Goal: Information Seeking & Learning: Compare options

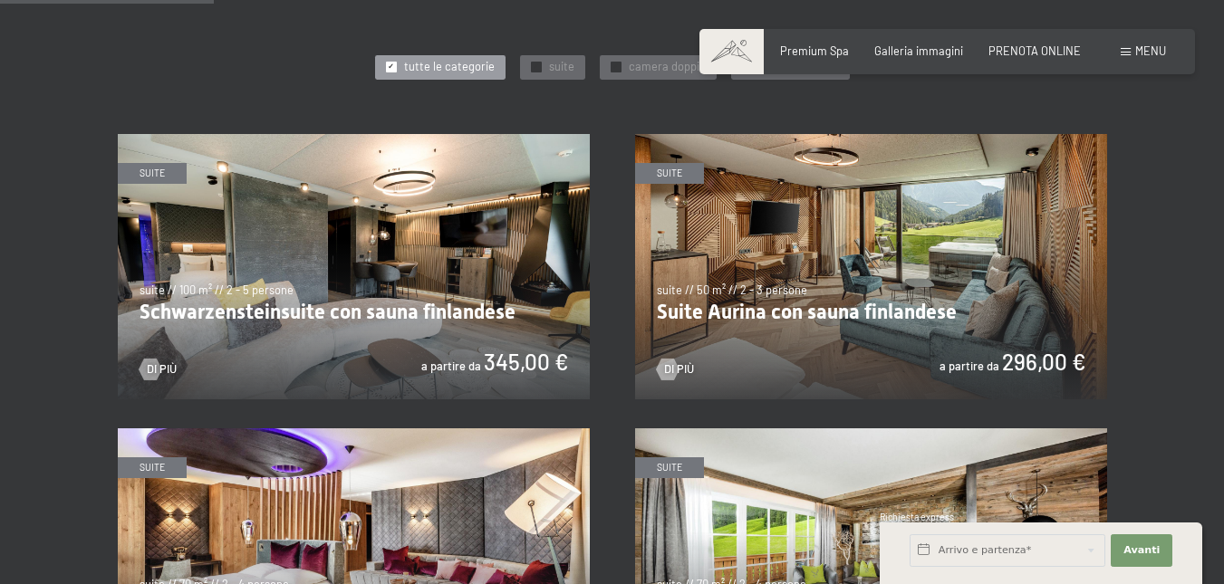
scroll to position [815, 0]
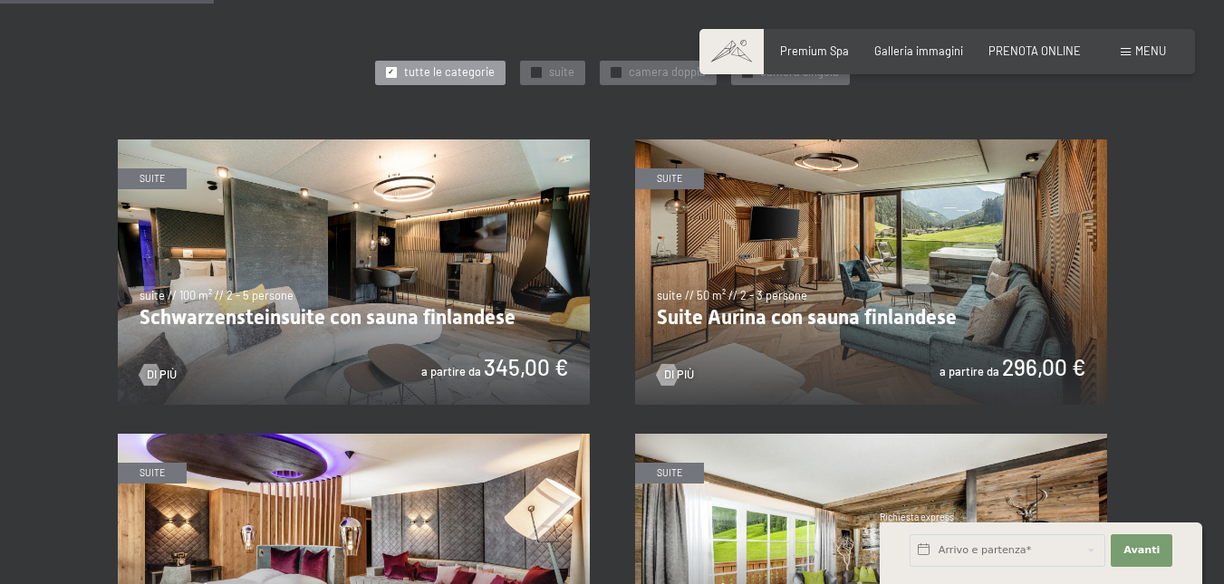
click at [776, 318] on img at bounding box center [871, 272] width 472 height 265
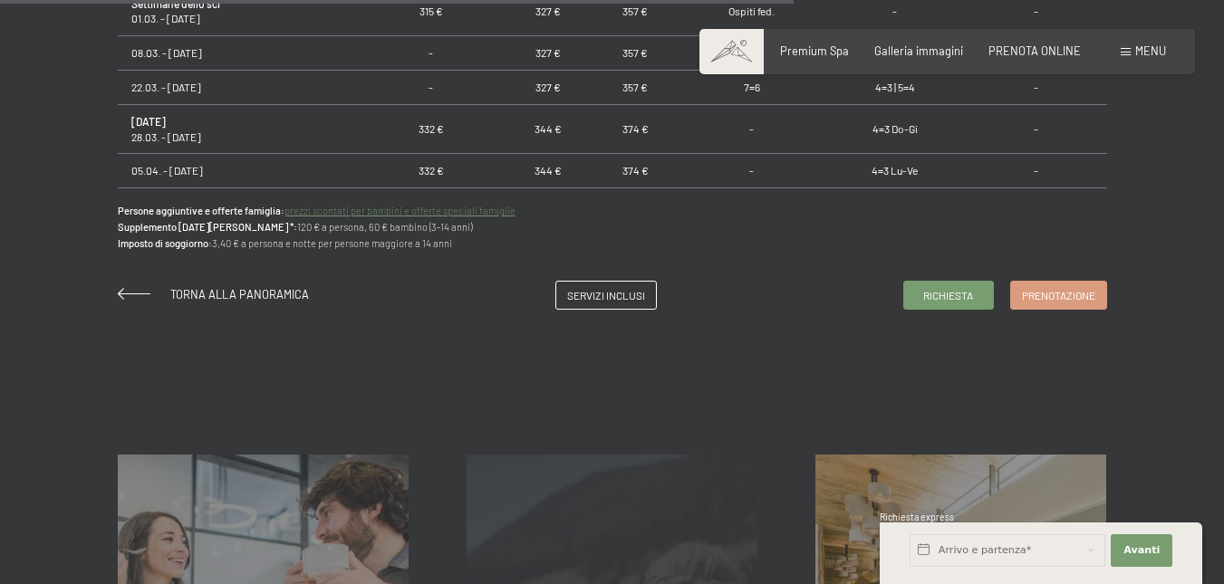
scroll to position [1450, 0]
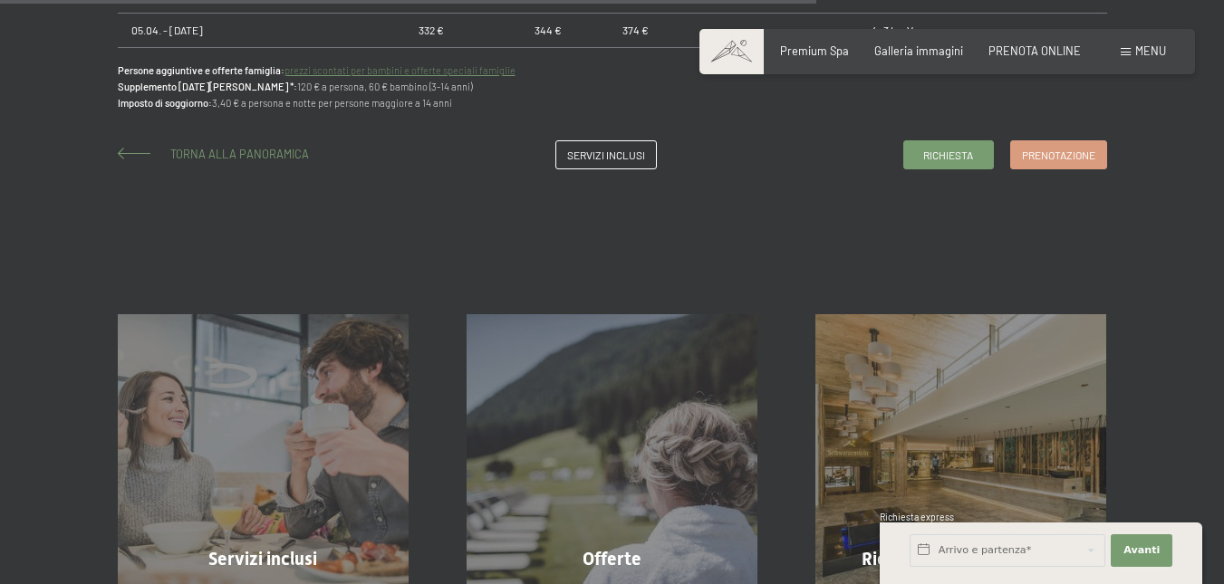
click at [256, 150] on span "Torna alla panoramica" at bounding box center [239, 154] width 139 height 14
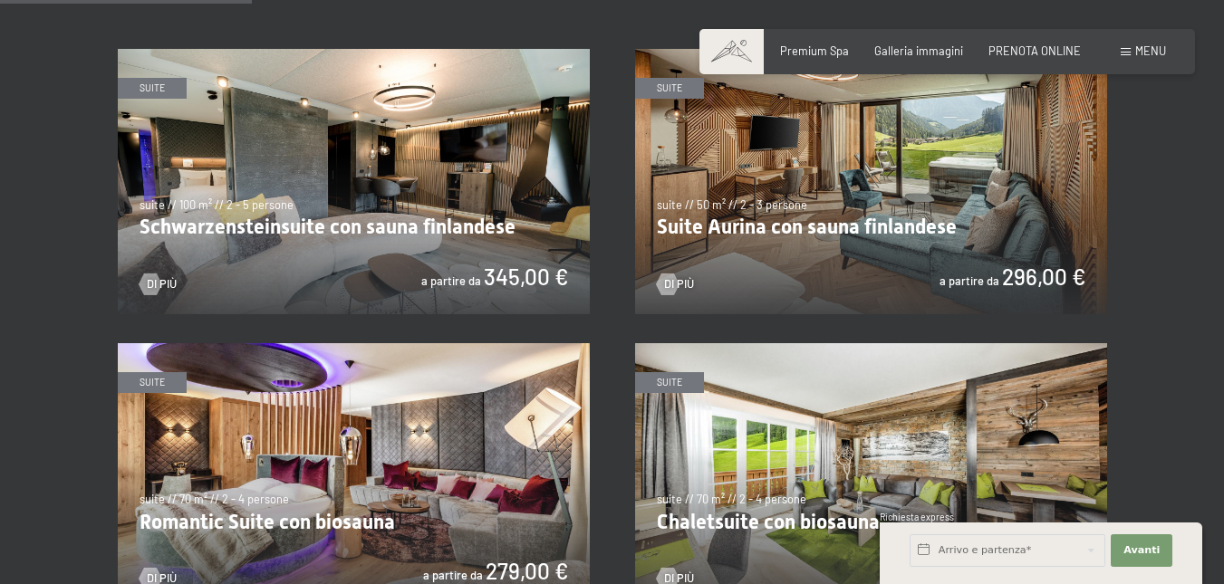
scroll to position [1087, 0]
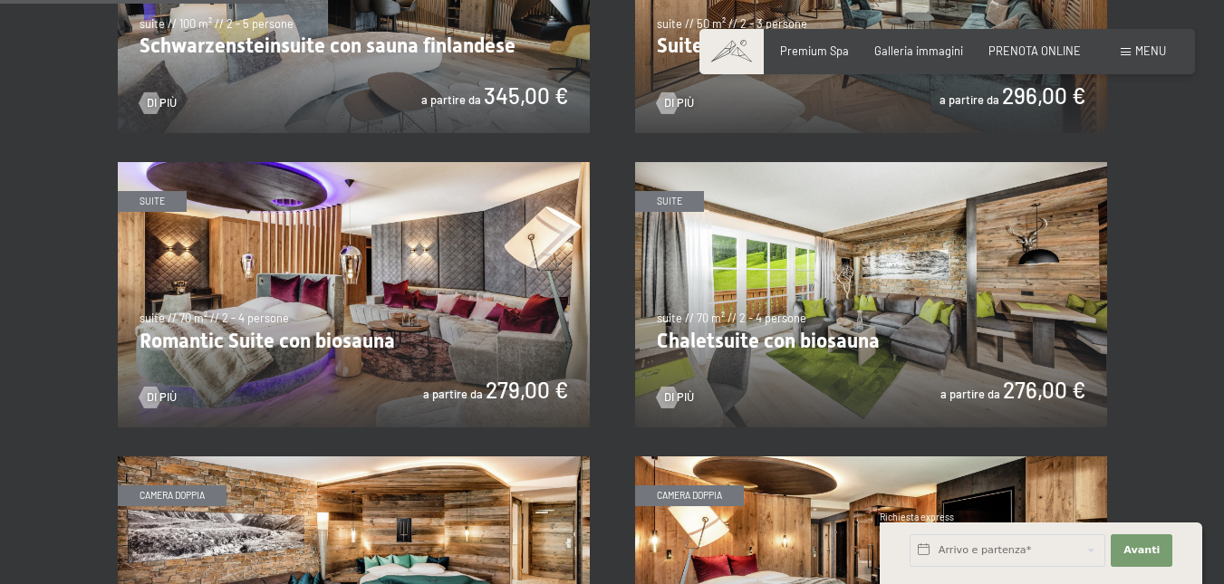
click at [344, 339] on img at bounding box center [354, 294] width 472 height 265
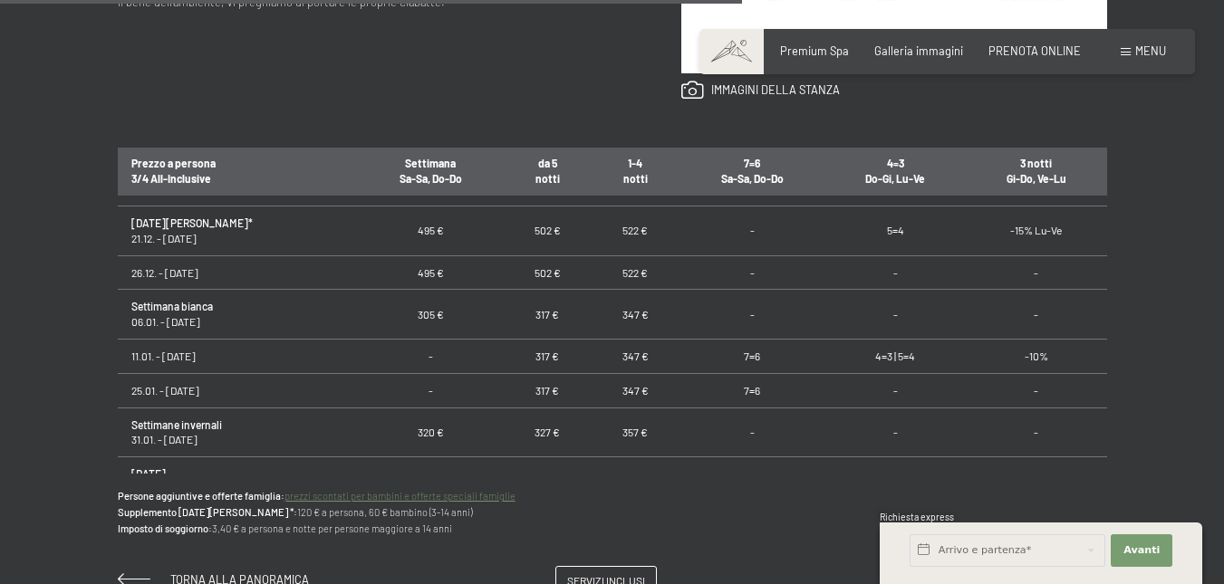
scroll to position [1268, 0]
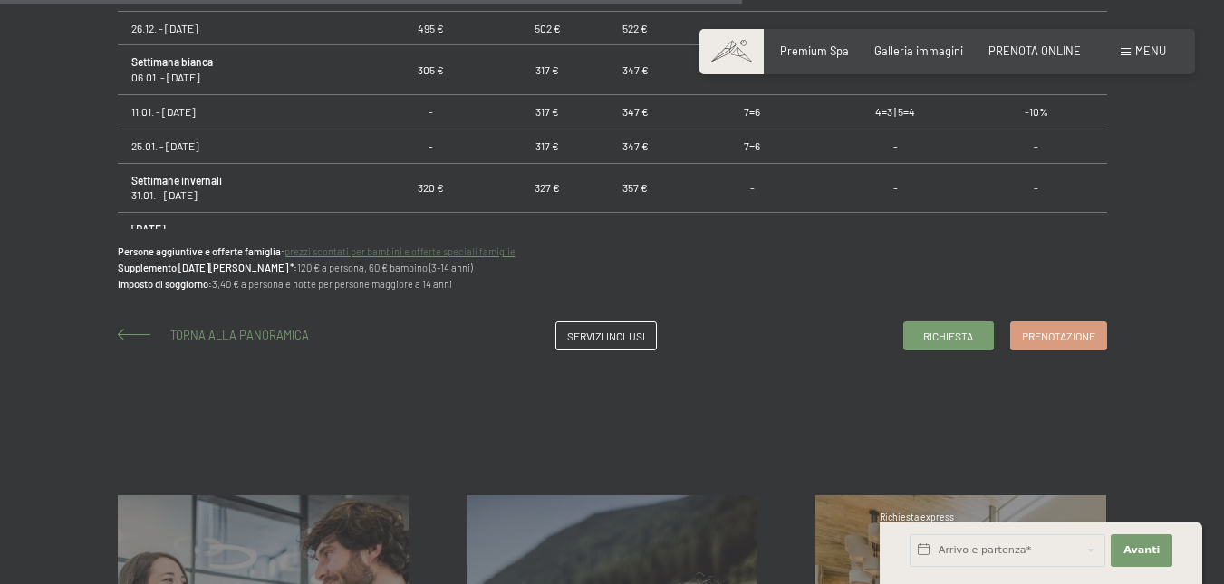
click at [246, 330] on span "Torna alla panoramica" at bounding box center [239, 335] width 139 height 14
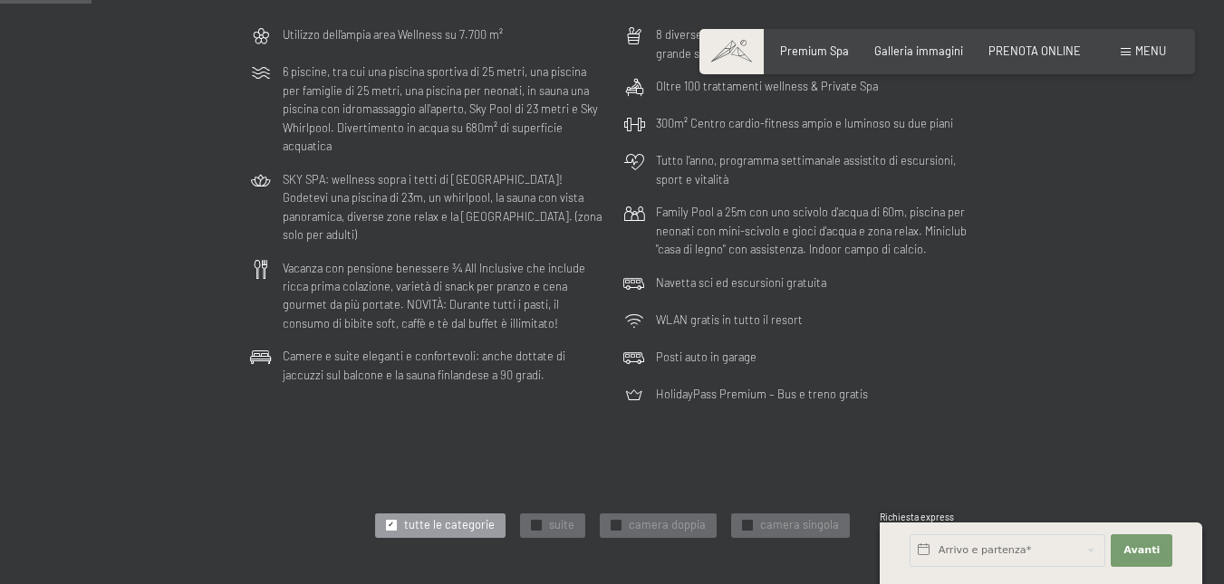
scroll to position [181, 0]
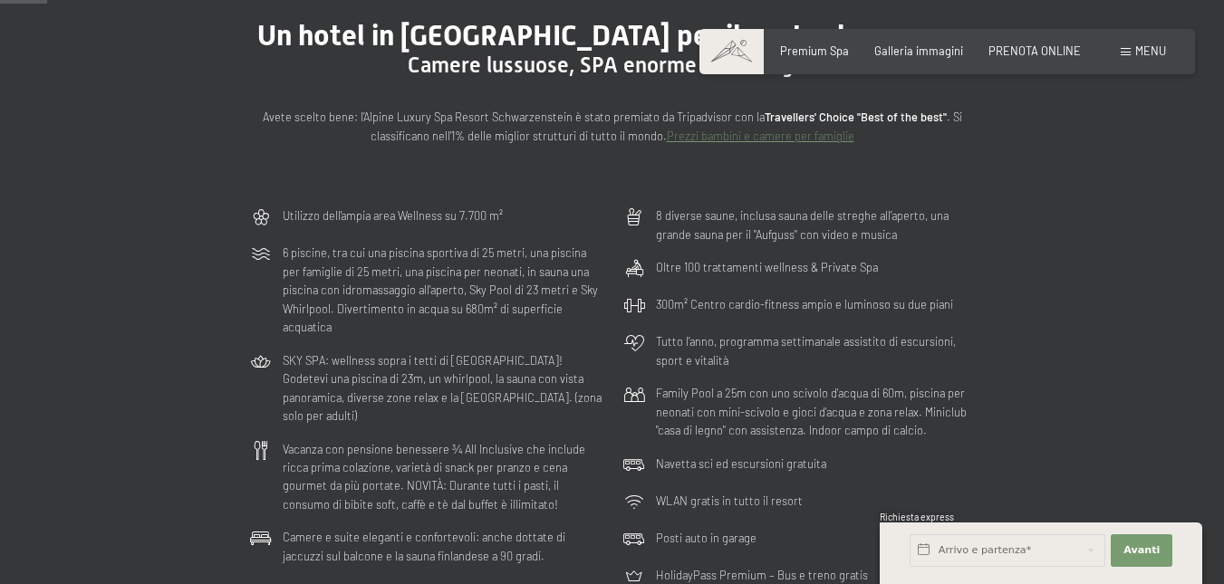
click at [803, 133] on link "Prezzi bambini e camere per famiglie" at bounding box center [761, 136] width 188 height 14
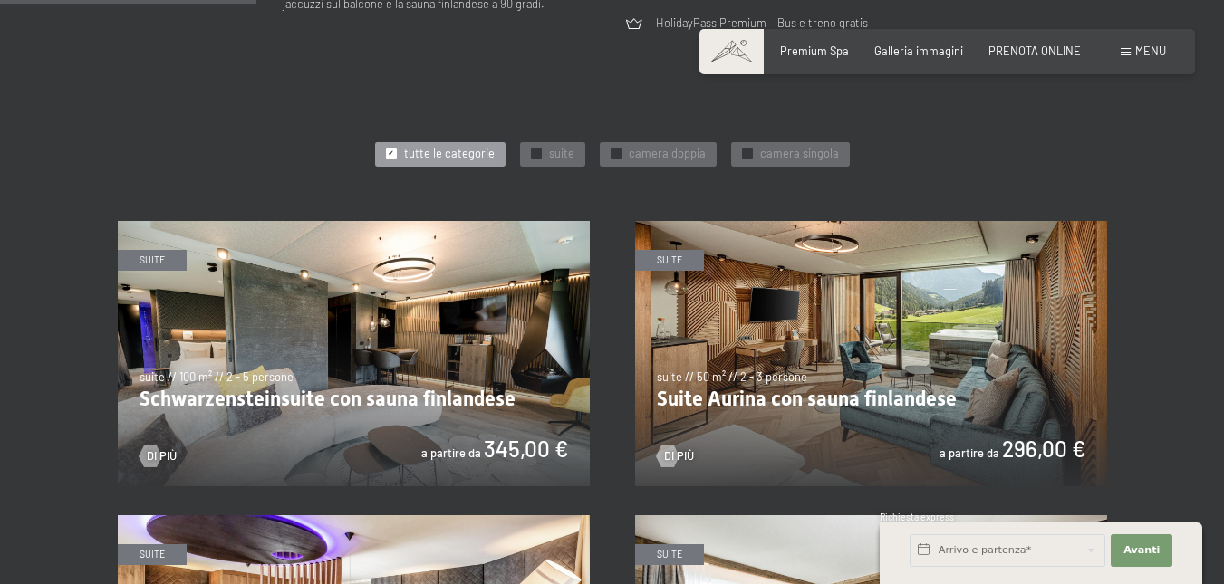
scroll to position [1087, 0]
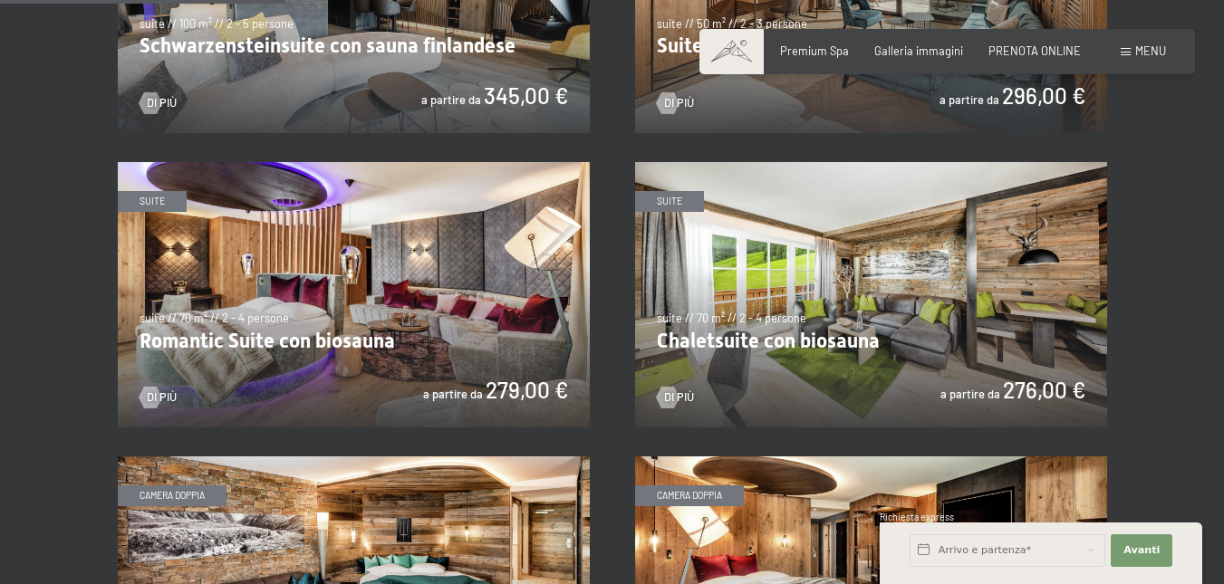
click at [858, 303] on img at bounding box center [871, 294] width 472 height 265
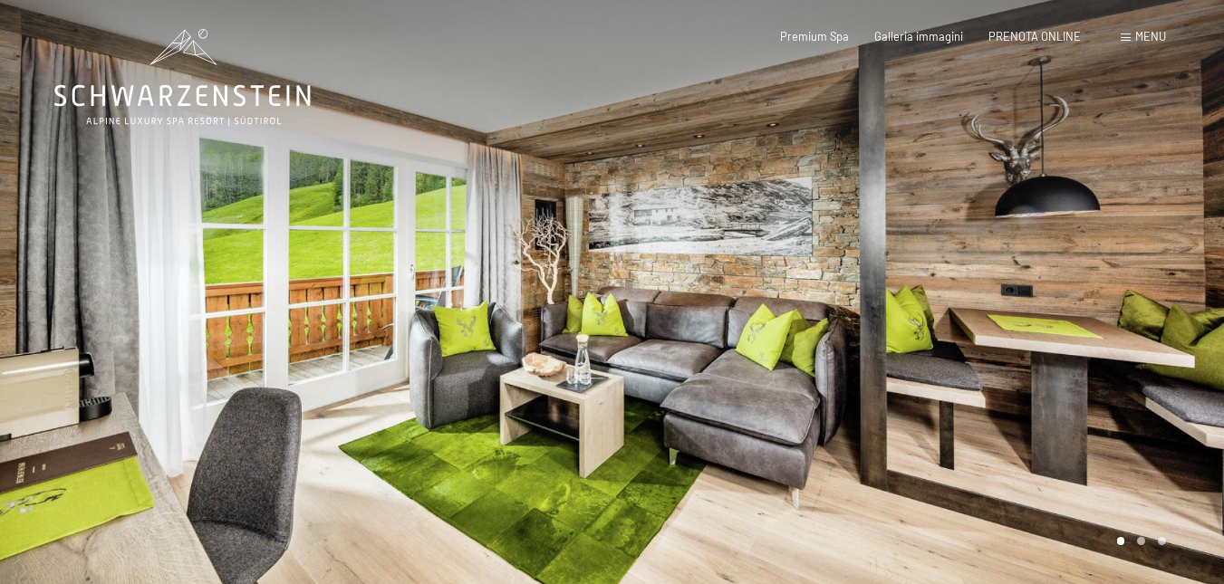
click at [732, 316] on div at bounding box center [918, 294] width 612 height 589
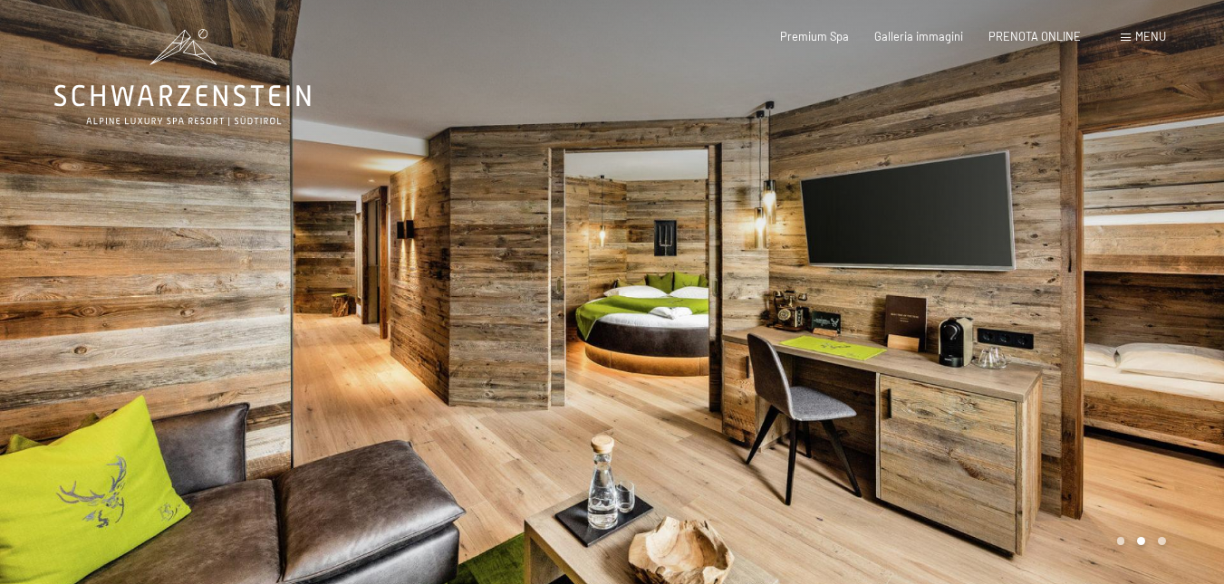
click at [732, 316] on div at bounding box center [918, 294] width 612 height 589
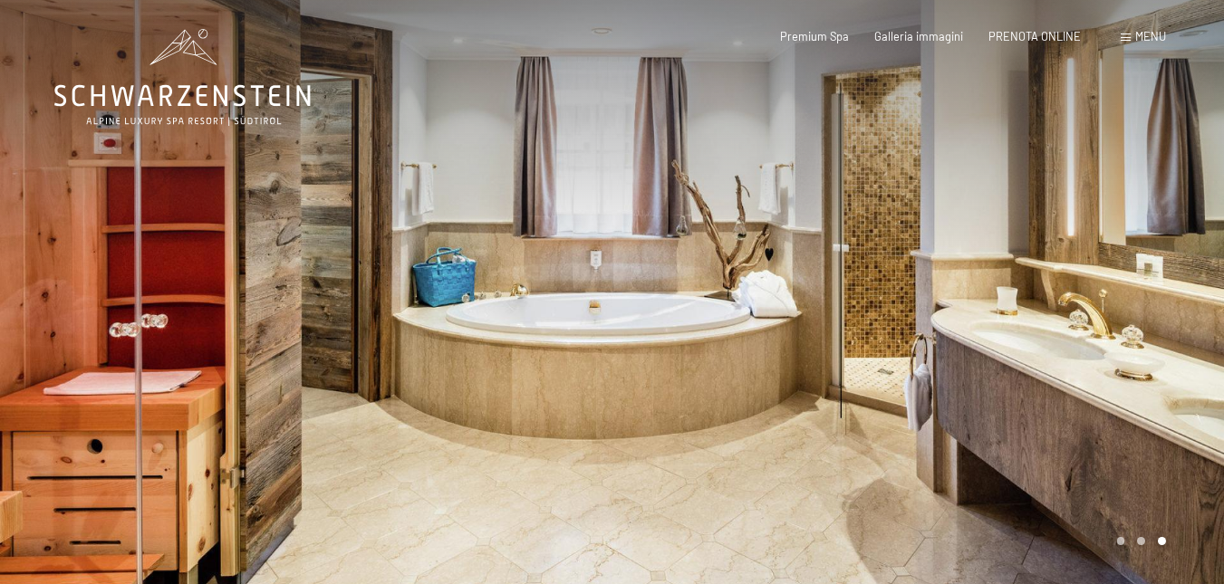
click at [732, 316] on div at bounding box center [918, 294] width 612 height 589
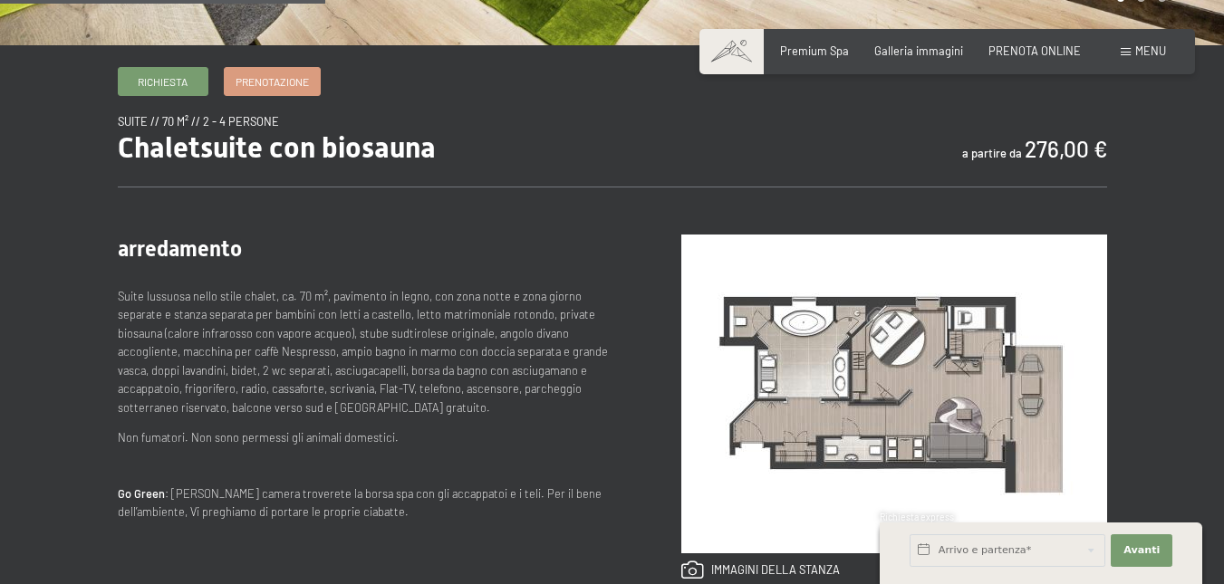
scroll to position [725, 0]
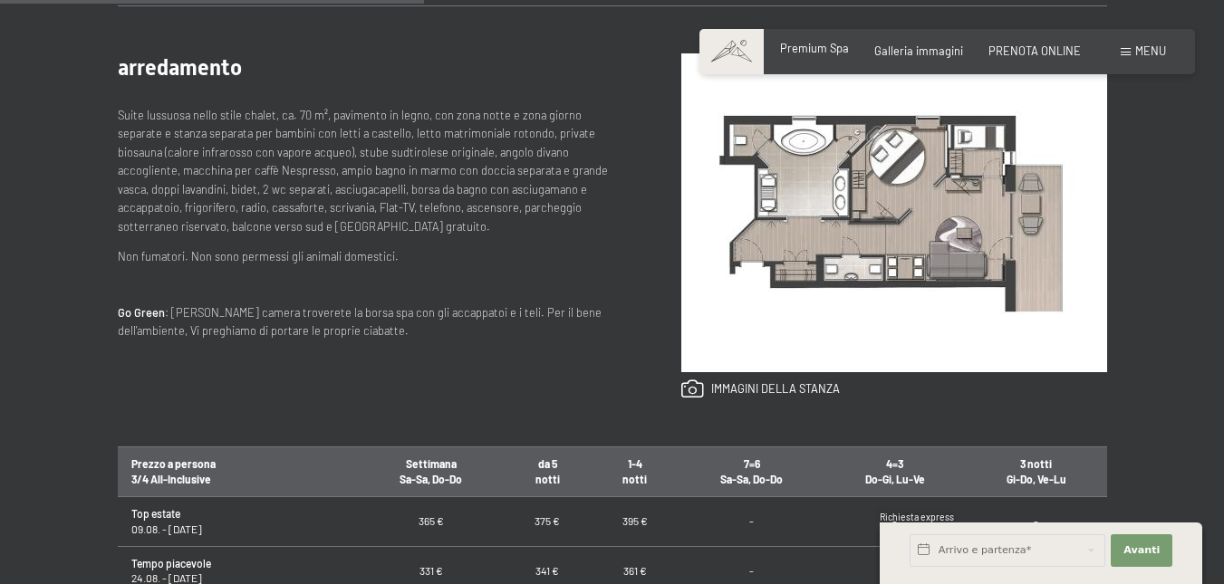
click at [821, 47] on span "Premium Spa" at bounding box center [814, 48] width 69 height 14
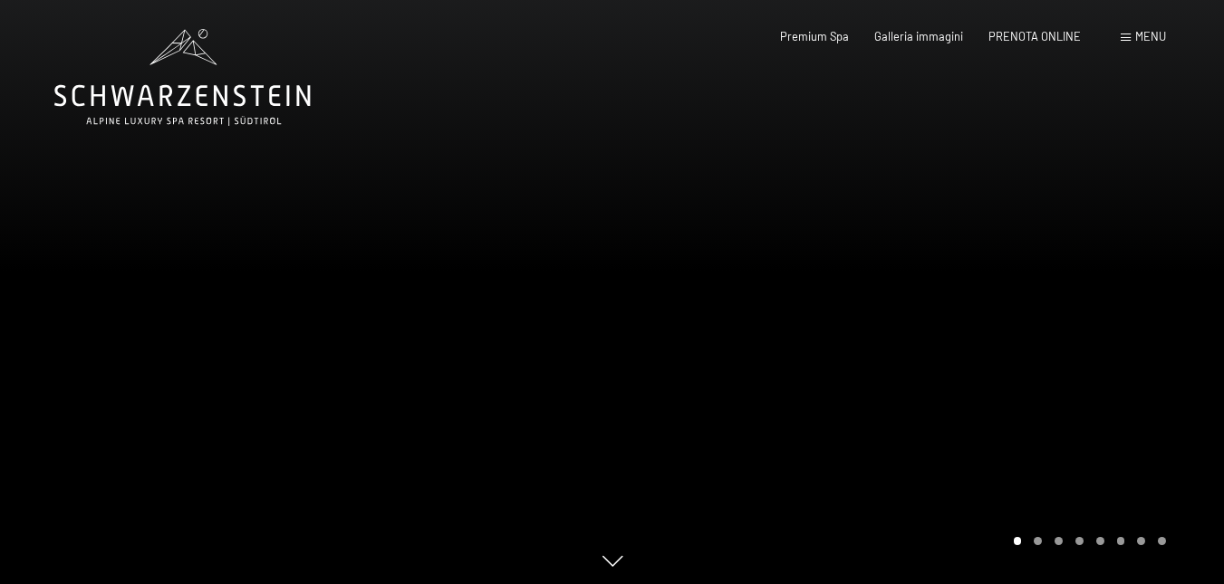
click at [987, 318] on div at bounding box center [918, 294] width 612 height 589
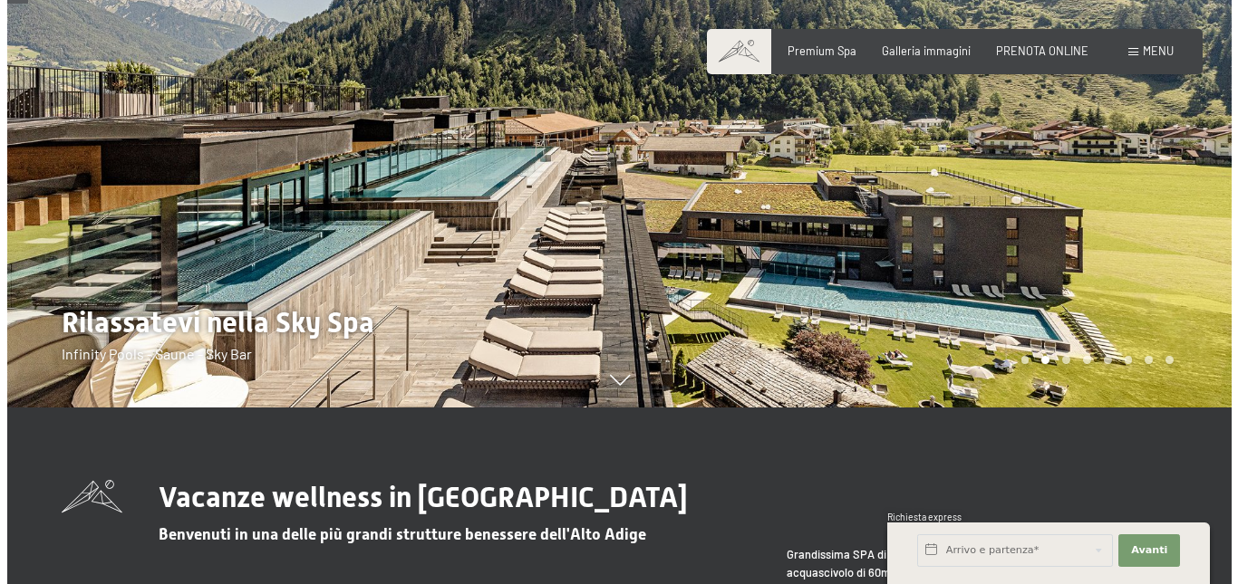
scroll to position [91, 0]
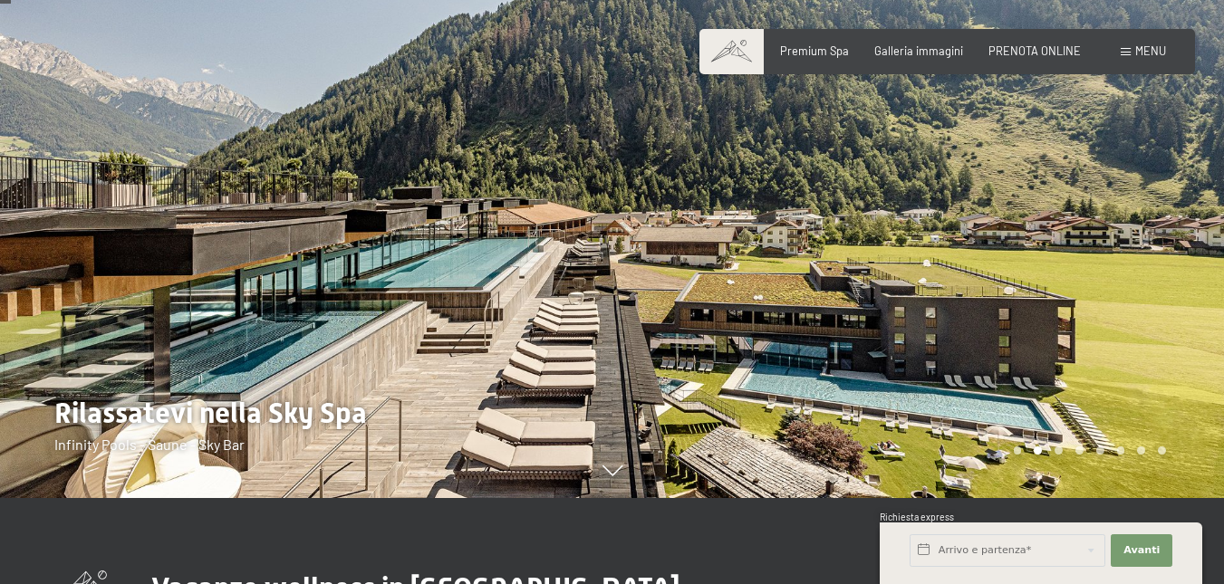
click at [1135, 45] on span "Menu" at bounding box center [1150, 50] width 31 height 14
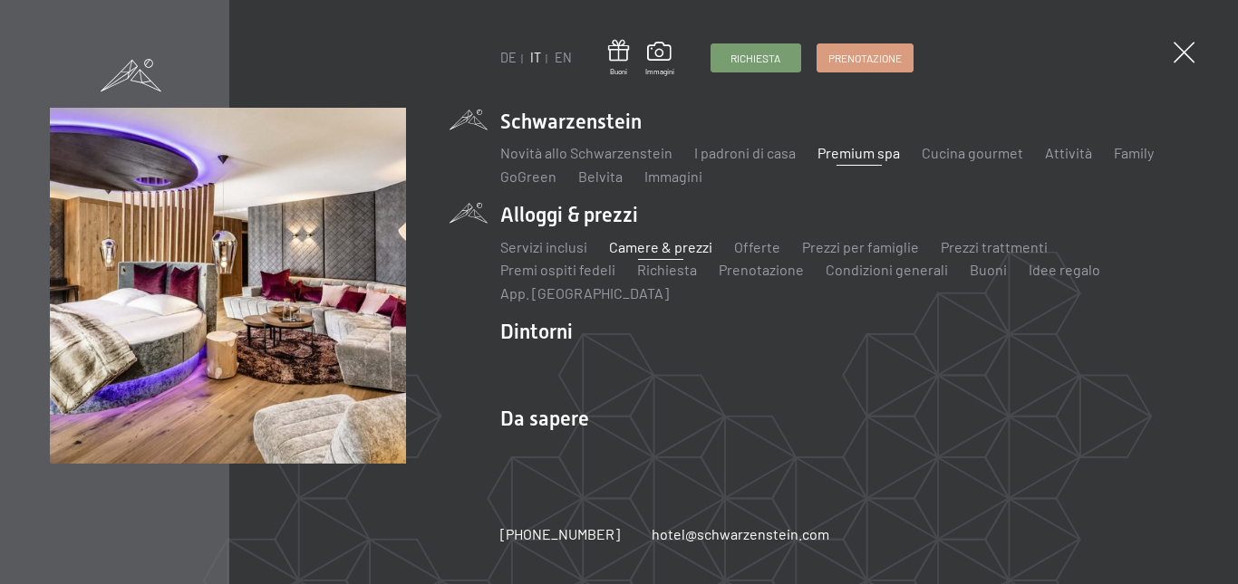
click at [667, 248] on link "Camere & prezzi" at bounding box center [660, 246] width 103 height 17
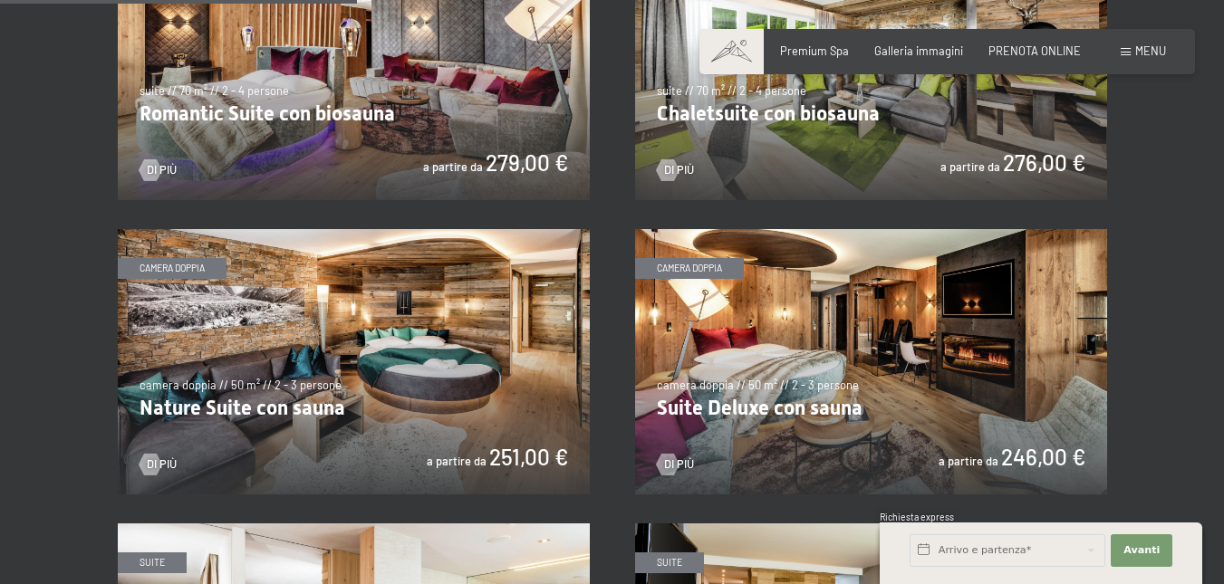
scroll to position [1359, 0]
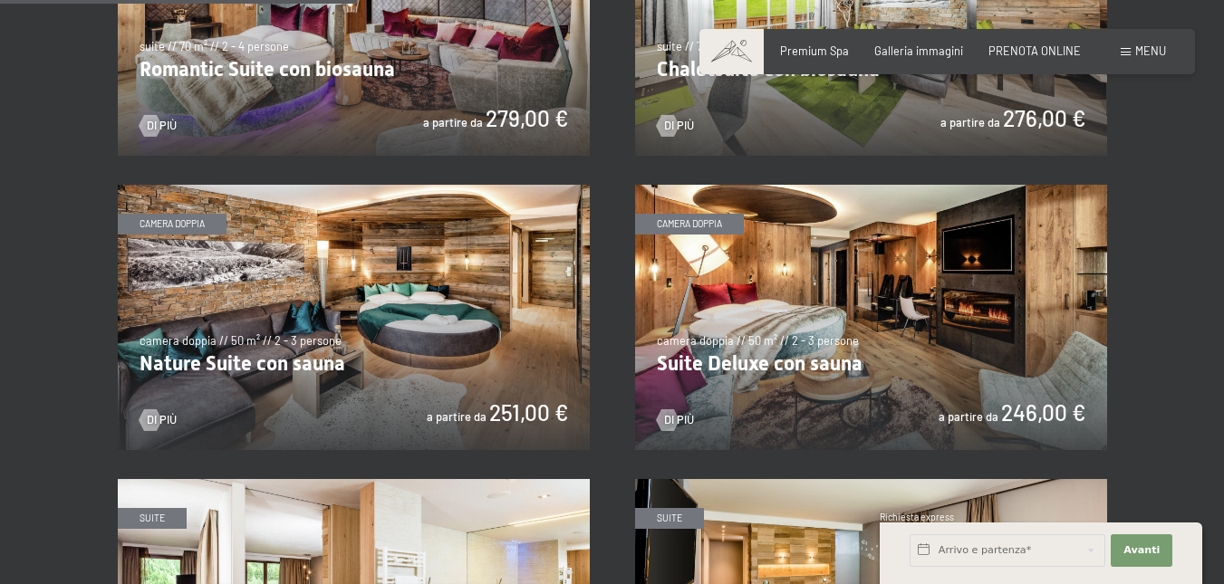
click at [286, 359] on img at bounding box center [354, 317] width 472 height 265
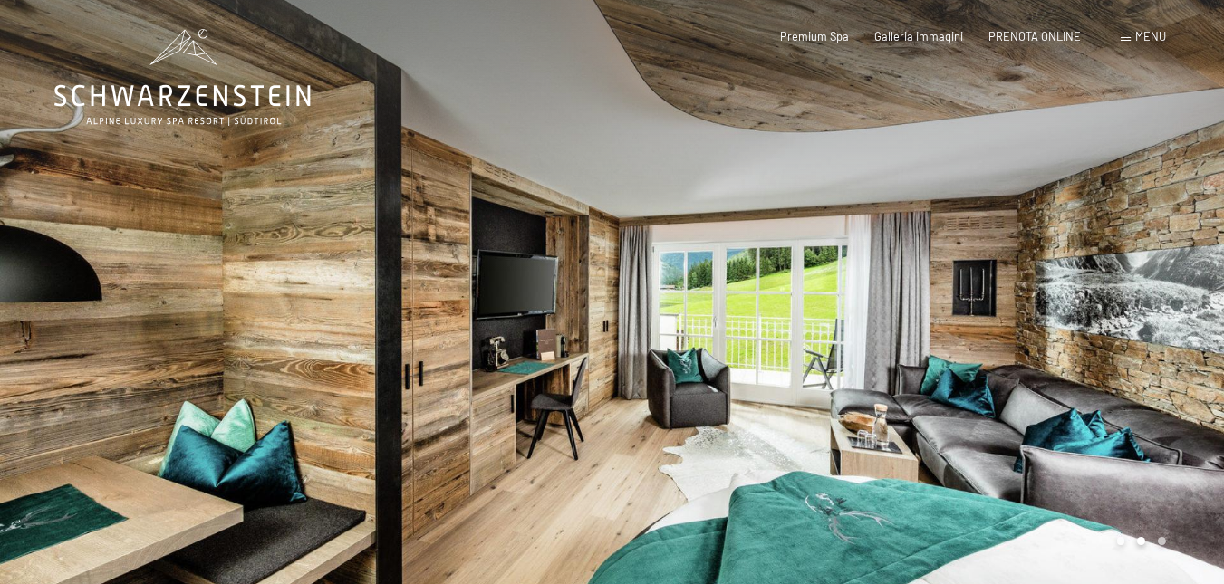
click at [1039, 409] on div at bounding box center [918, 294] width 612 height 589
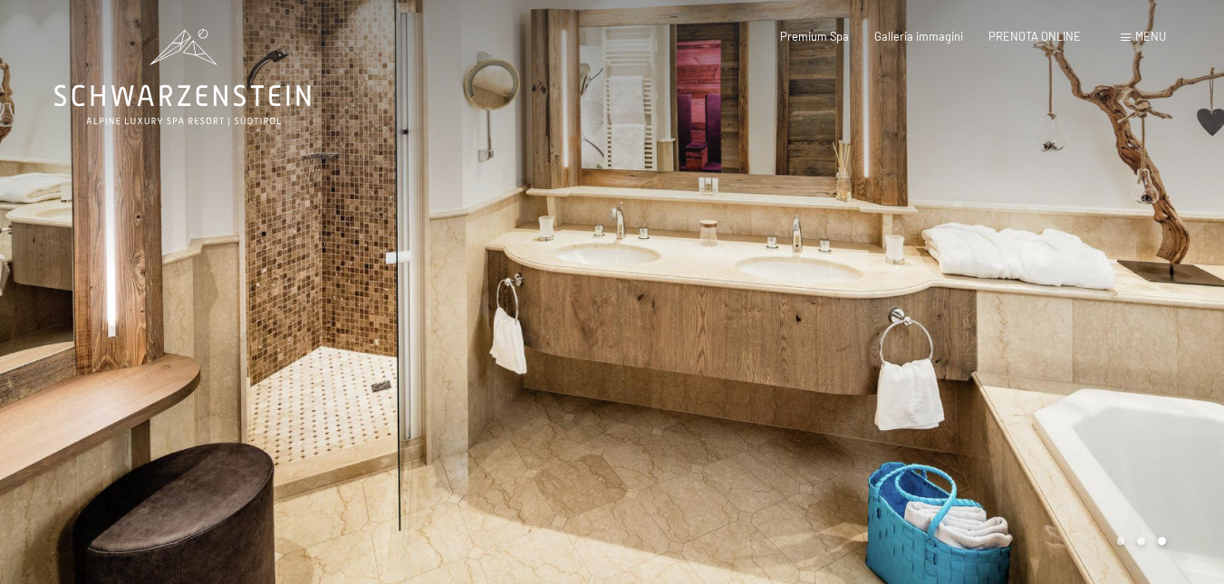
click at [1039, 409] on div at bounding box center [918, 294] width 612 height 589
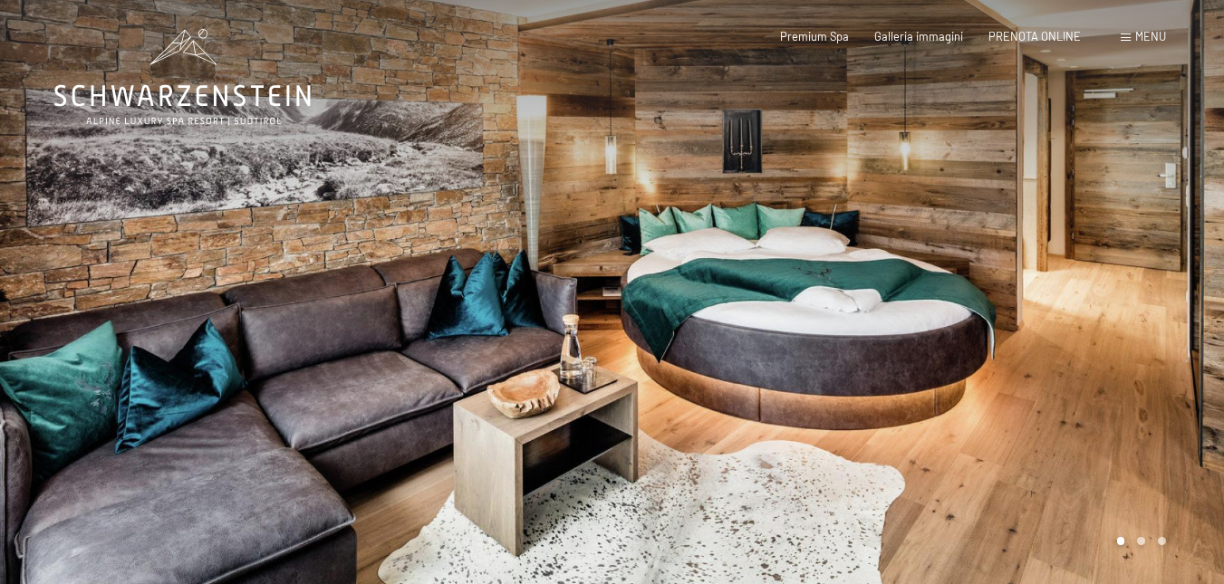
click at [1039, 409] on div at bounding box center [918, 294] width 612 height 589
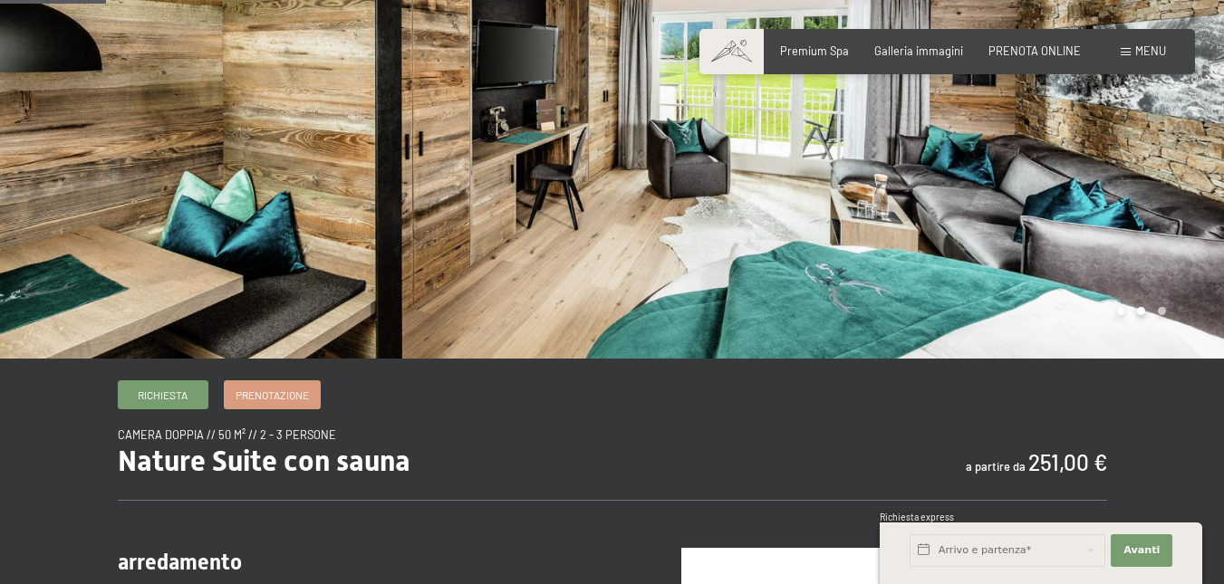
scroll to position [181, 0]
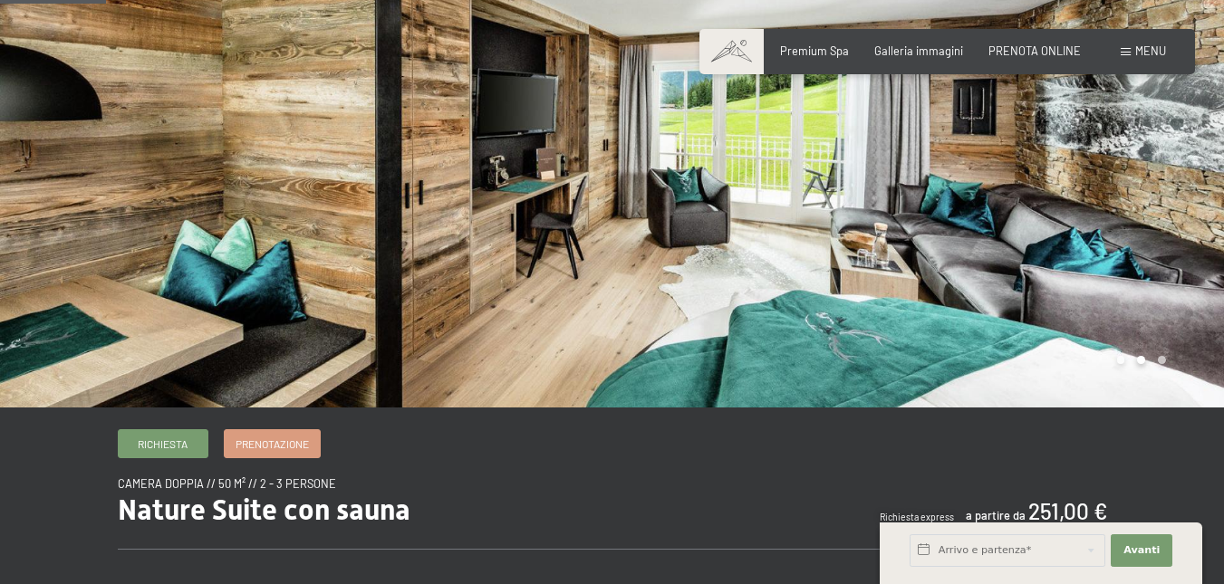
click at [968, 303] on div at bounding box center [918, 113] width 612 height 589
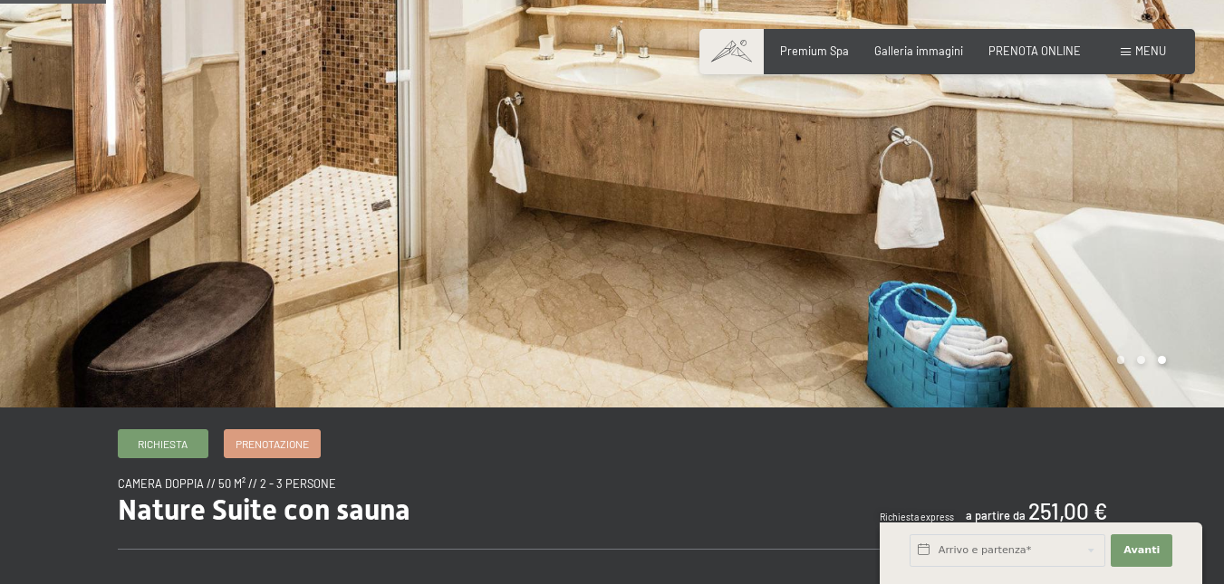
click at [968, 303] on div at bounding box center [918, 113] width 612 height 589
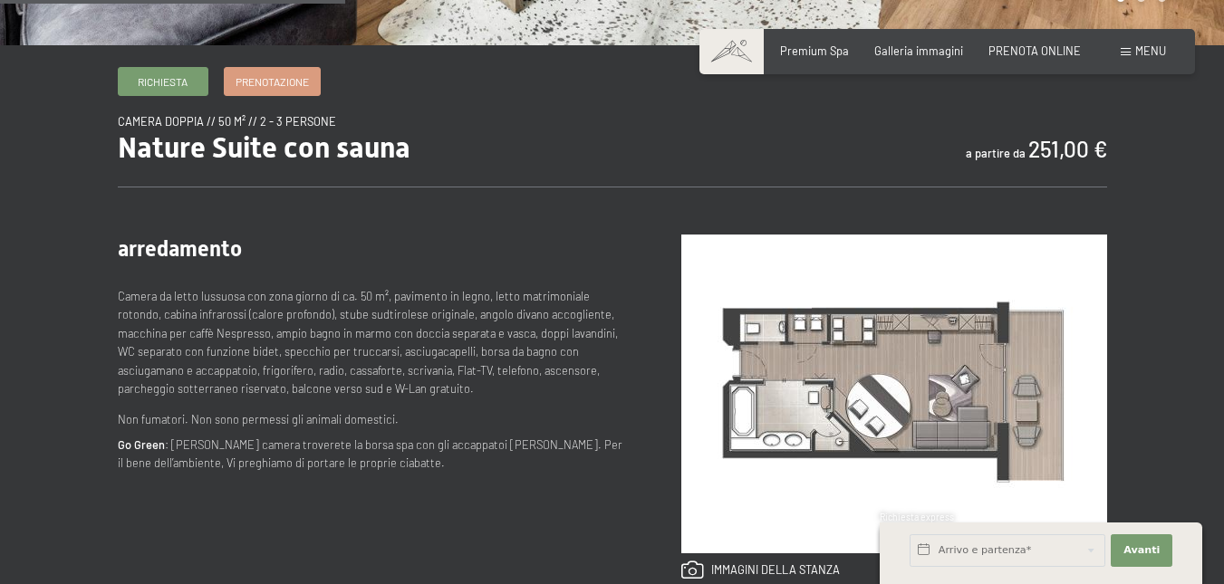
scroll to position [634, 0]
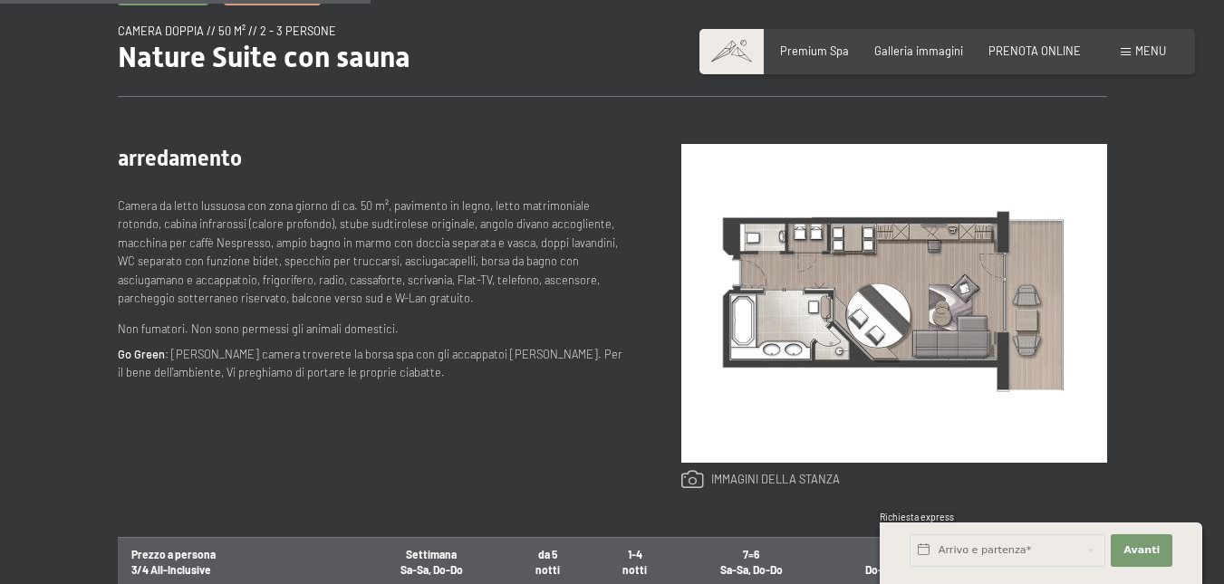
click at [755, 476] on link at bounding box center [760, 480] width 159 height 20
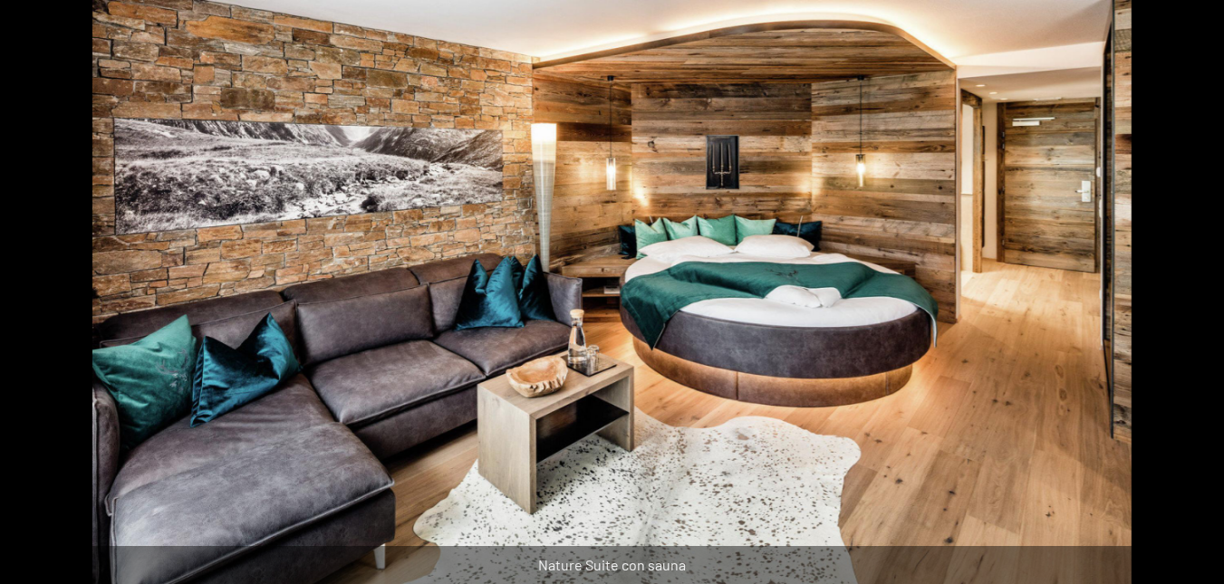
click at [1185, 304] on button "Next slide" at bounding box center [1196, 301] width 38 height 35
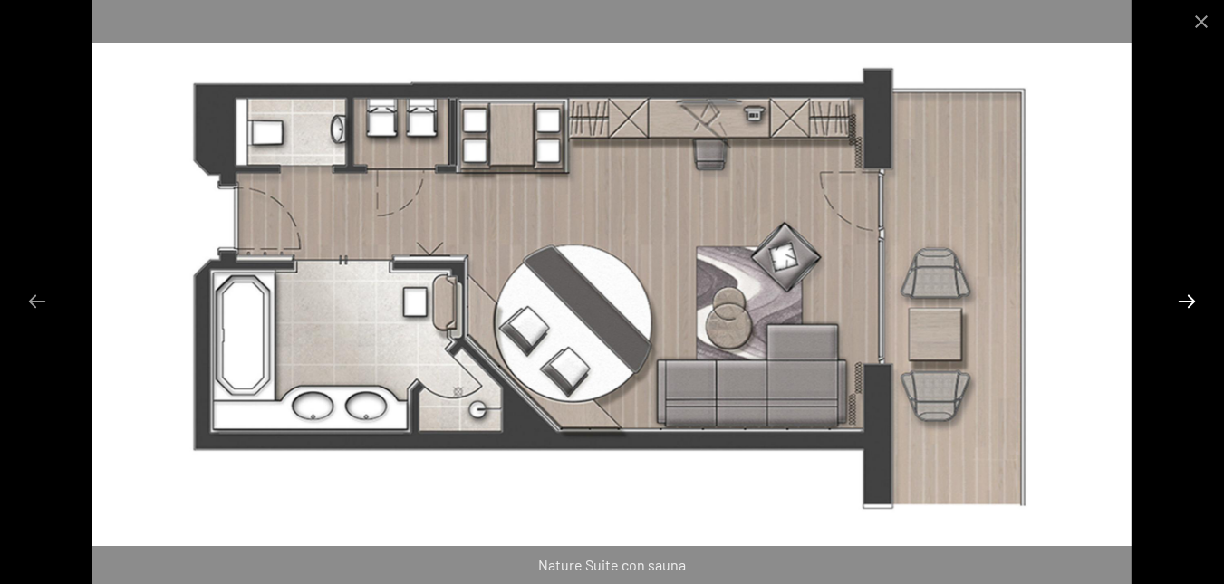
click at [1185, 304] on button "Next slide" at bounding box center [1187, 301] width 38 height 35
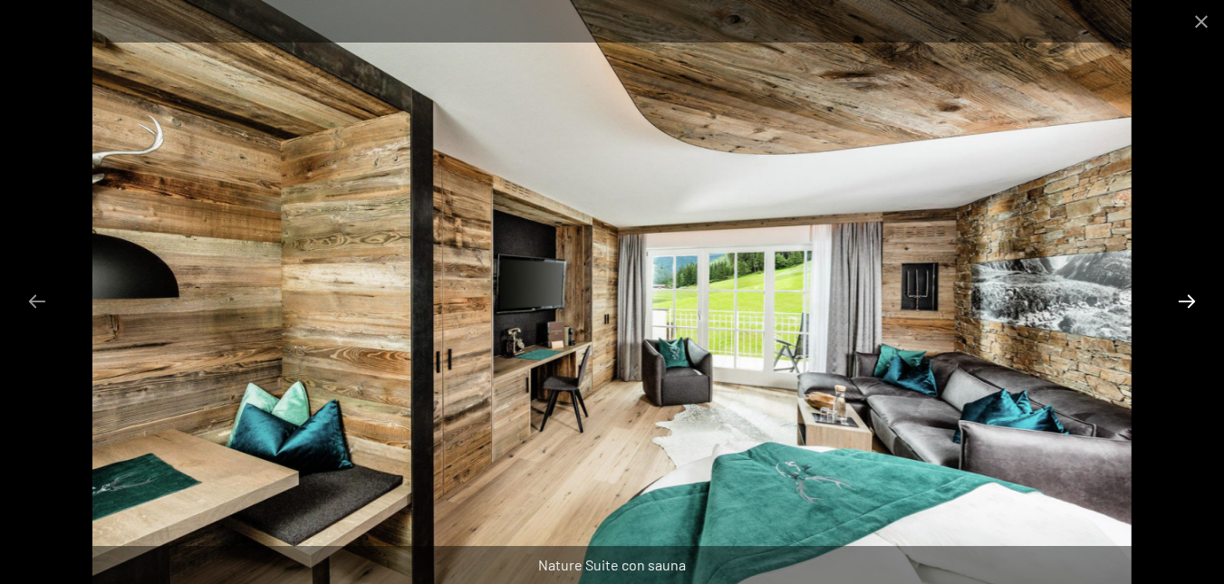
click at [1185, 304] on button "Next slide" at bounding box center [1187, 301] width 38 height 35
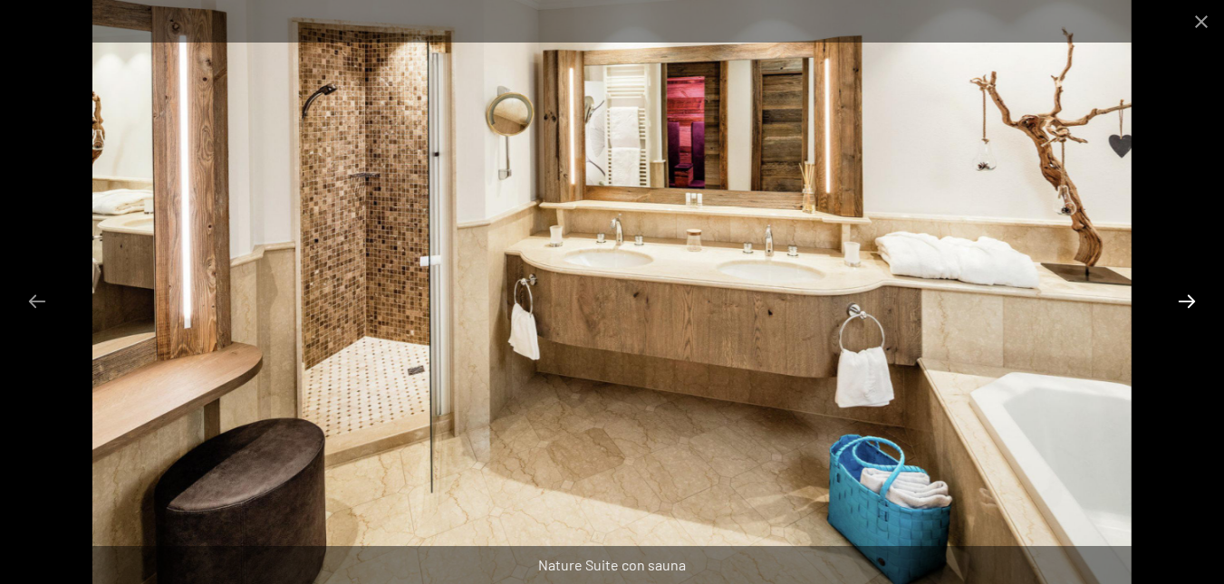
click at [1185, 304] on button "Next slide" at bounding box center [1187, 301] width 38 height 35
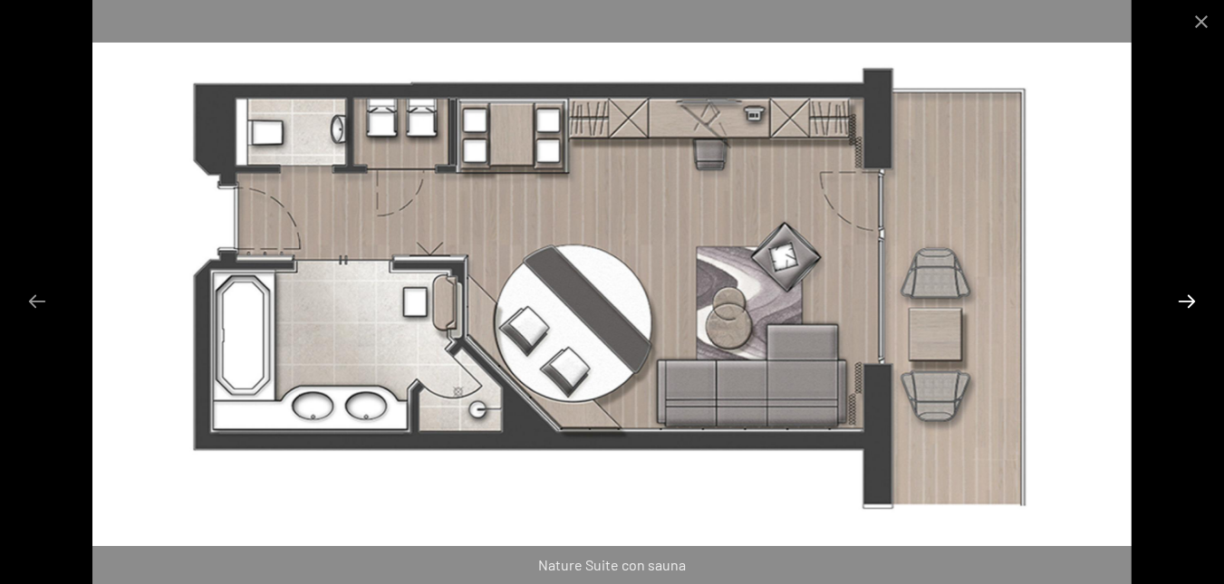
click at [1185, 304] on button "Next slide" at bounding box center [1187, 301] width 38 height 35
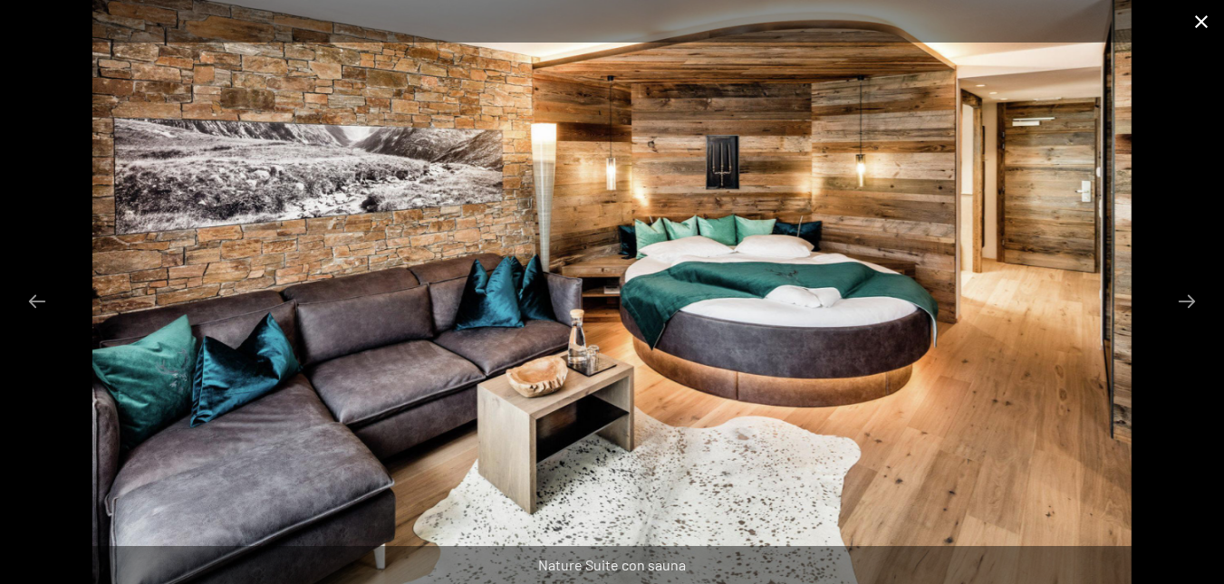
click at [1199, 20] on button "Close gallery" at bounding box center [1201, 21] width 45 height 43
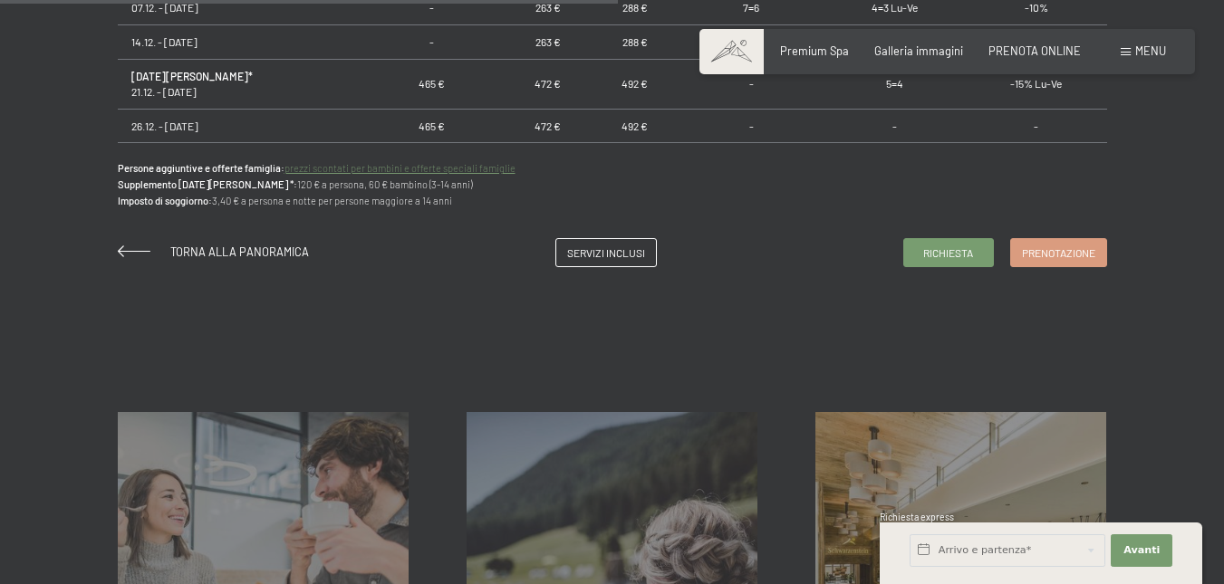
scroll to position [1359, 0]
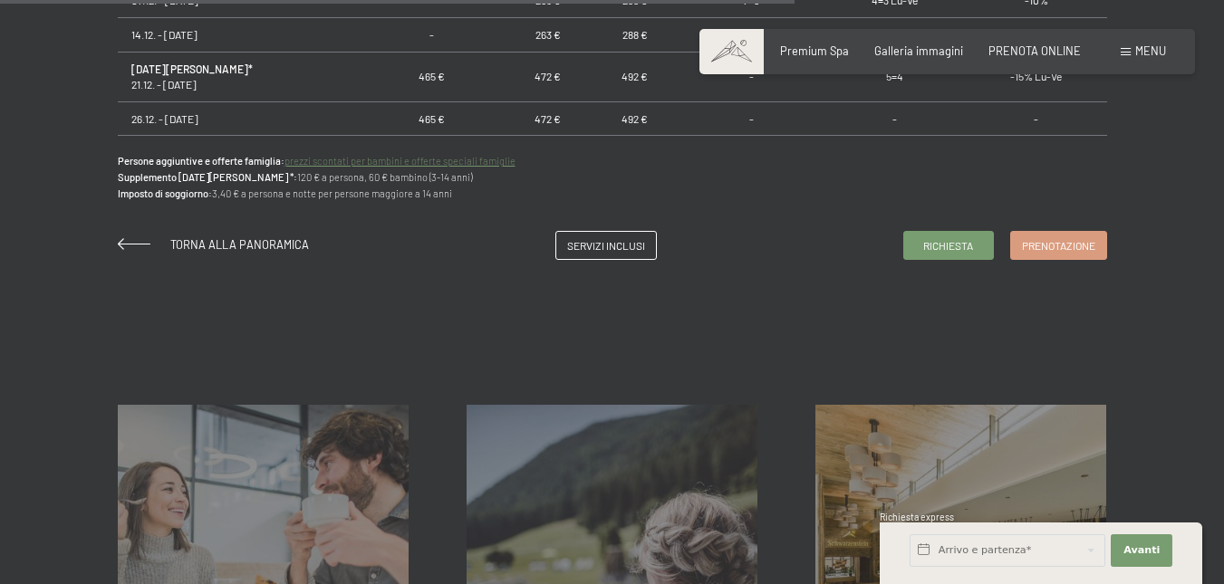
click at [235, 236] on div "Torna alla panoramica Servizi inclusi Richiesta Prenotazione" at bounding box center [612, 245] width 989 height 29
click at [222, 244] on span "Torna alla panoramica" at bounding box center [239, 244] width 139 height 14
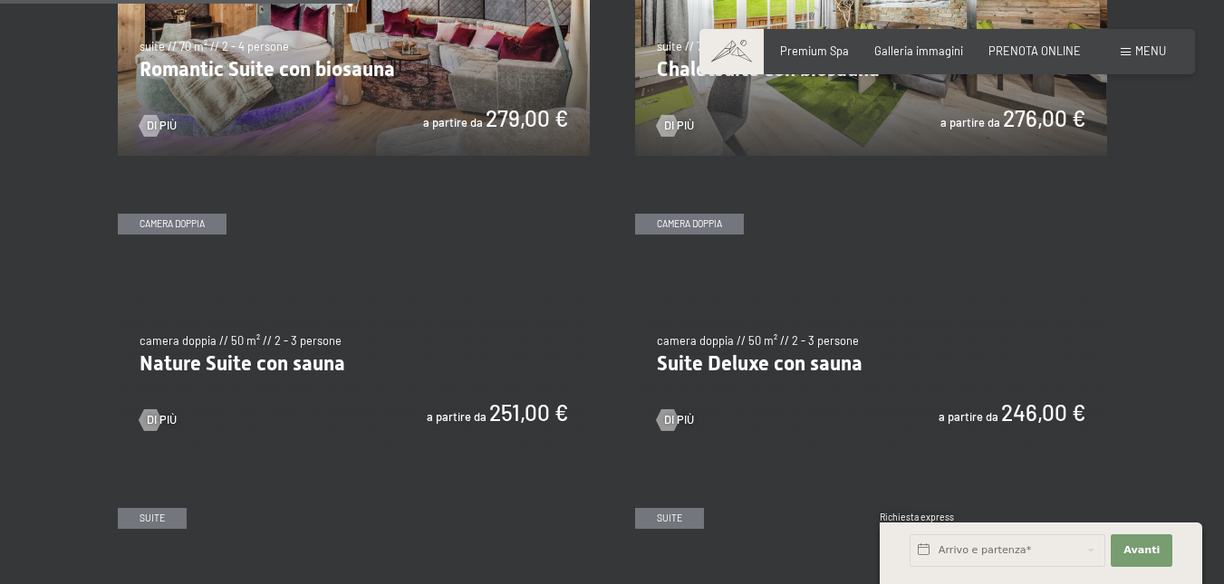
scroll to position [1450, 0]
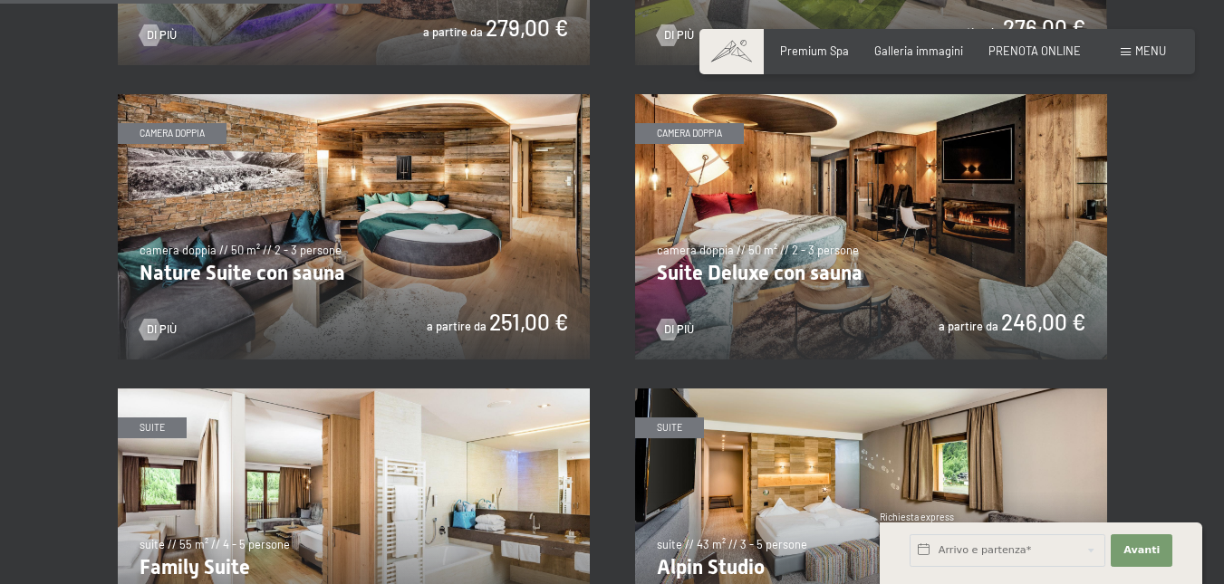
click at [822, 275] on img at bounding box center [871, 226] width 472 height 265
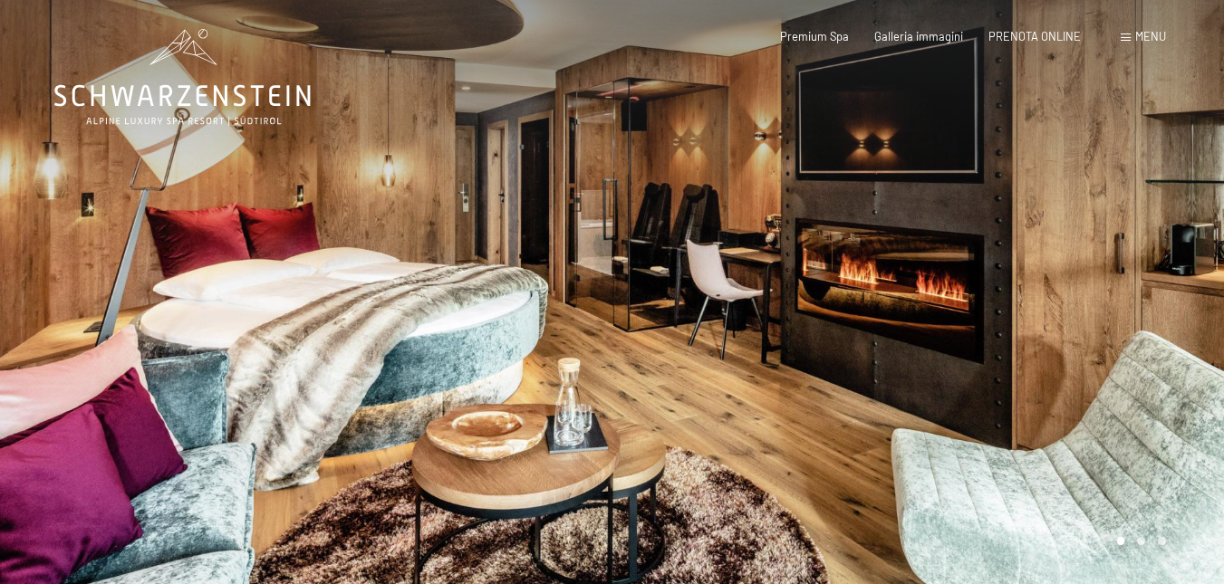
click at [1099, 320] on div at bounding box center [918, 294] width 612 height 589
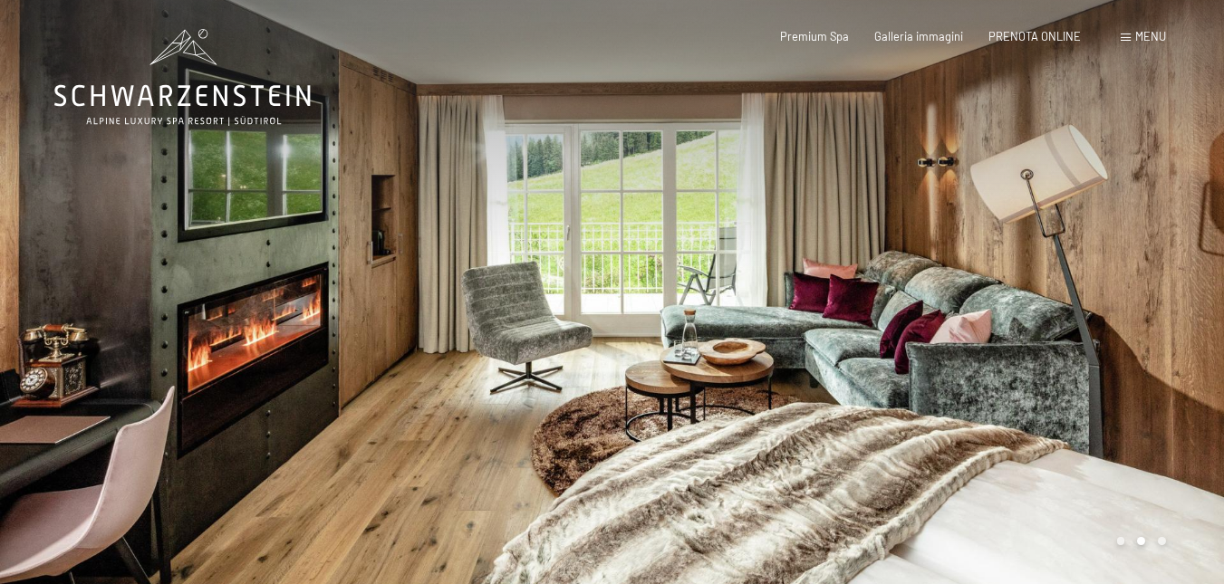
click at [1099, 320] on div at bounding box center [918, 294] width 612 height 589
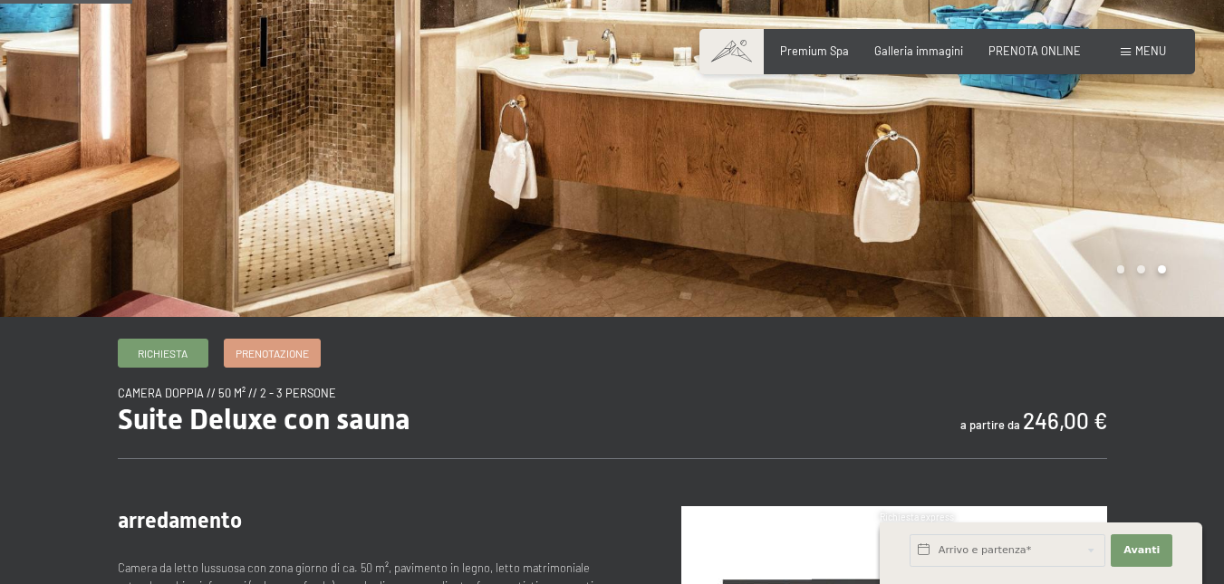
scroll to position [181, 0]
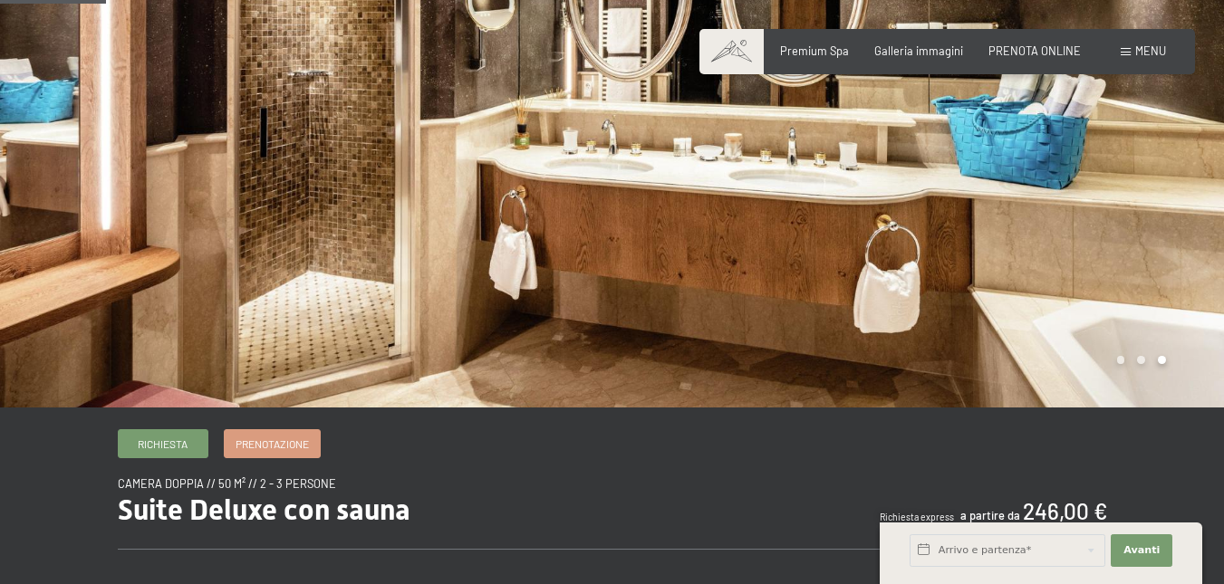
click at [1098, 244] on div at bounding box center [918, 113] width 612 height 589
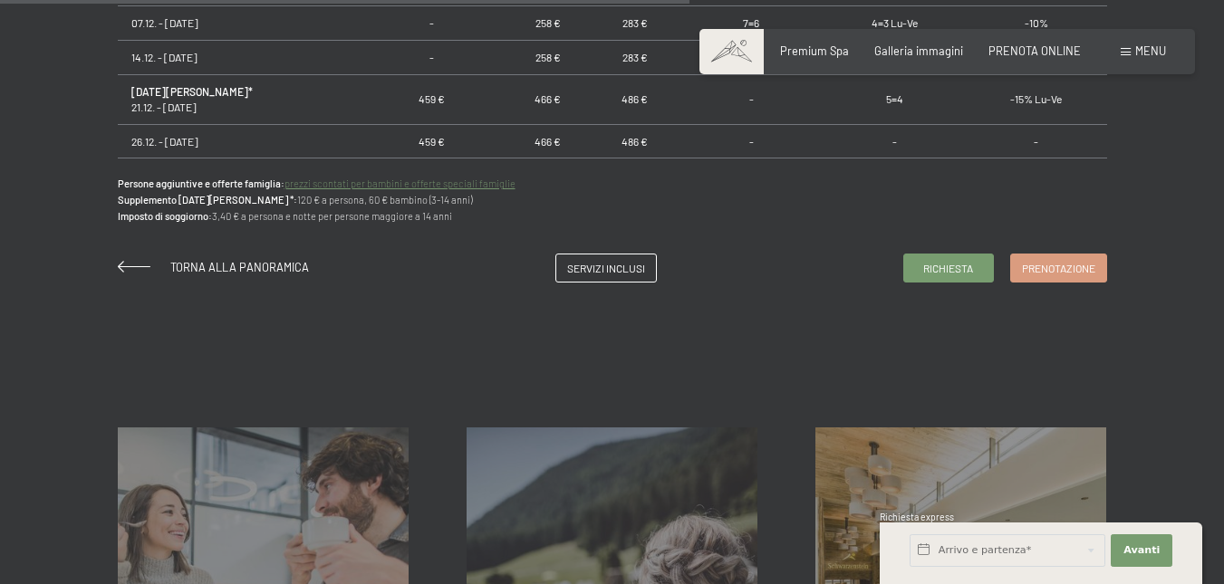
scroll to position [1359, 0]
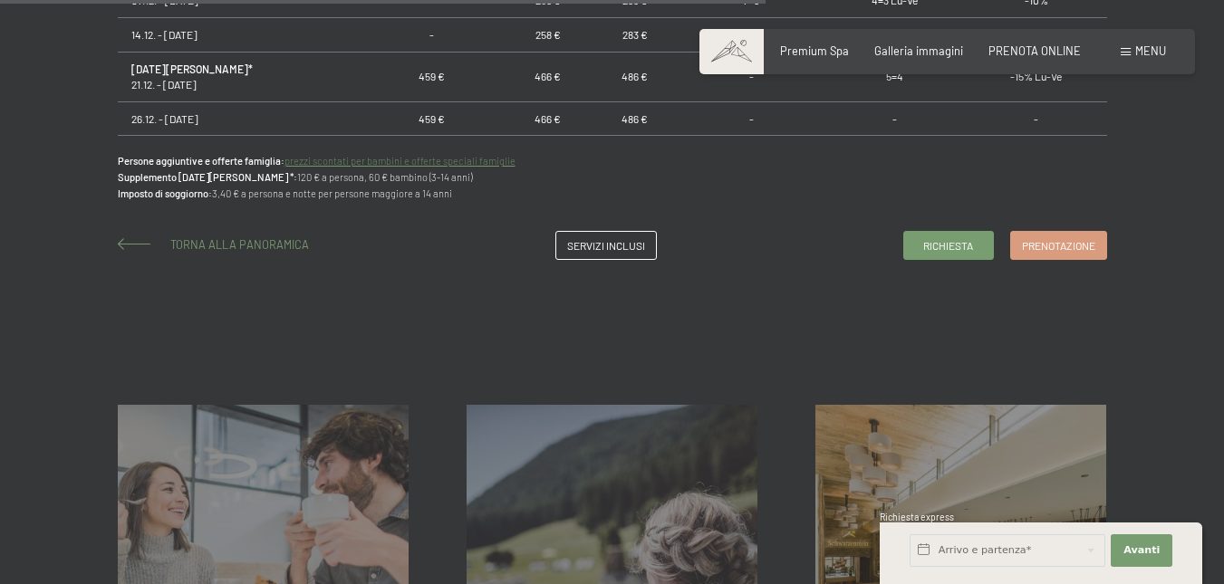
click at [236, 239] on span "Torna alla panoramica" at bounding box center [239, 244] width 139 height 14
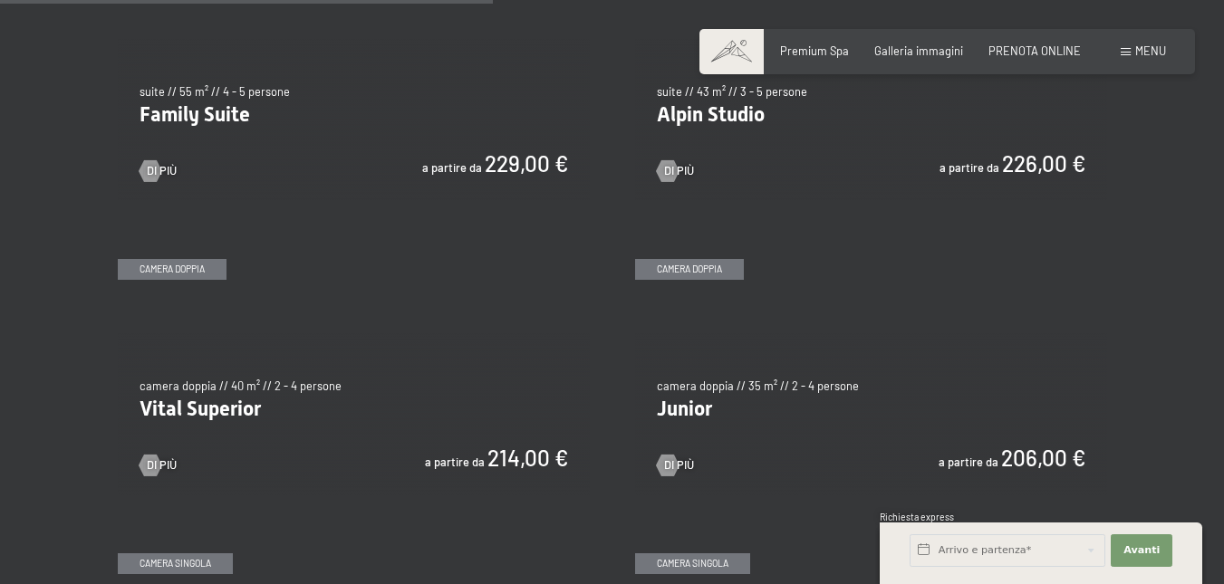
scroll to position [1812, 0]
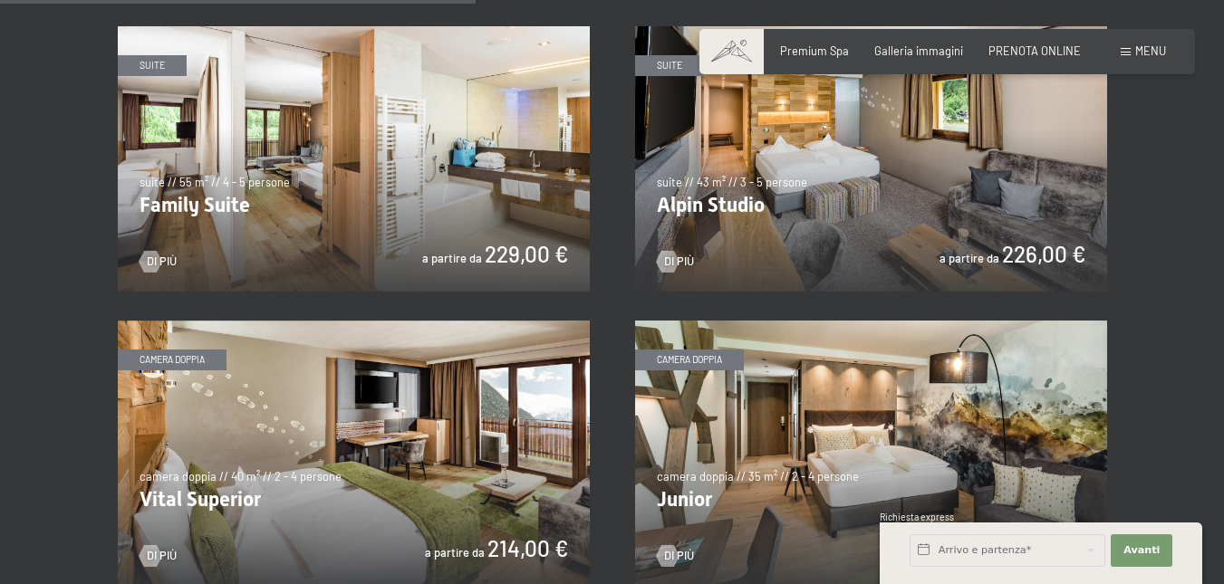
click at [932, 209] on img at bounding box center [871, 158] width 472 height 265
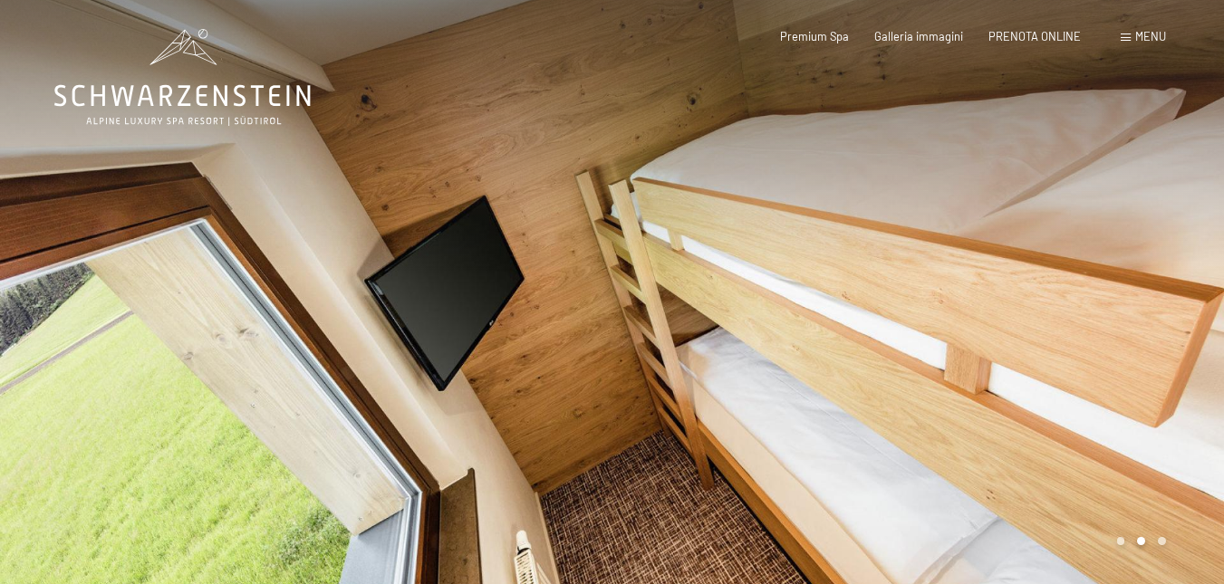
click at [1111, 341] on div at bounding box center [918, 294] width 612 height 589
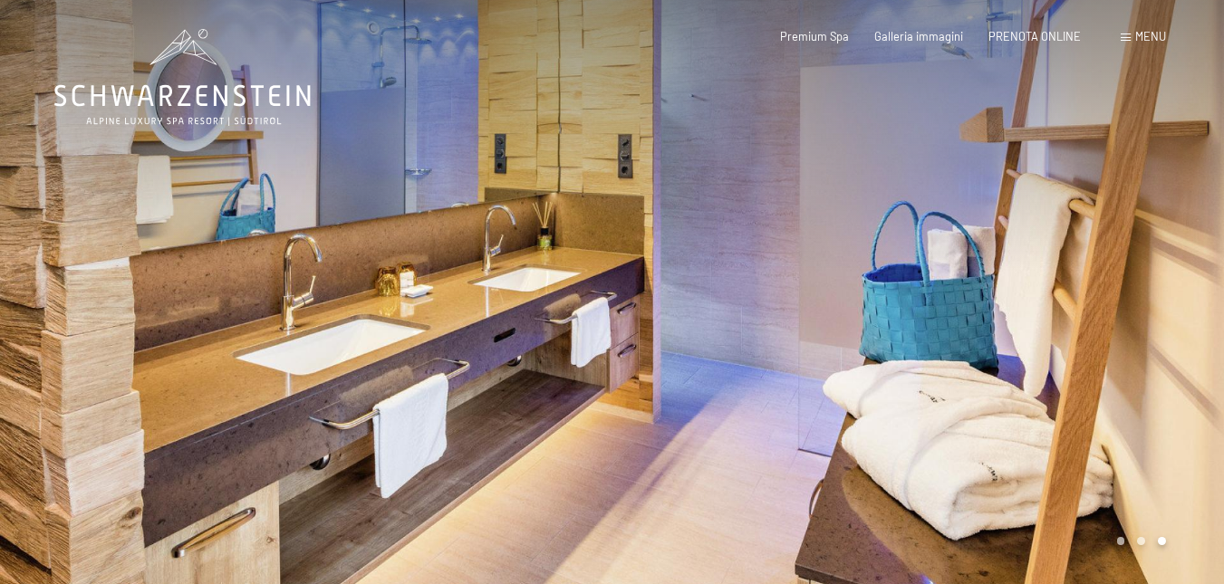
click at [1111, 341] on div at bounding box center [918, 294] width 612 height 589
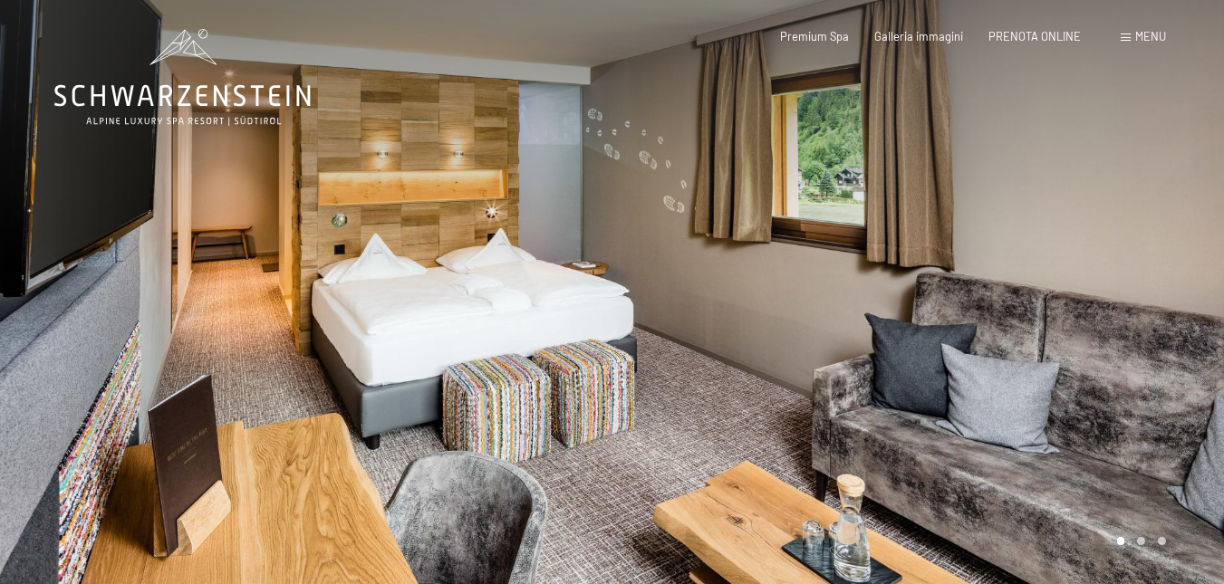
click at [1111, 341] on div at bounding box center [918, 294] width 612 height 589
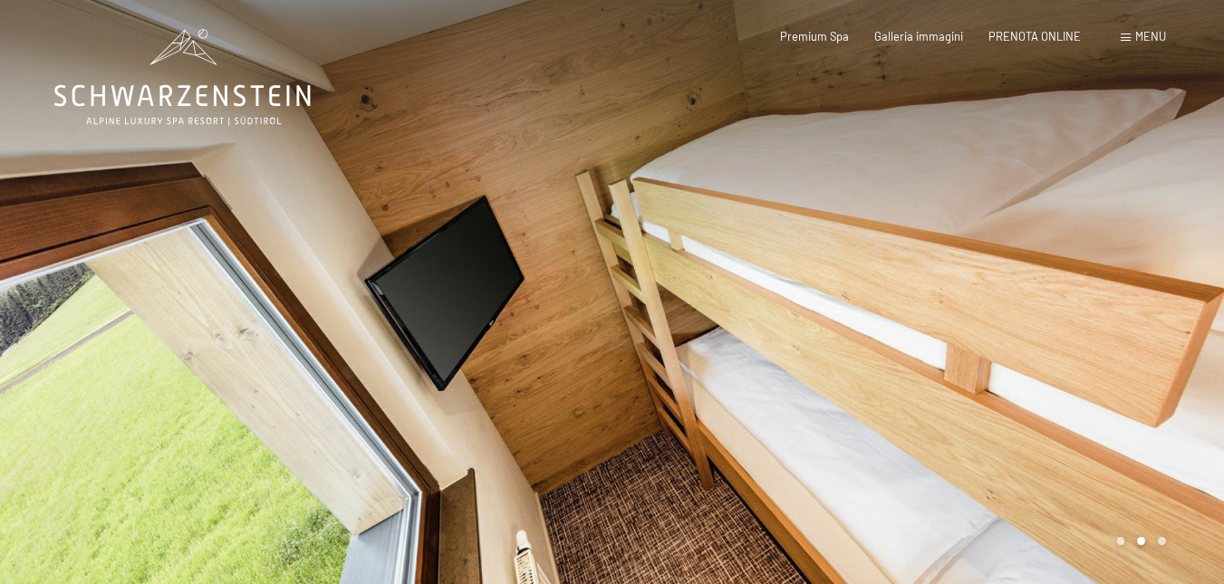
click at [806, 399] on div at bounding box center [918, 294] width 612 height 589
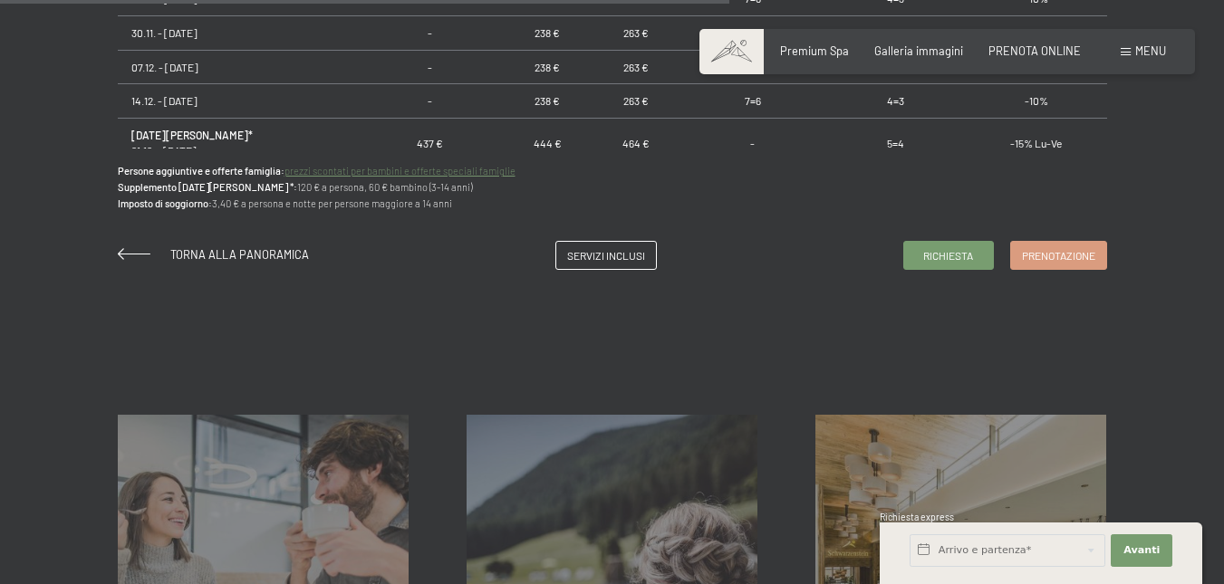
scroll to position [1359, 0]
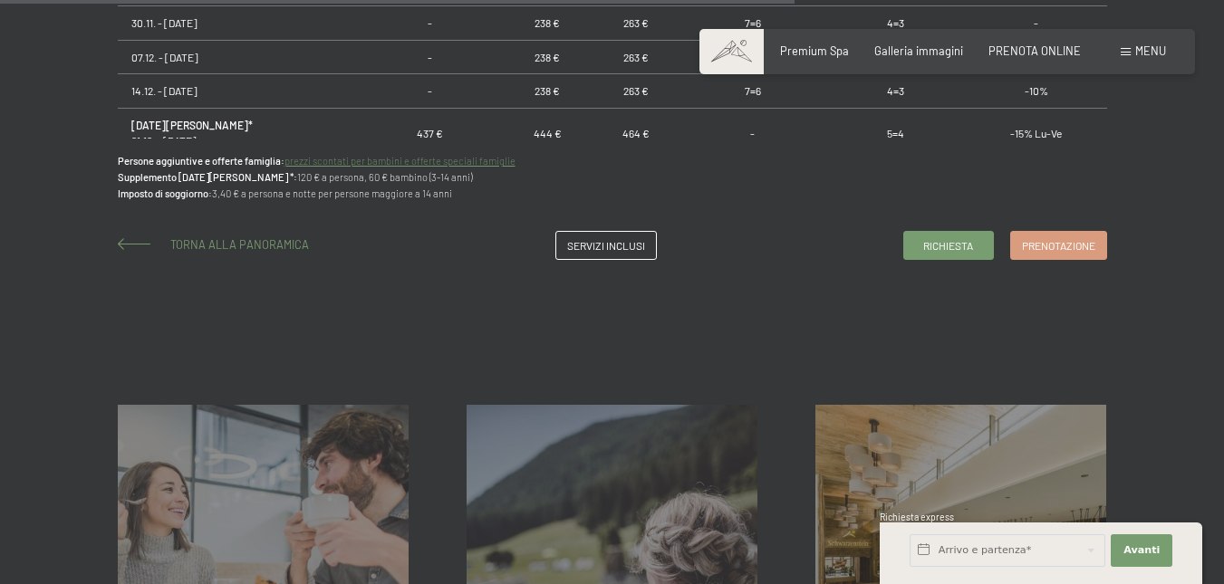
click at [197, 243] on span "Torna alla panoramica" at bounding box center [239, 244] width 139 height 14
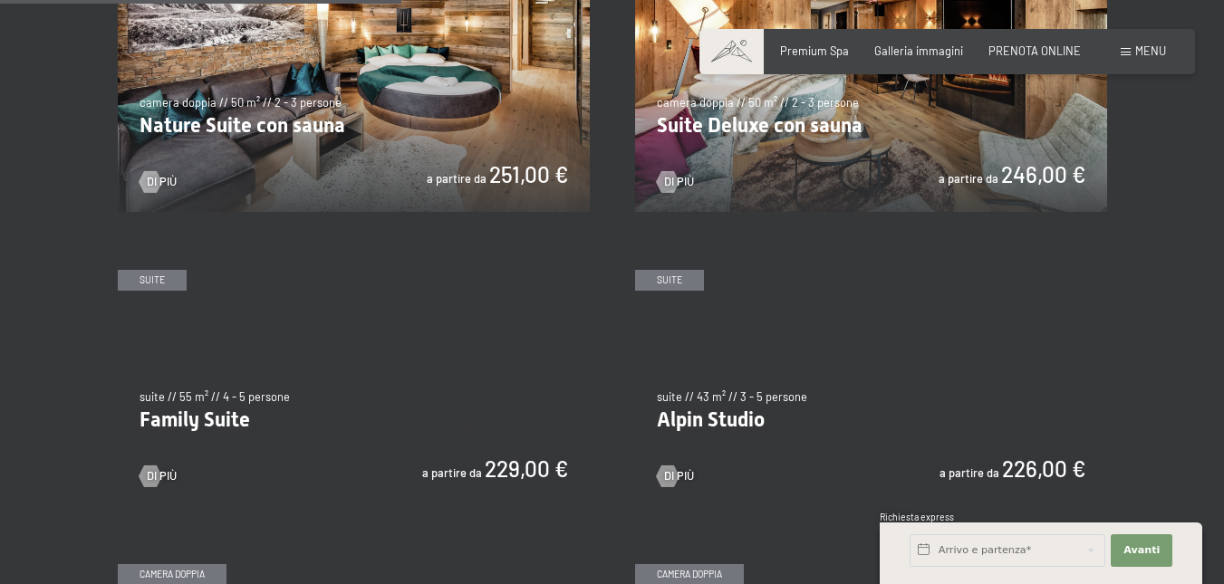
scroll to position [1721, 0]
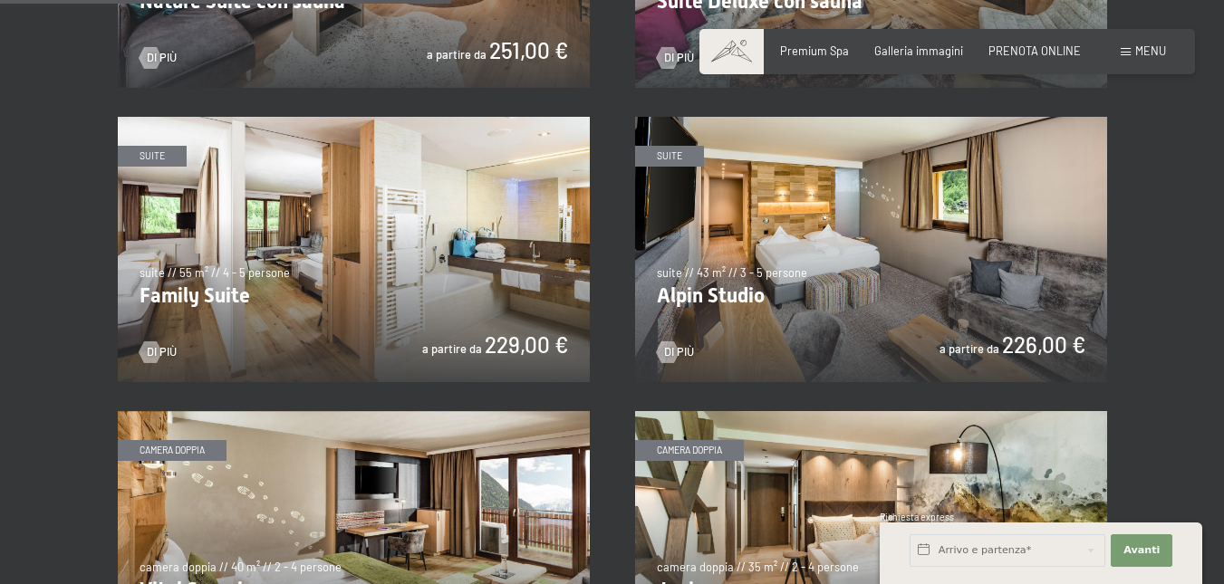
click at [214, 297] on img at bounding box center [354, 249] width 472 height 265
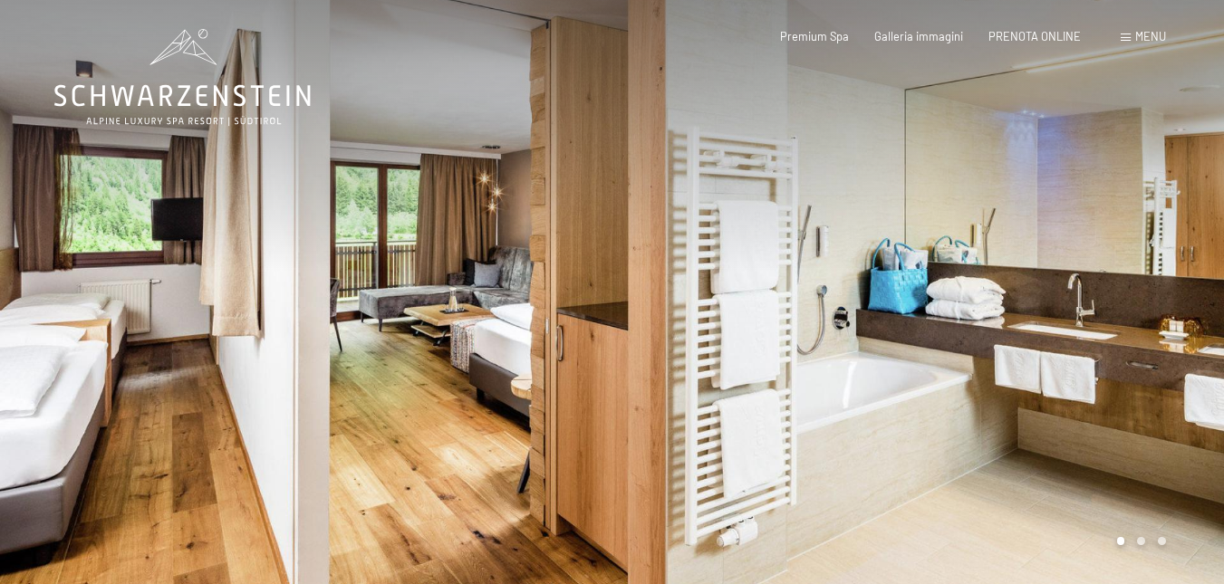
click at [1090, 357] on div at bounding box center [918, 294] width 612 height 589
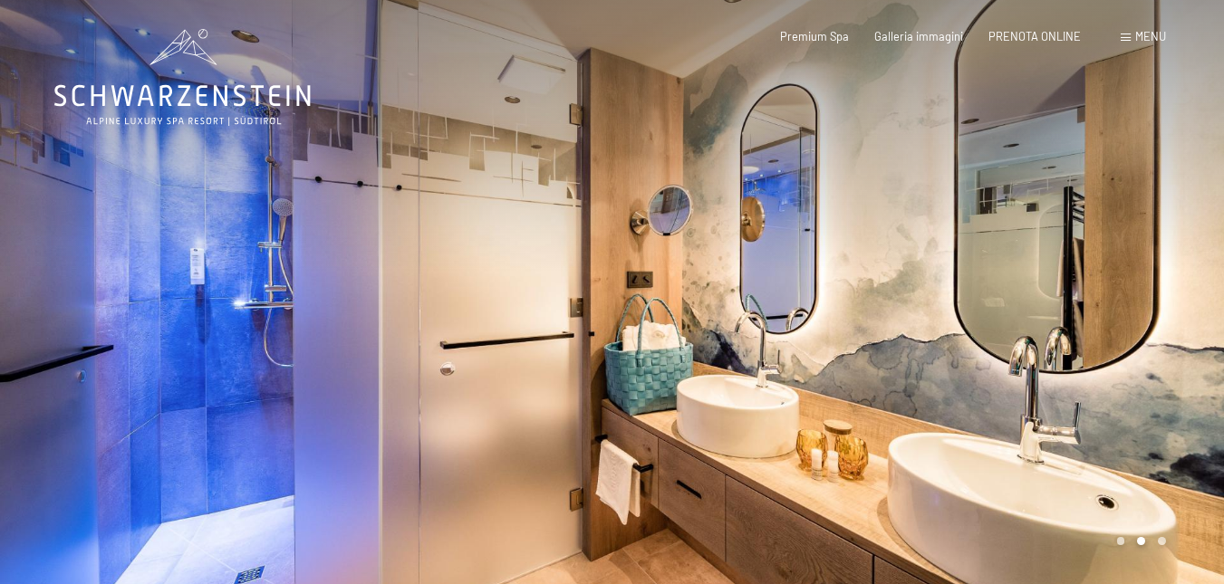
click at [1090, 357] on div at bounding box center [918, 294] width 612 height 589
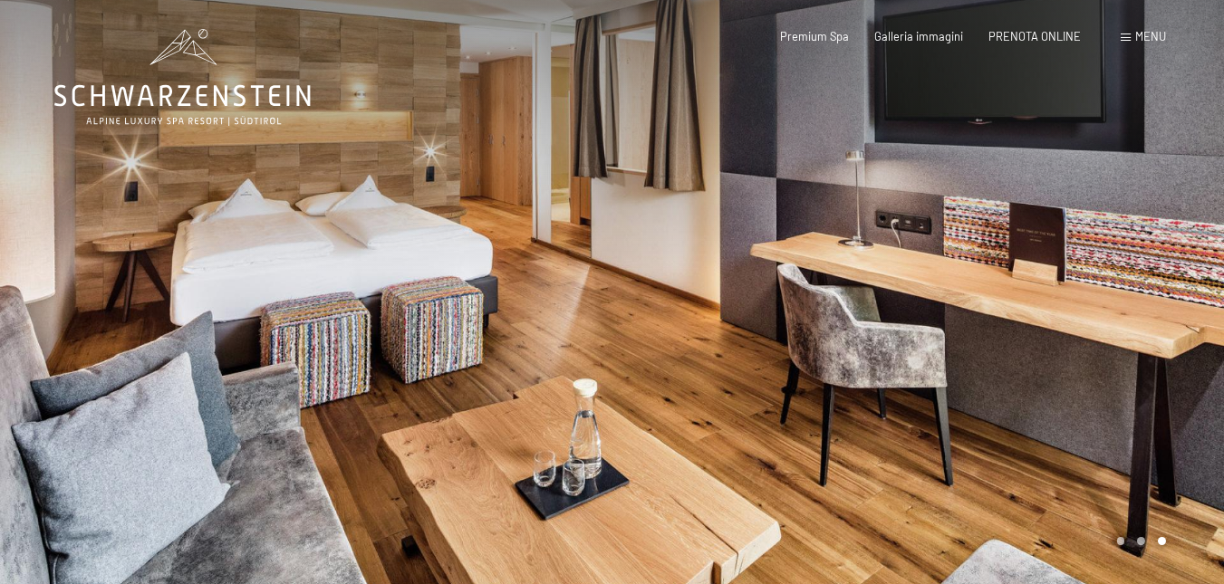
click at [1090, 357] on div at bounding box center [918, 294] width 612 height 589
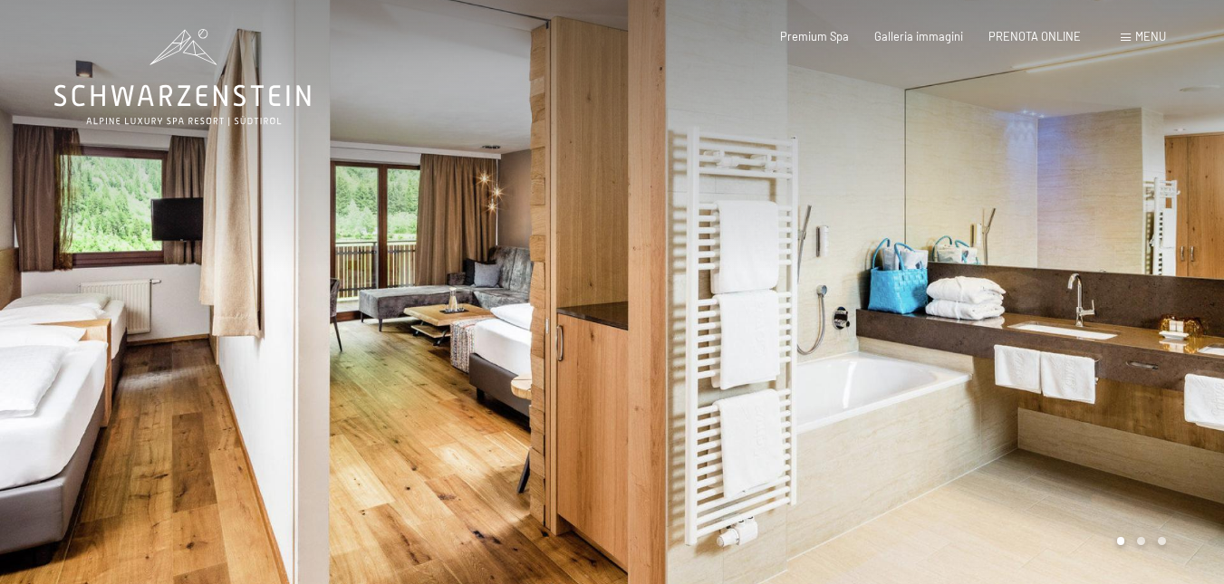
click at [1090, 357] on div at bounding box center [918, 294] width 612 height 589
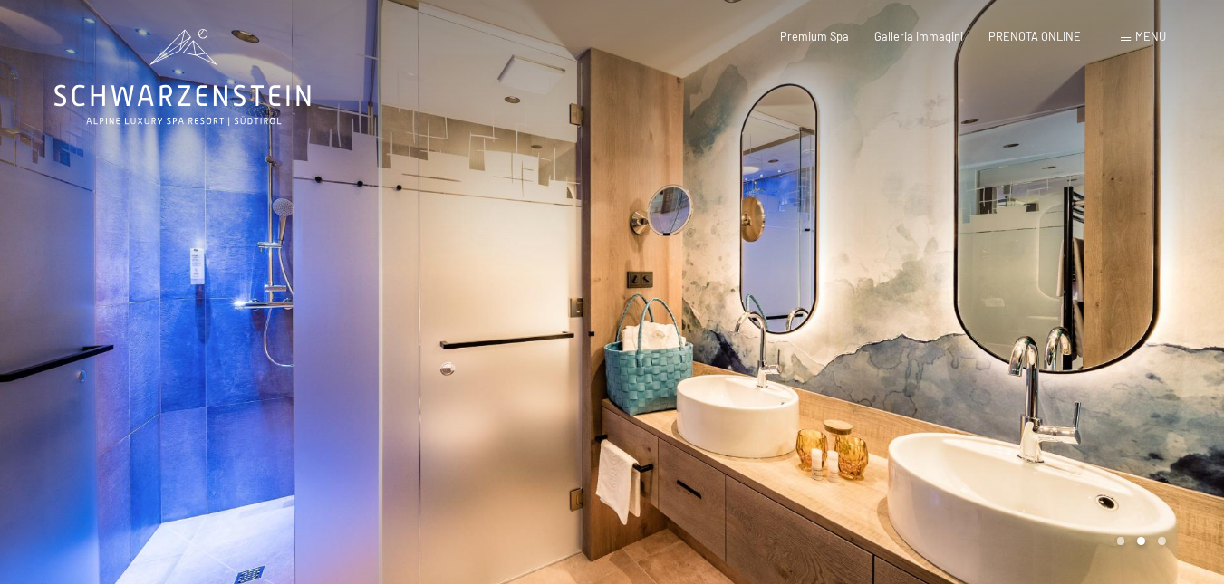
click at [1090, 357] on div at bounding box center [918, 294] width 612 height 589
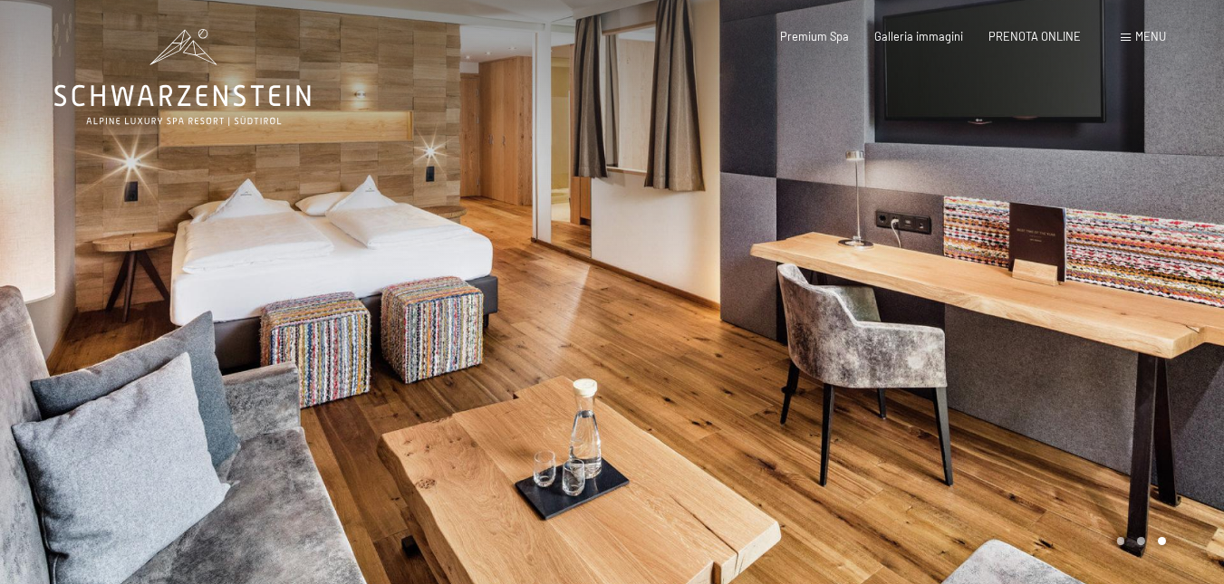
click at [1090, 357] on div at bounding box center [918, 294] width 612 height 589
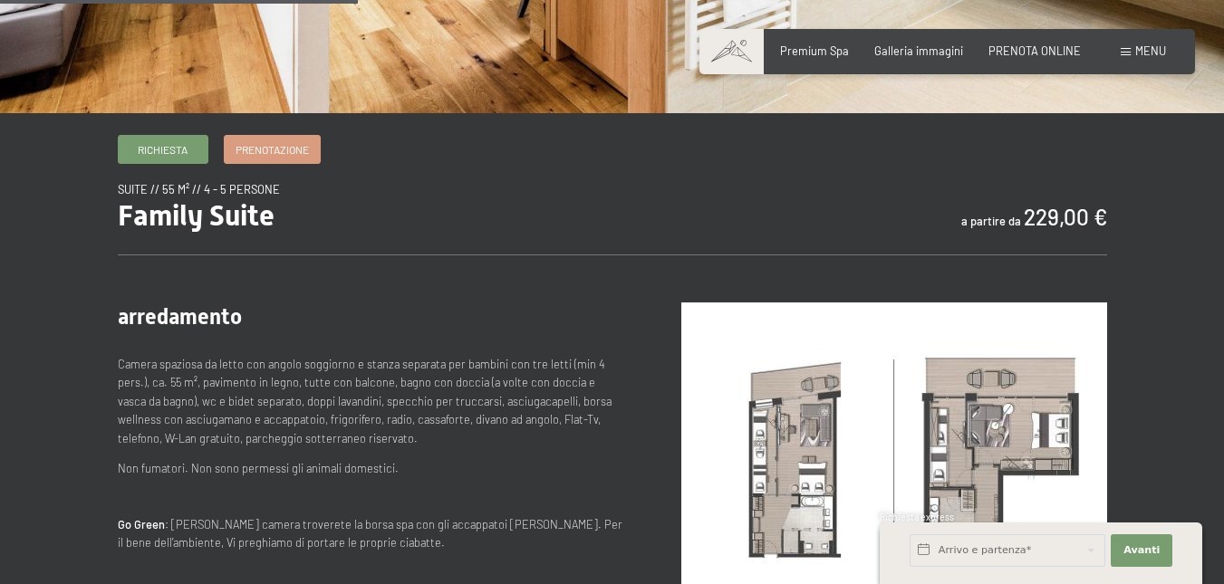
scroll to position [634, 0]
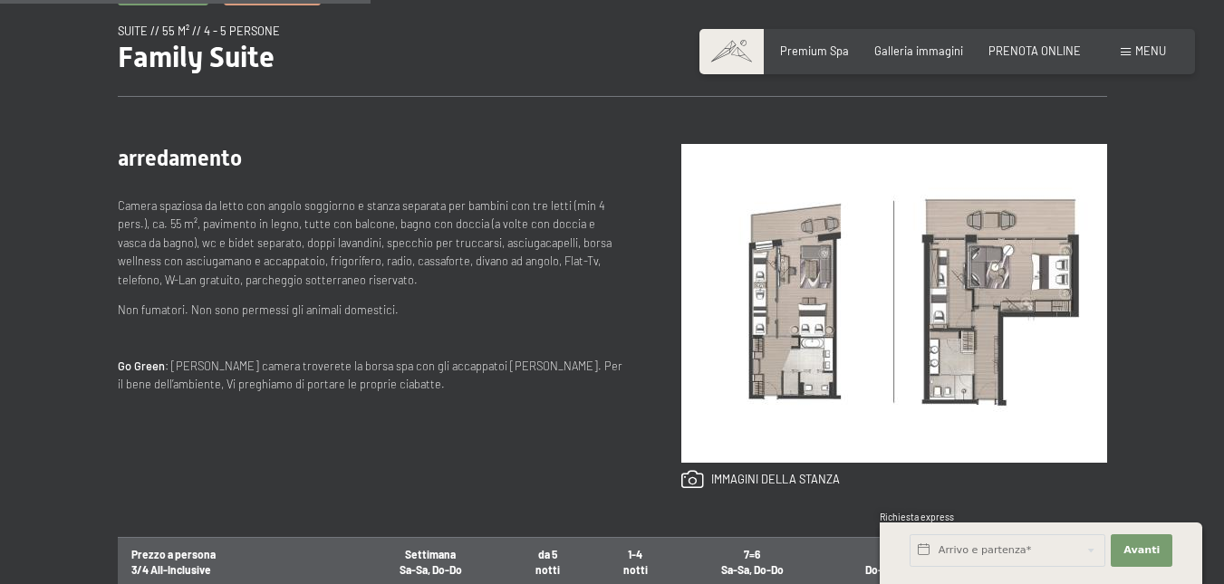
click at [822, 317] on img at bounding box center [894, 303] width 426 height 319
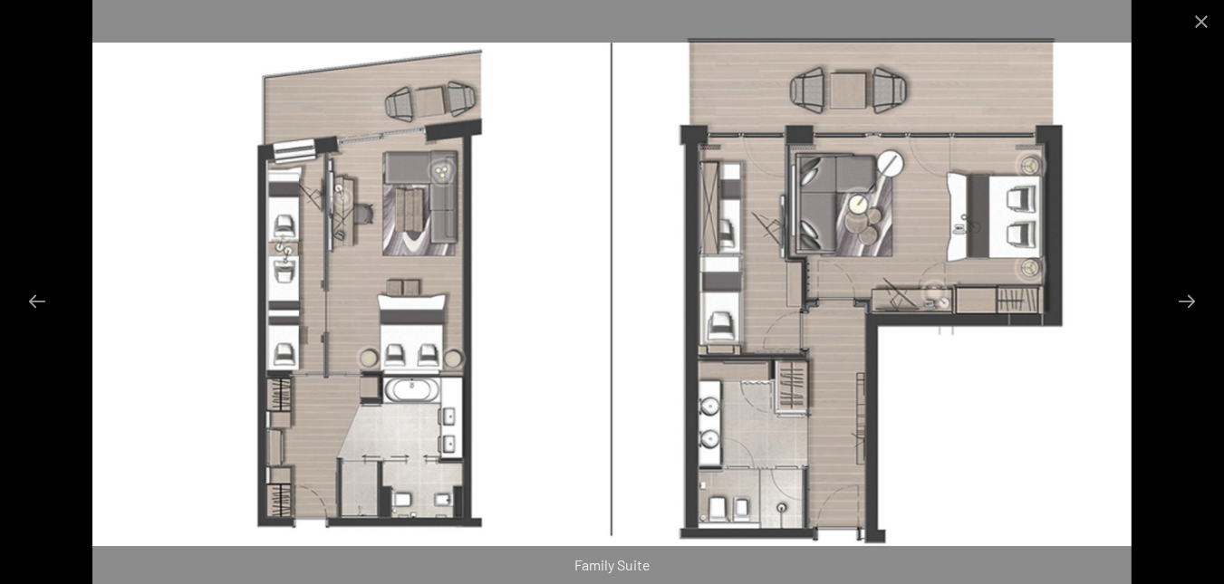
click at [957, 344] on img at bounding box center [611, 292] width 1039 height 584
click at [1190, 296] on button "Next slide" at bounding box center [1187, 301] width 38 height 35
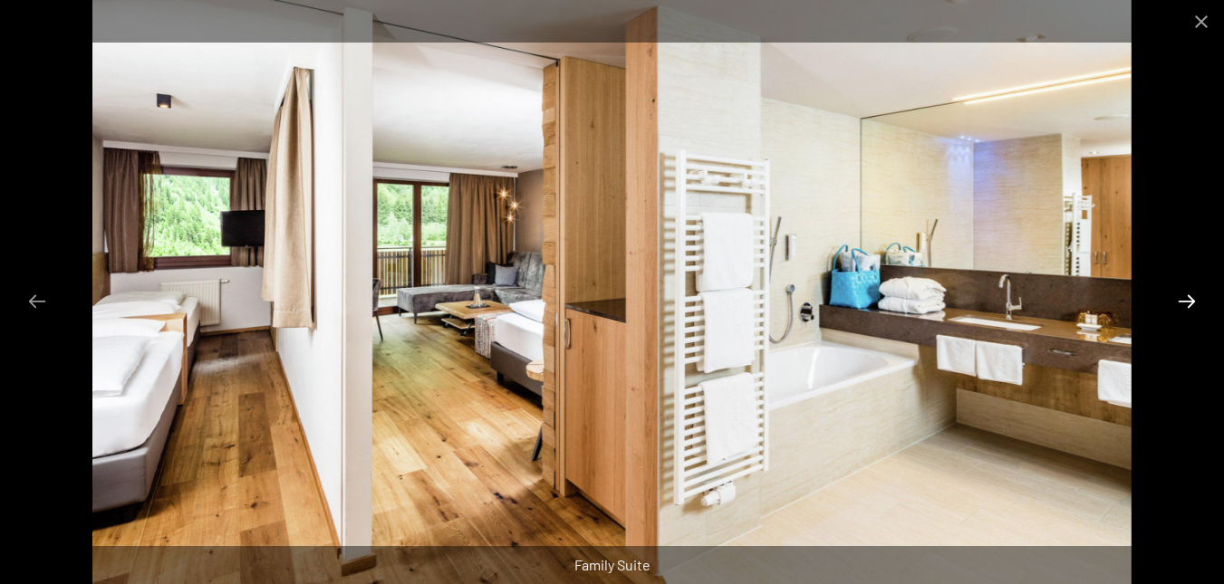
click at [1190, 296] on button "Next slide" at bounding box center [1187, 301] width 38 height 35
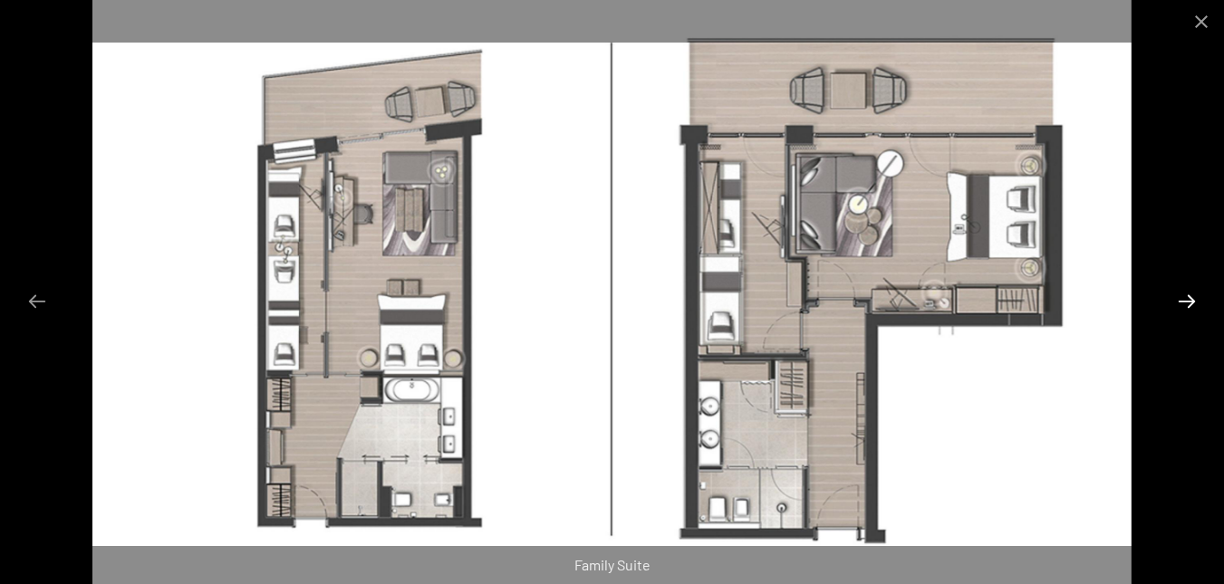
click at [1190, 296] on button "Next slide" at bounding box center [1187, 301] width 38 height 35
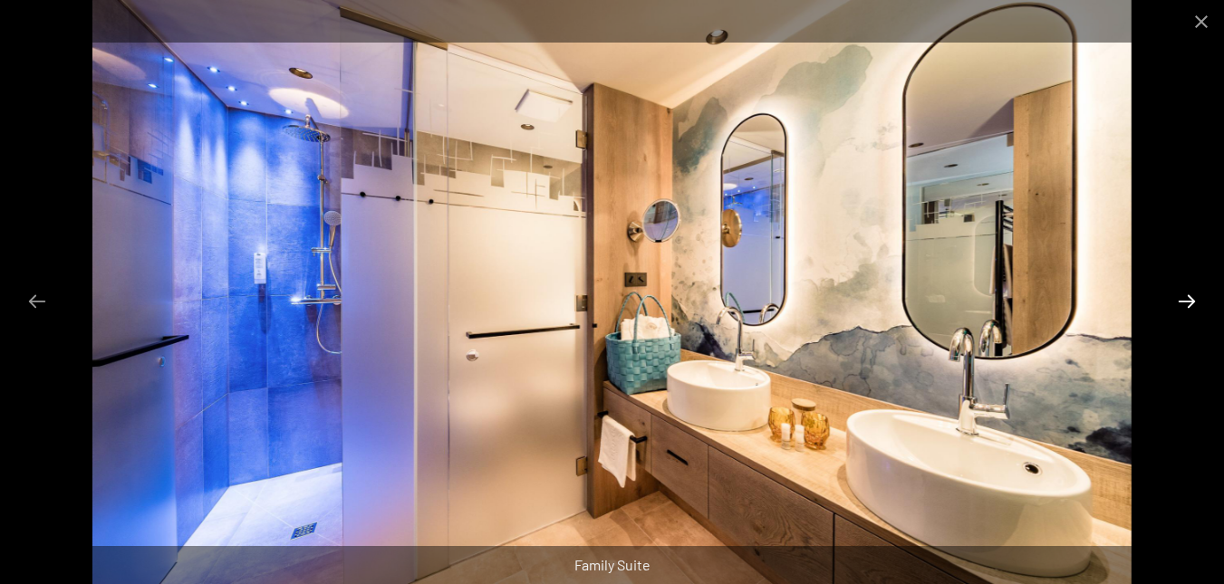
click at [1190, 296] on button "Next slide" at bounding box center [1187, 301] width 38 height 35
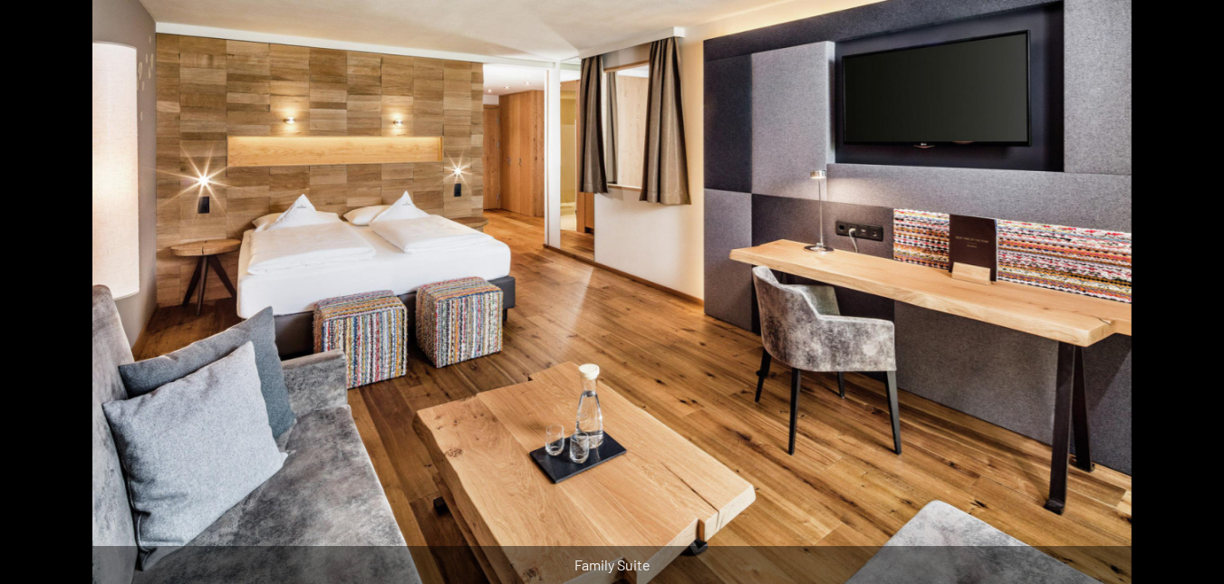
click at [1190, 296] on button "Next slide" at bounding box center [1196, 301] width 38 height 35
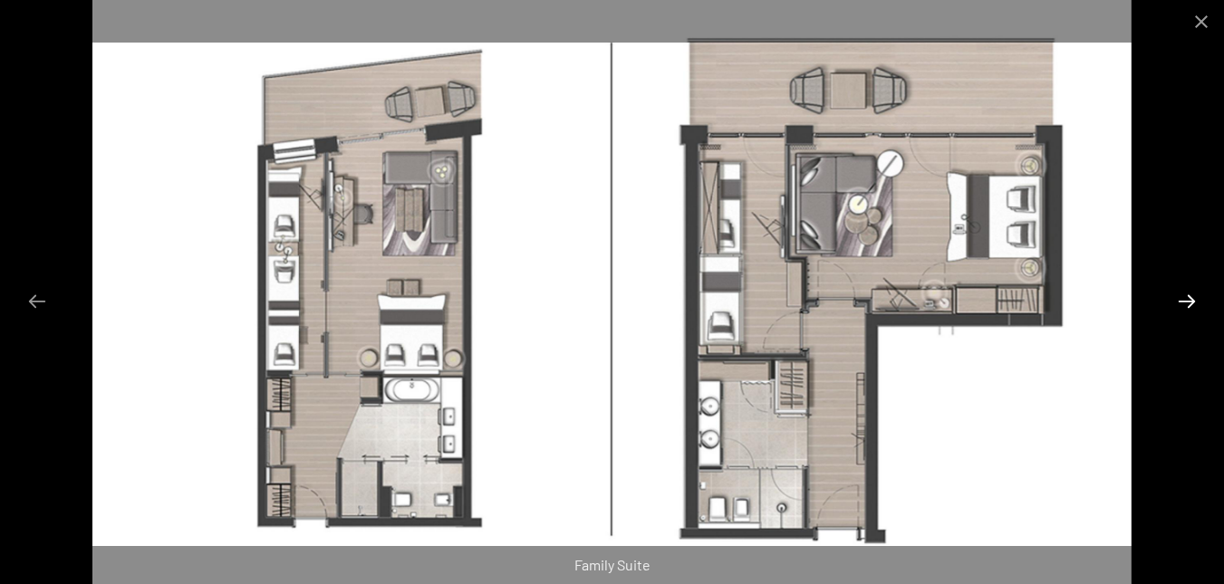
click at [1190, 296] on button "Next slide" at bounding box center [1187, 301] width 38 height 35
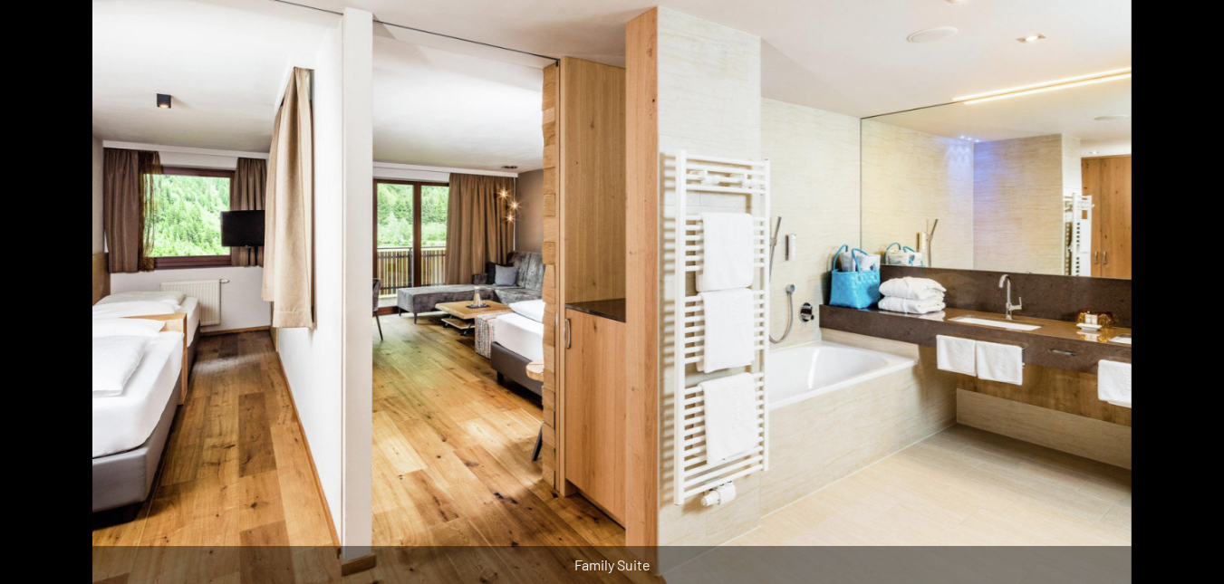
click at [1190, 296] on button "Next slide" at bounding box center [1196, 301] width 38 height 35
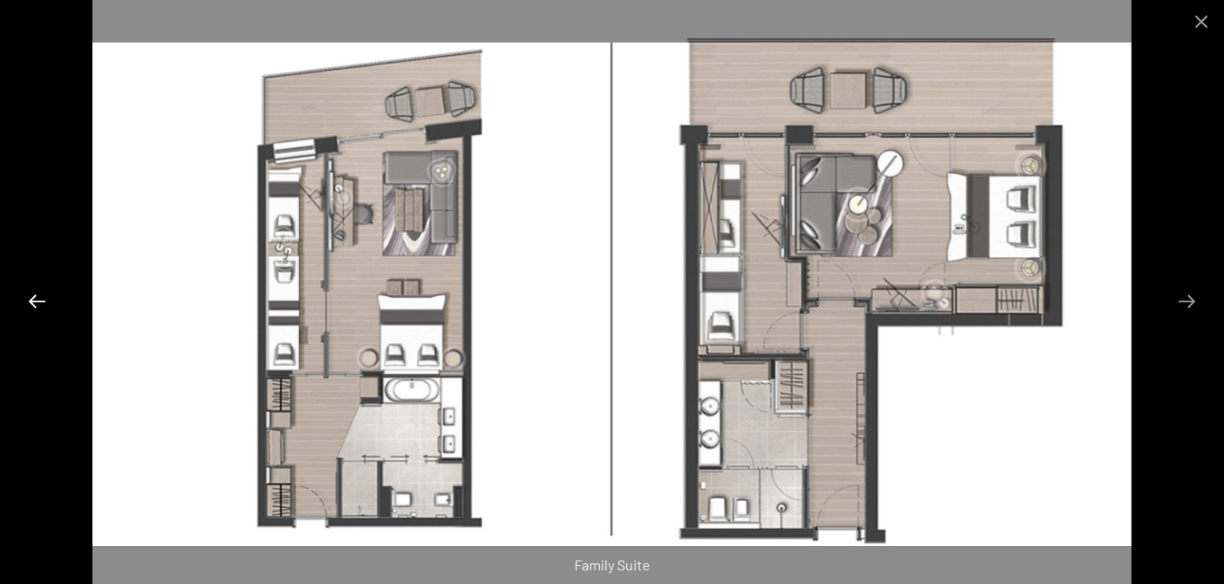
click at [43, 305] on button "Previous slide" at bounding box center [37, 301] width 38 height 35
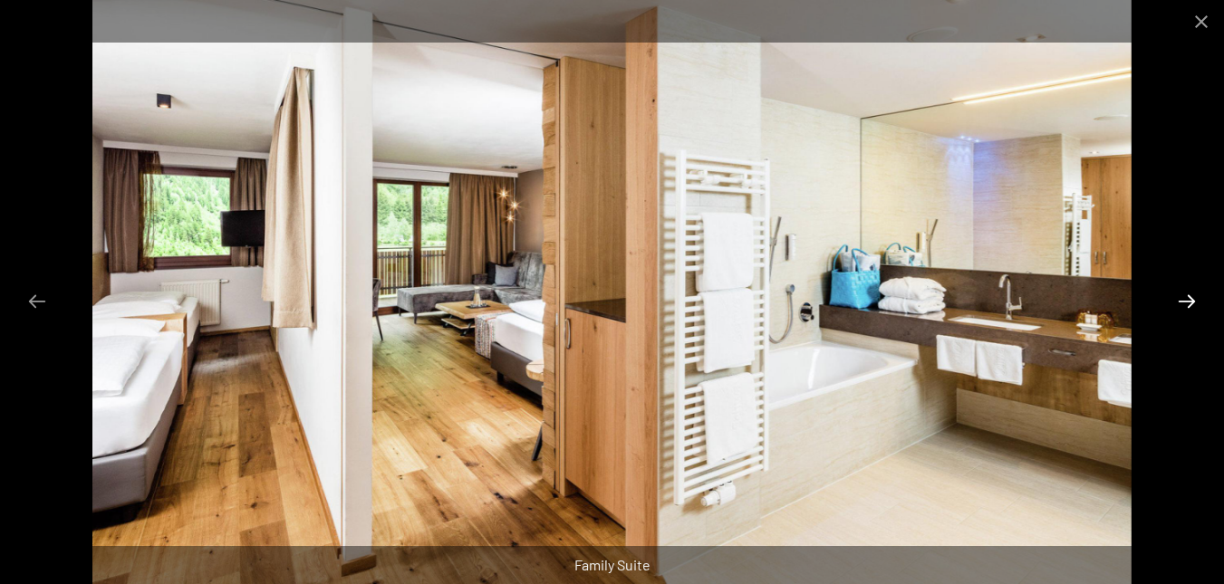
click at [1180, 305] on button "Next slide" at bounding box center [1187, 301] width 38 height 35
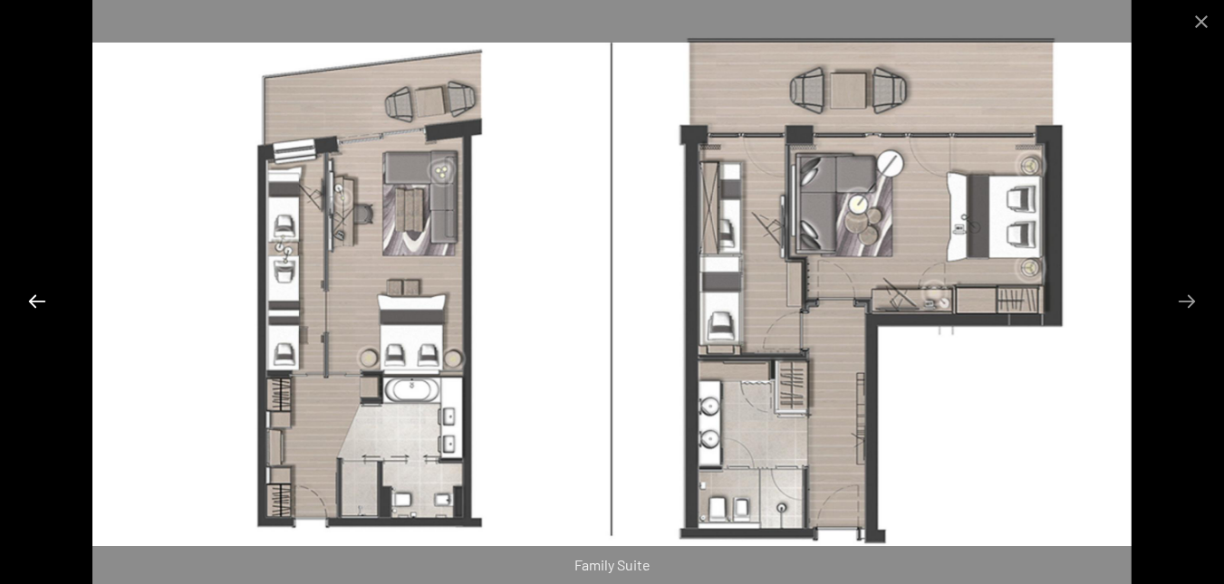
click at [42, 302] on button "Previous slide" at bounding box center [37, 301] width 38 height 35
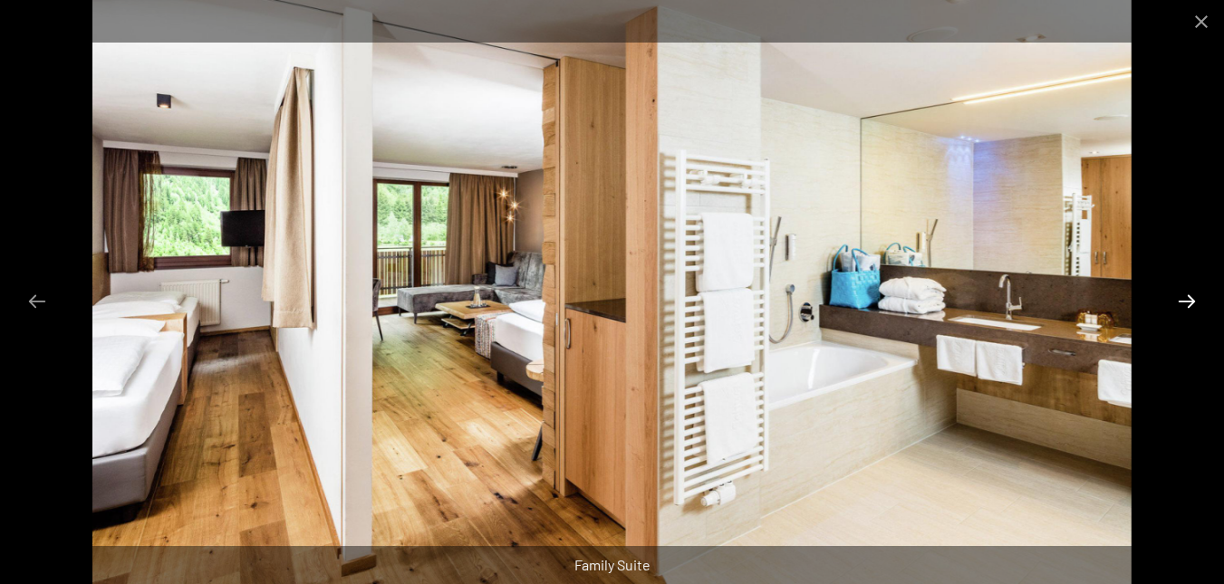
click at [1186, 294] on button "Next slide" at bounding box center [1187, 301] width 38 height 35
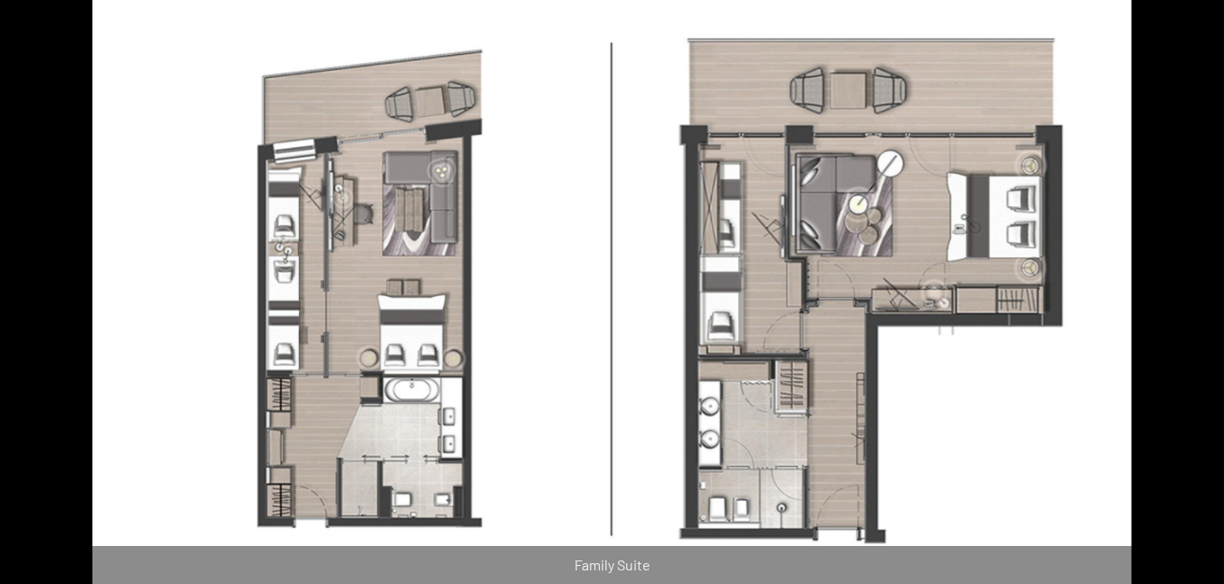
click at [1179, 295] on button "Next slide" at bounding box center [1196, 301] width 38 height 35
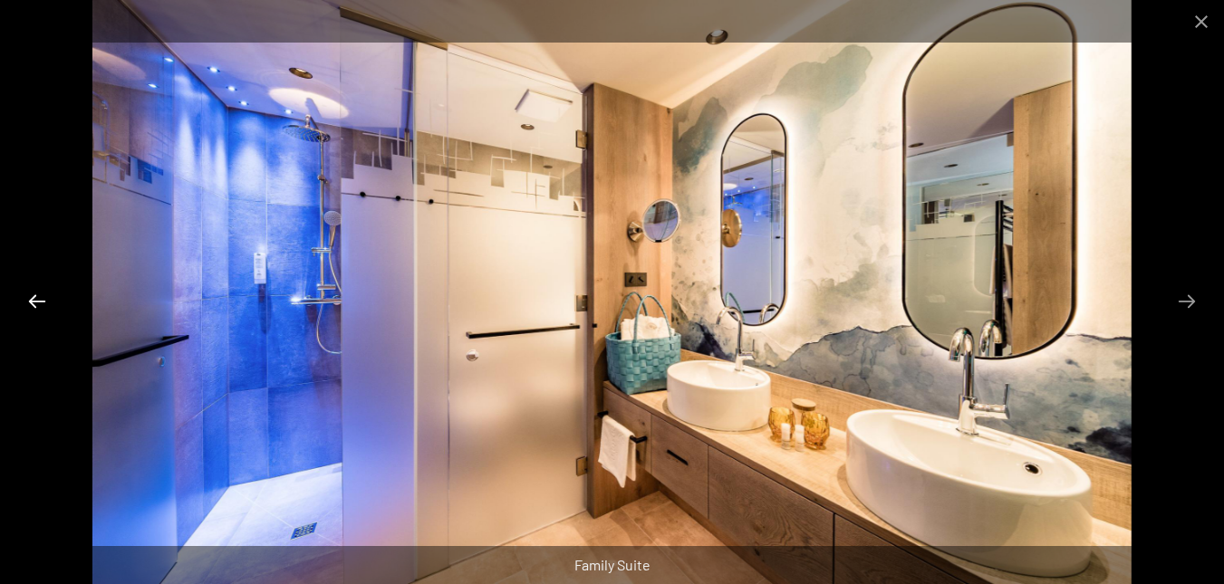
click at [35, 301] on button "Previous slide" at bounding box center [37, 301] width 38 height 35
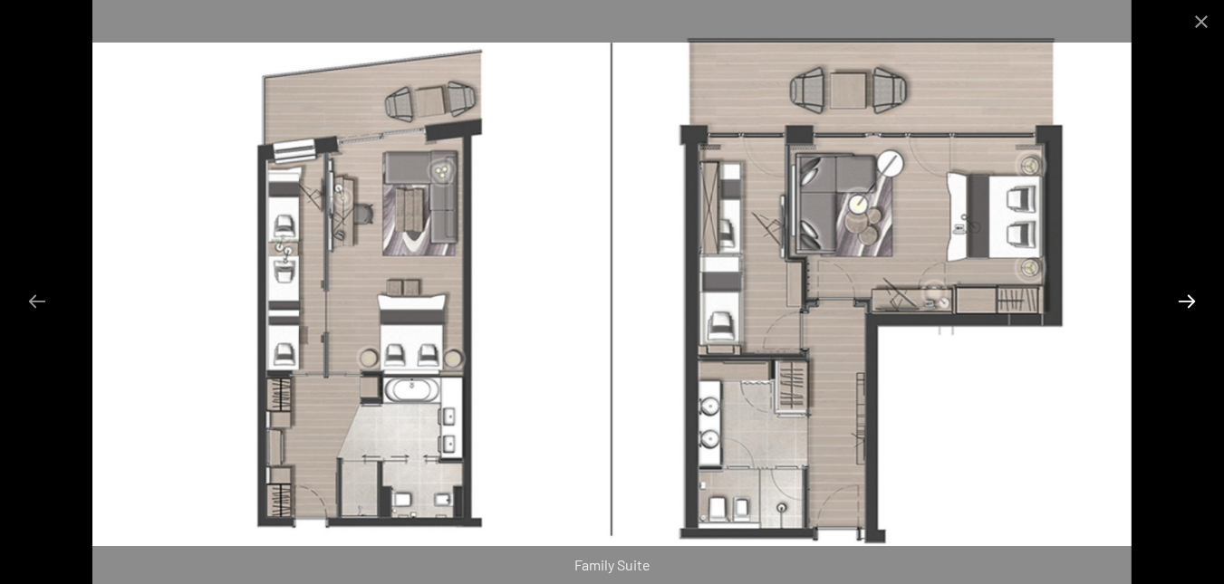
click at [1186, 303] on button "Next slide" at bounding box center [1187, 301] width 38 height 35
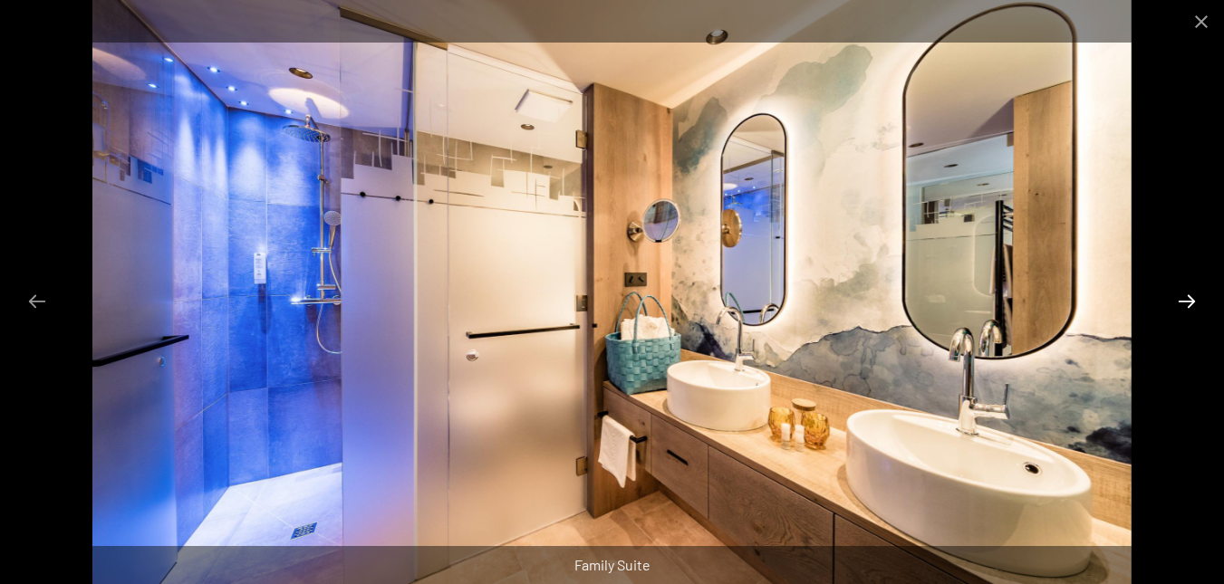
click at [1186, 303] on button "Next slide" at bounding box center [1187, 301] width 38 height 35
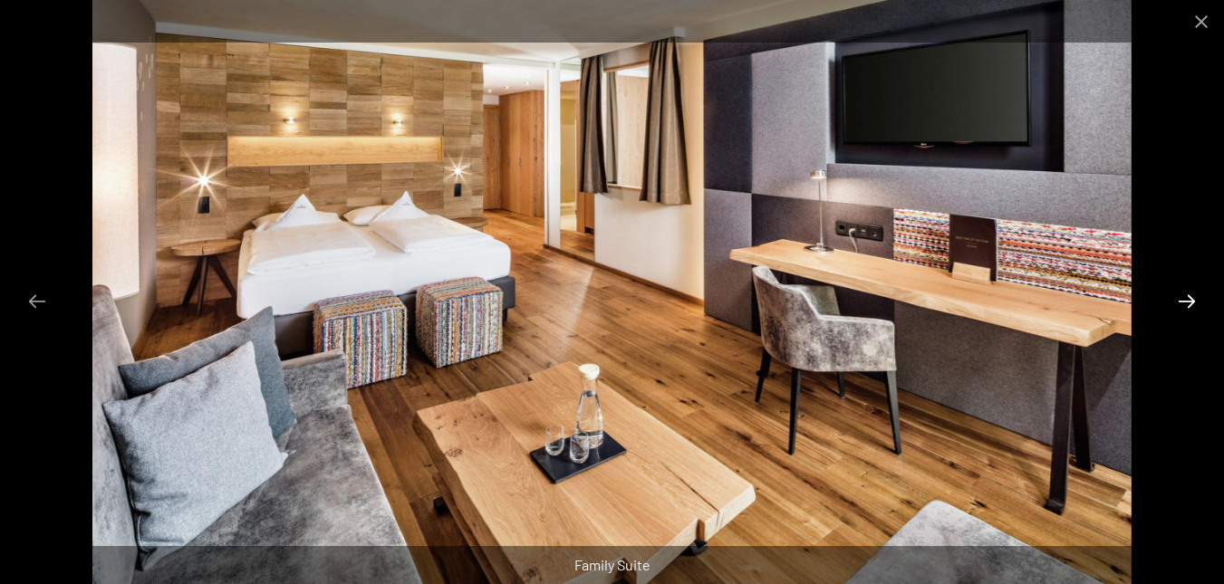
click at [1186, 303] on button "Next slide" at bounding box center [1187, 301] width 38 height 35
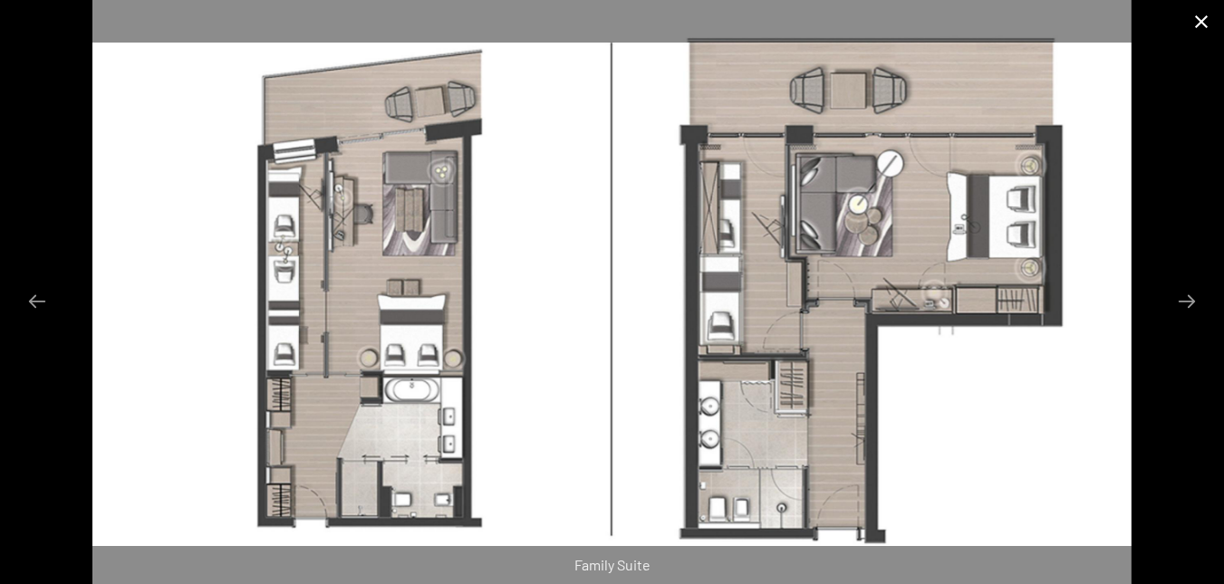
click at [1195, 21] on button "Close gallery" at bounding box center [1201, 21] width 45 height 43
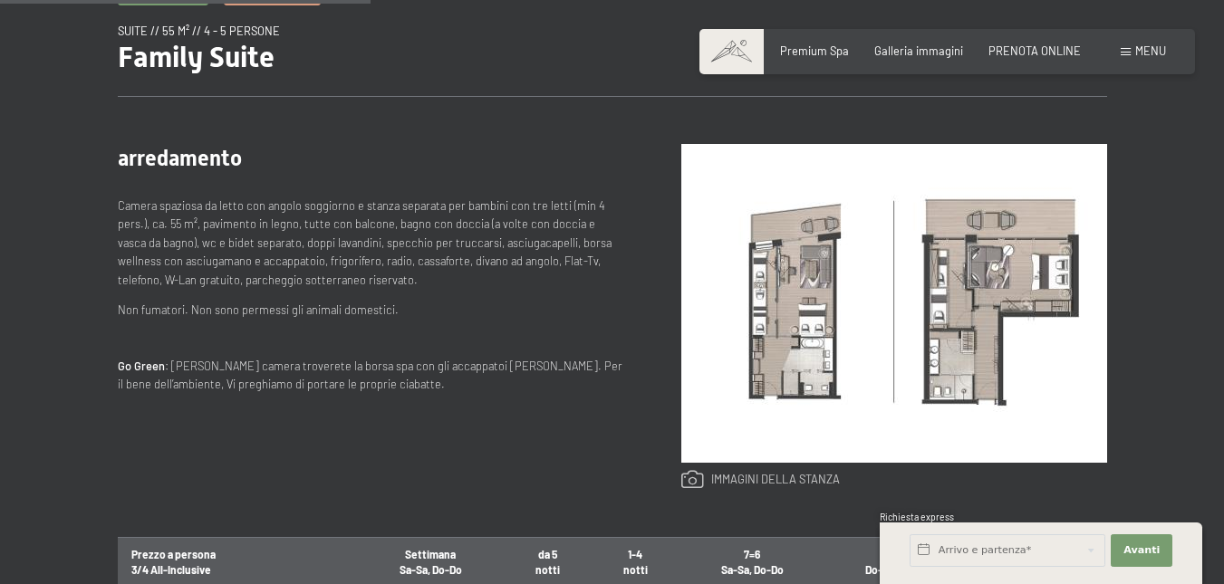
click at [823, 481] on link at bounding box center [760, 480] width 159 height 20
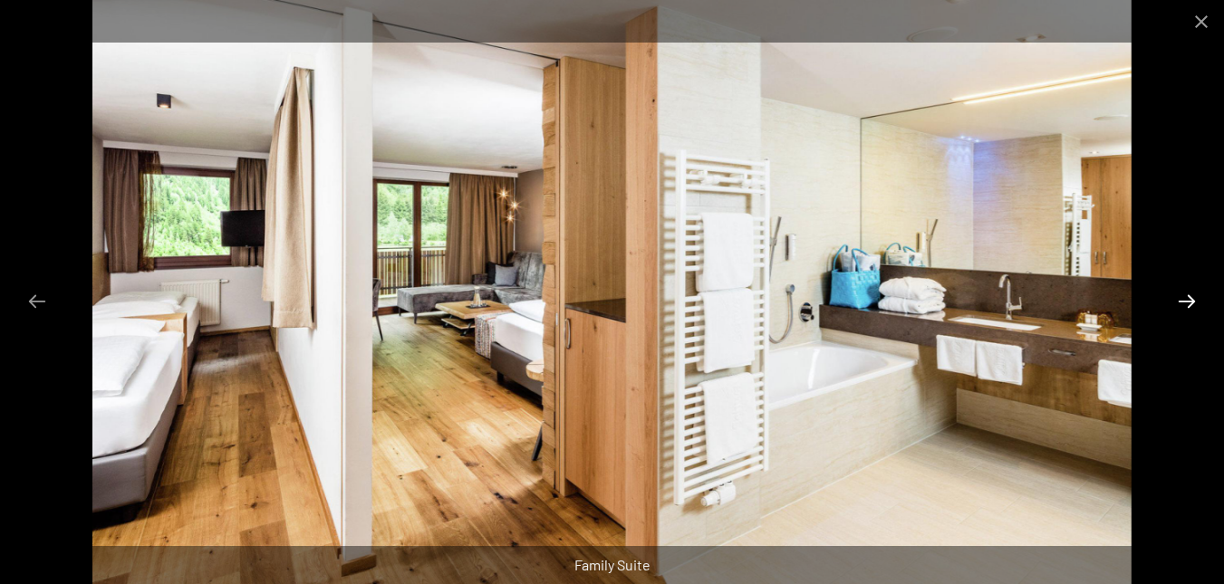
click at [1188, 294] on button "Next slide" at bounding box center [1187, 301] width 38 height 35
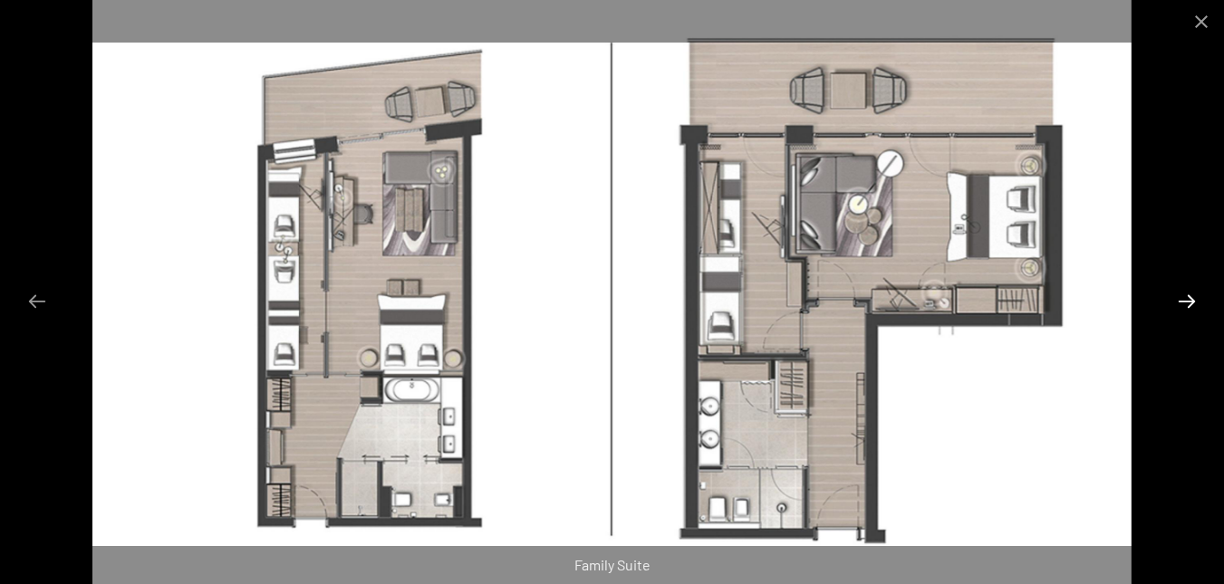
click at [1188, 294] on button "Next slide" at bounding box center [1187, 301] width 38 height 35
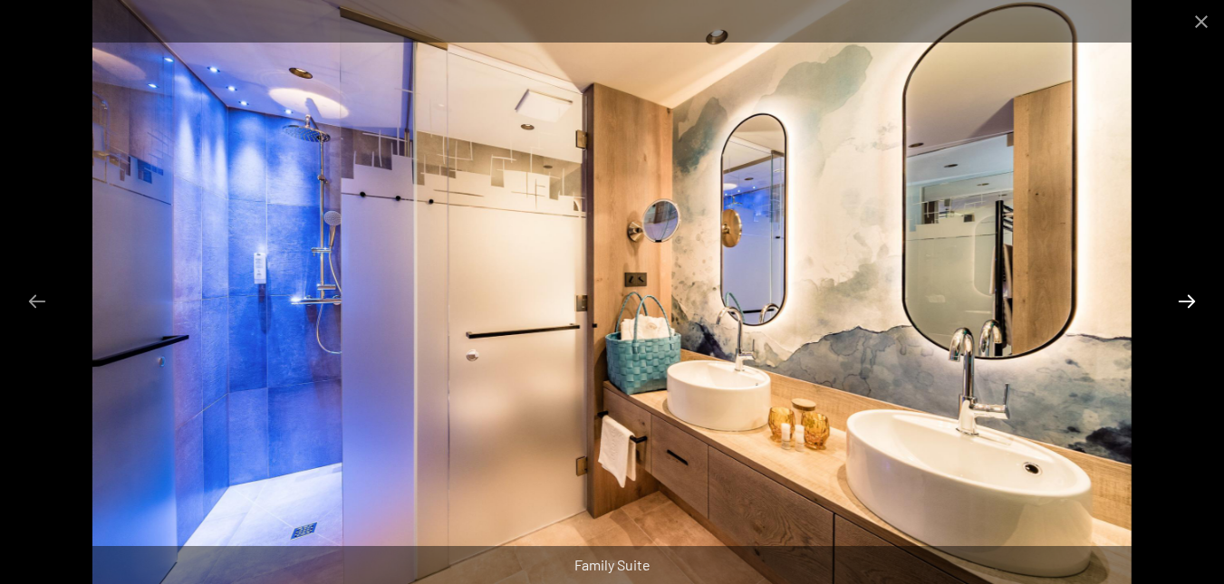
click at [1188, 294] on button "Next slide" at bounding box center [1187, 301] width 38 height 35
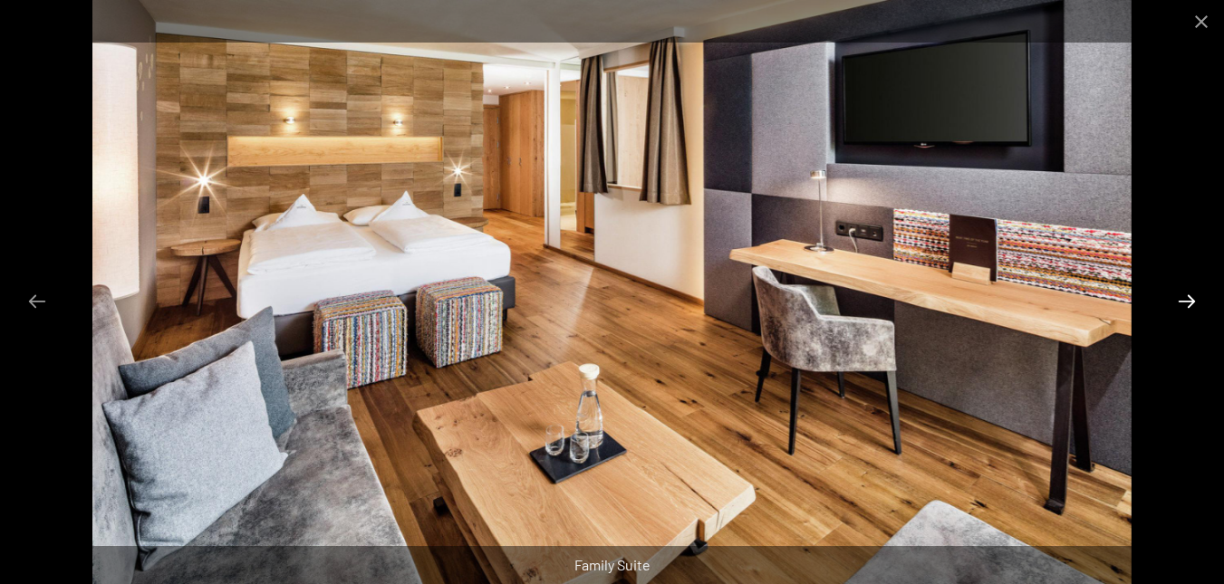
click at [1188, 294] on button "Next slide" at bounding box center [1187, 301] width 38 height 35
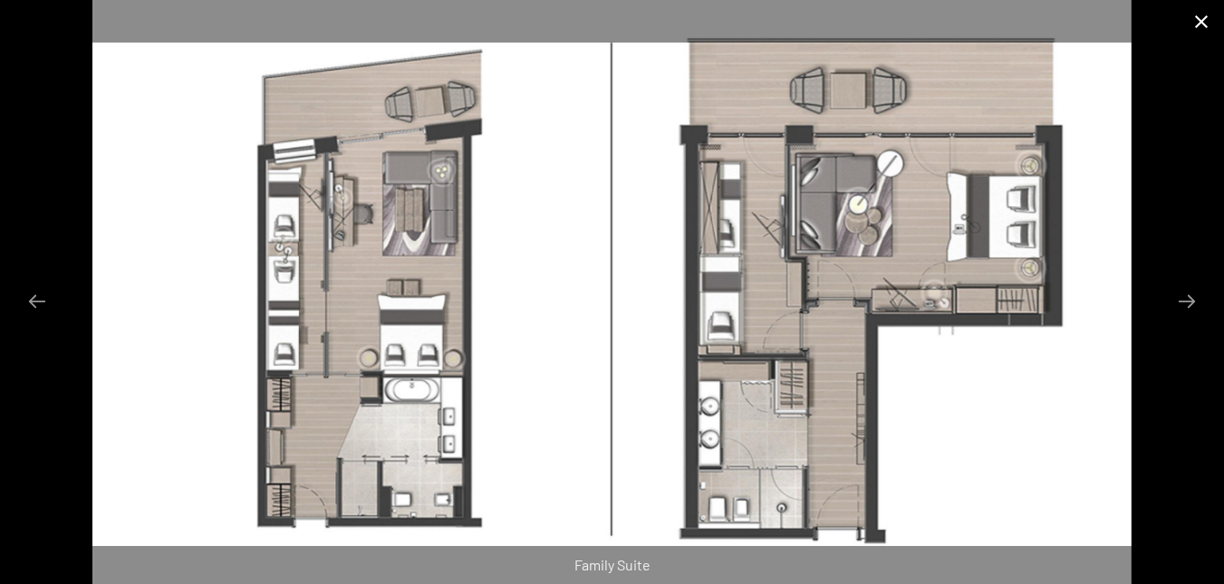
click at [1197, 19] on button "Close gallery" at bounding box center [1201, 21] width 45 height 43
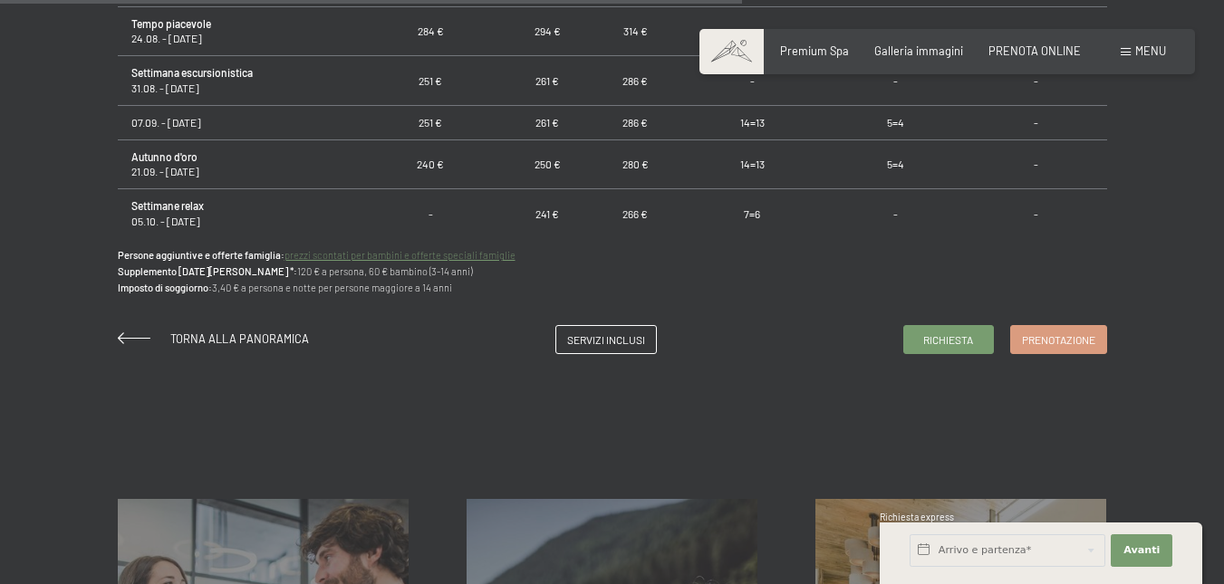
scroll to position [1268, 0]
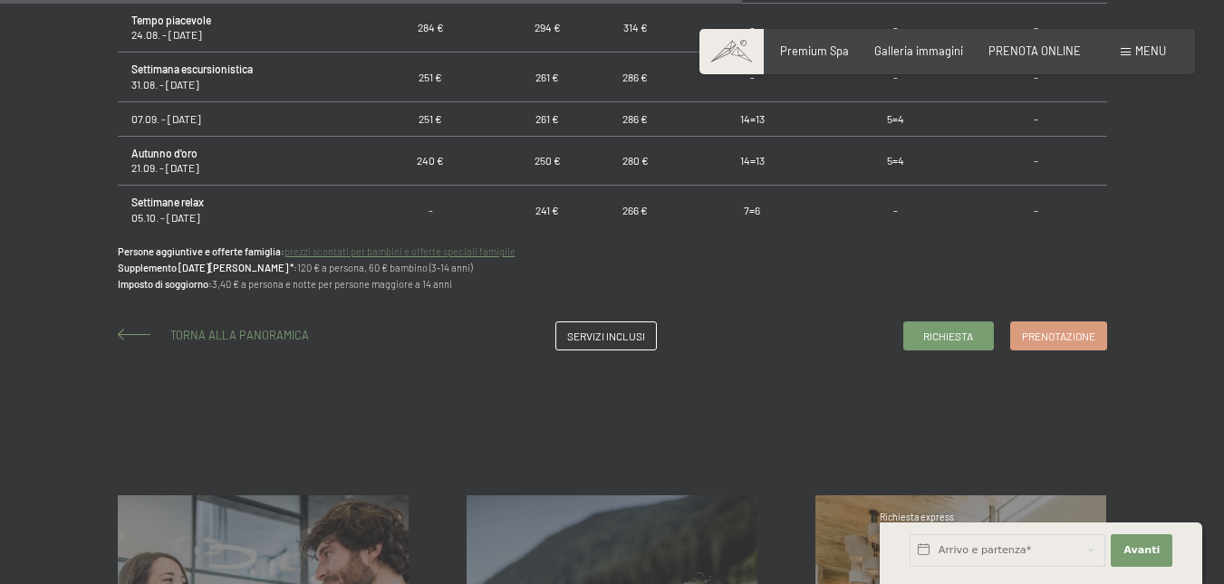
click at [197, 334] on span "Torna alla panoramica" at bounding box center [239, 335] width 139 height 14
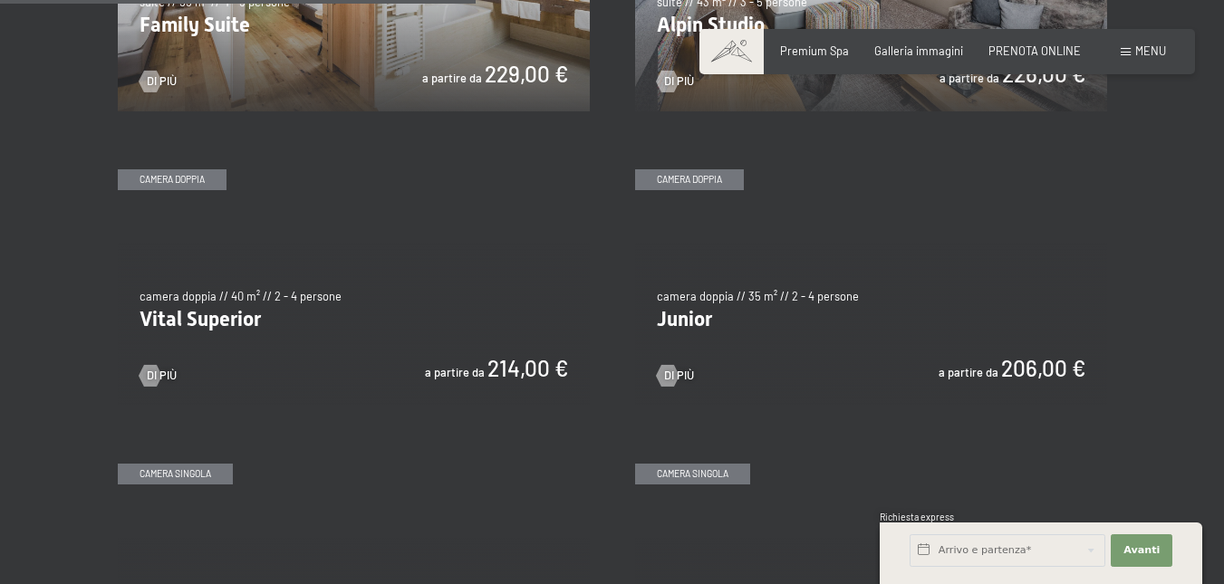
scroll to position [1993, 0]
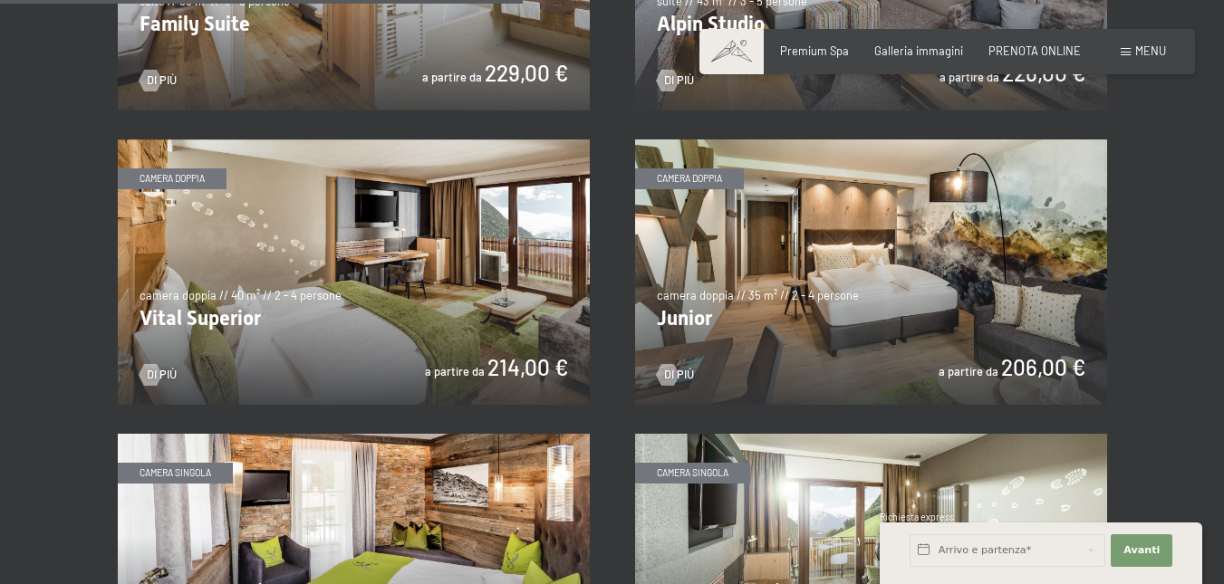
click at [248, 313] on img at bounding box center [354, 272] width 472 height 265
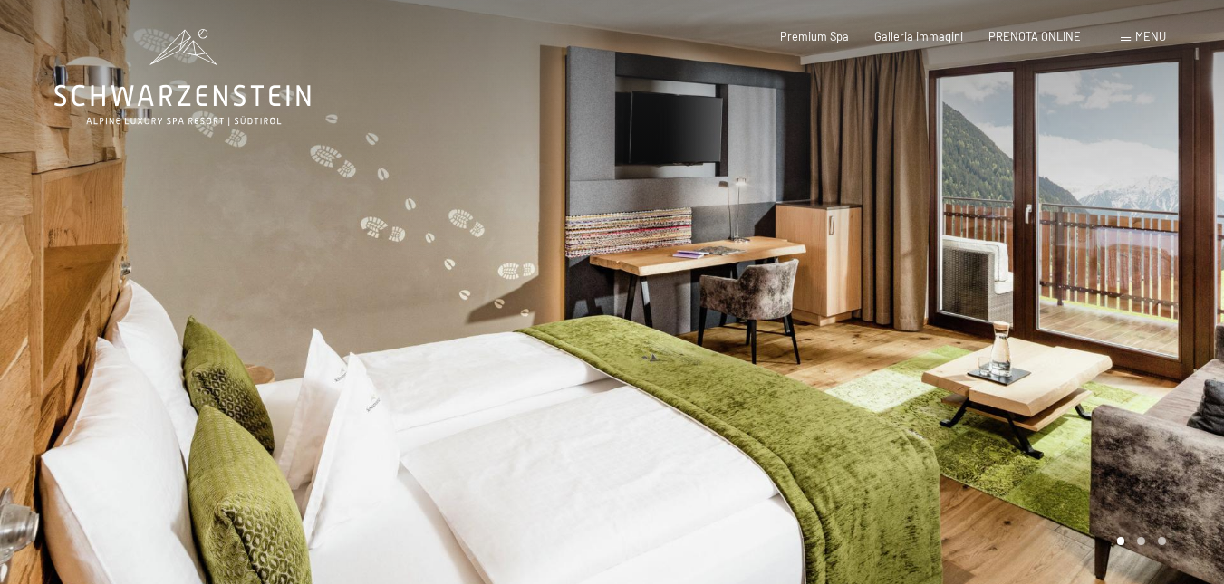
click at [1180, 322] on div at bounding box center [918, 294] width 612 height 589
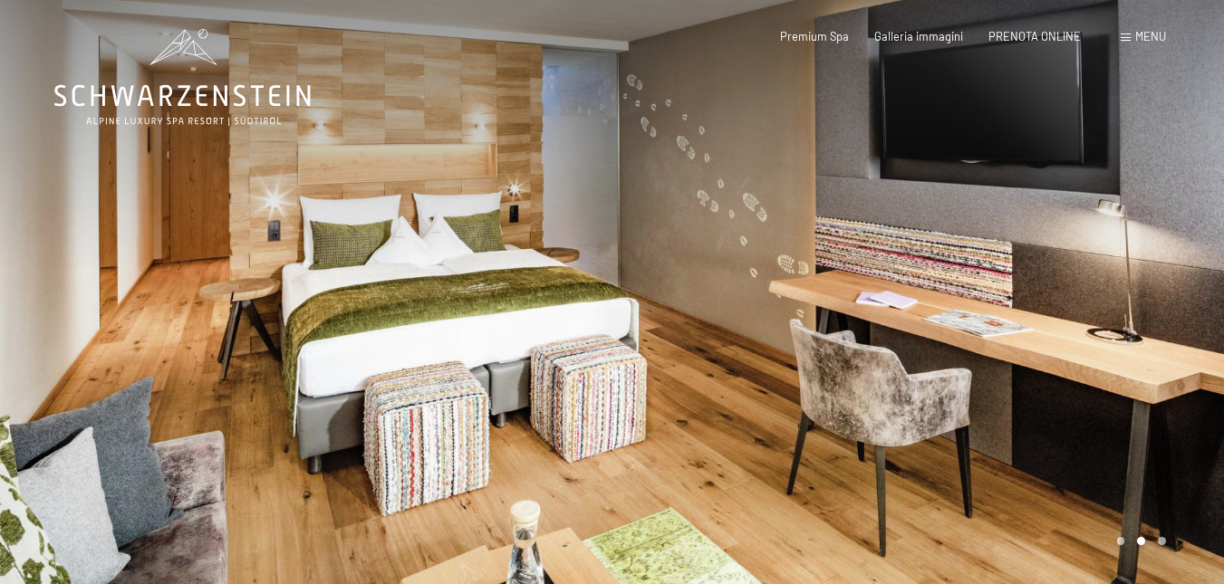
click at [1180, 322] on div at bounding box center [918, 294] width 612 height 589
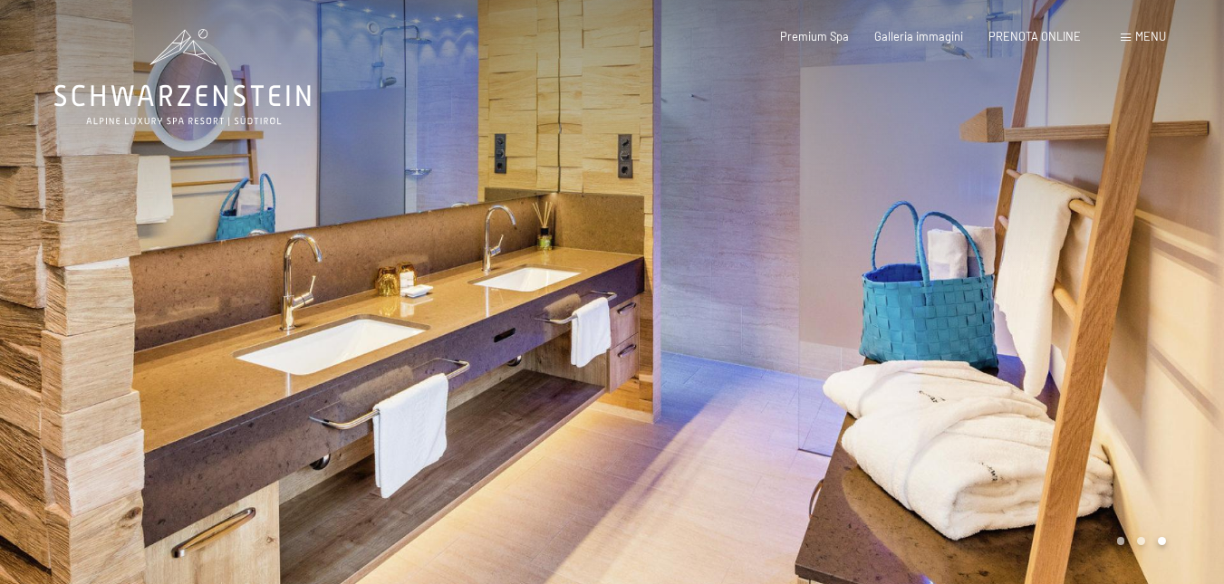
click at [1180, 322] on div at bounding box center [918, 294] width 612 height 589
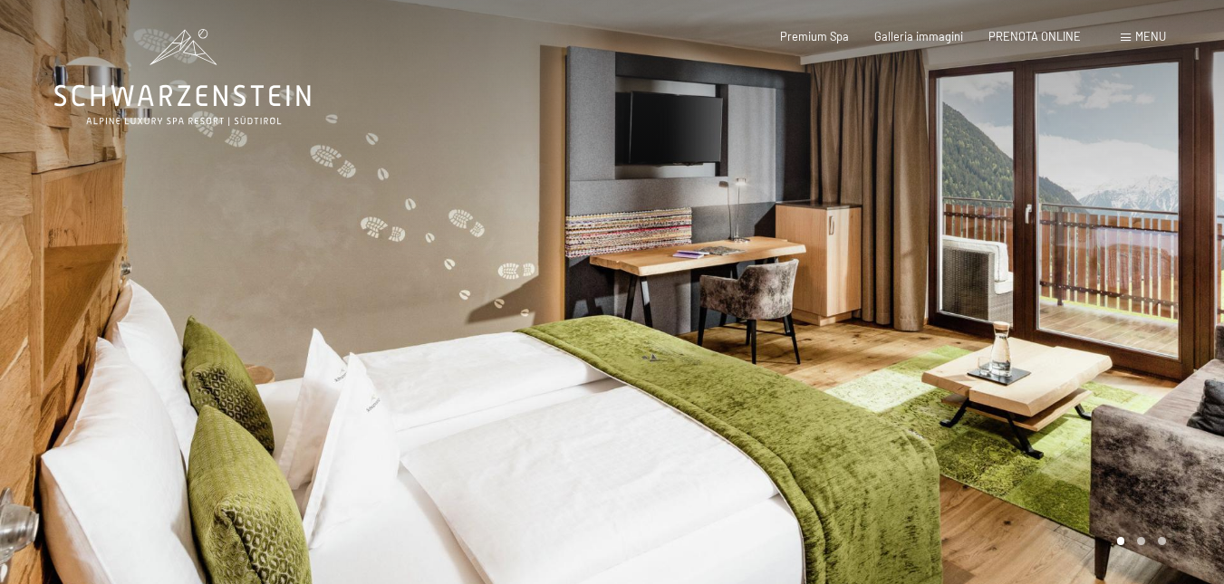
click at [1180, 322] on div at bounding box center [918, 294] width 612 height 589
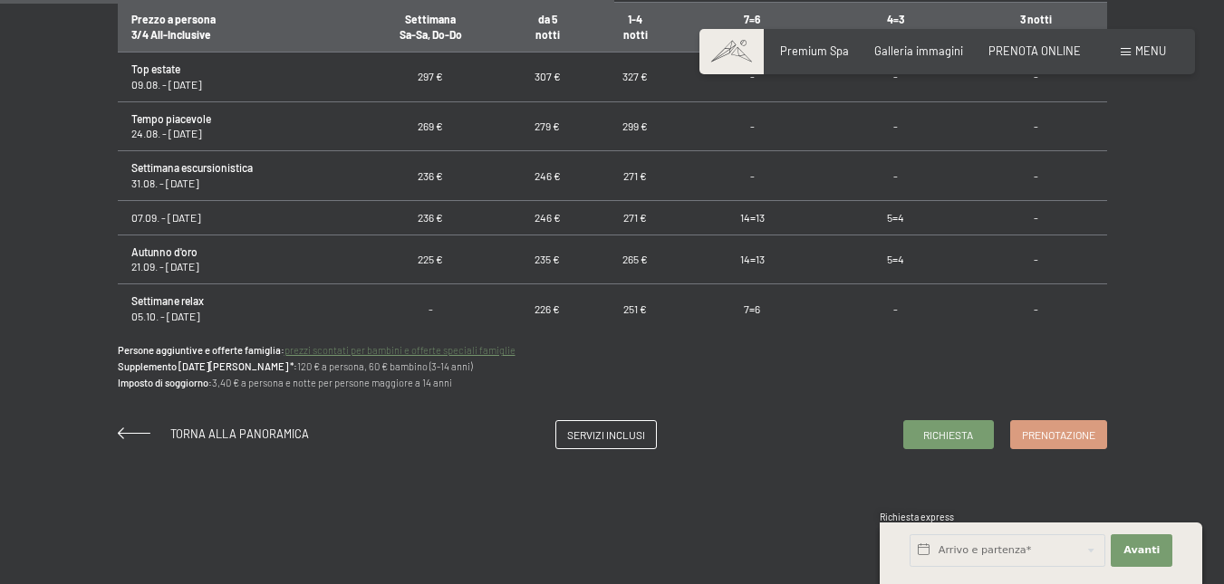
scroll to position [1178, 0]
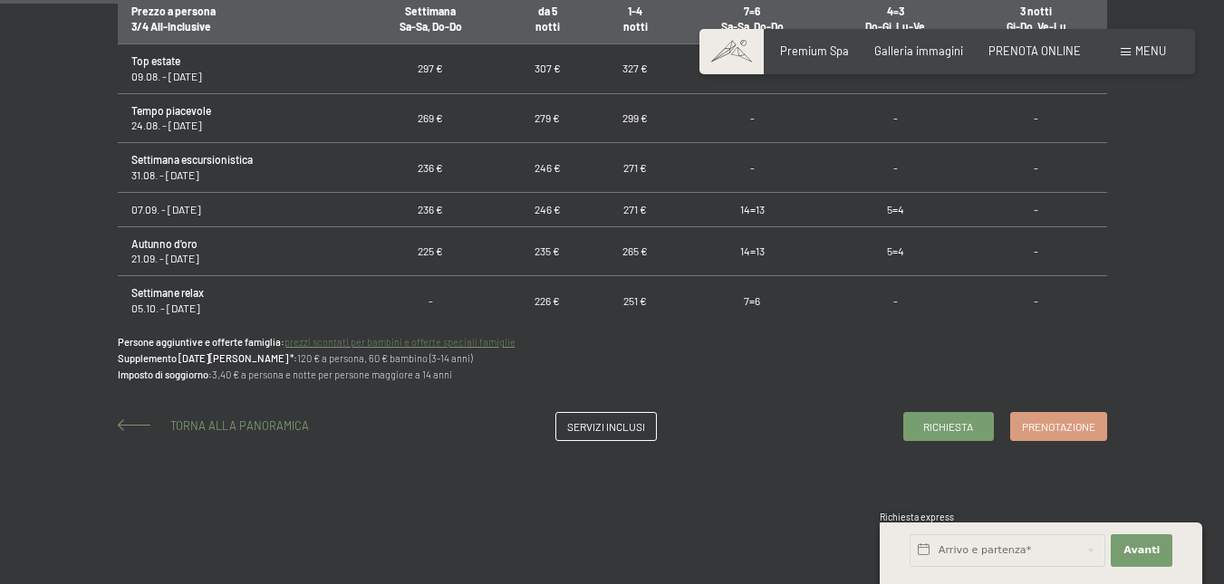
click at [190, 427] on span "Torna alla panoramica" at bounding box center [239, 426] width 139 height 14
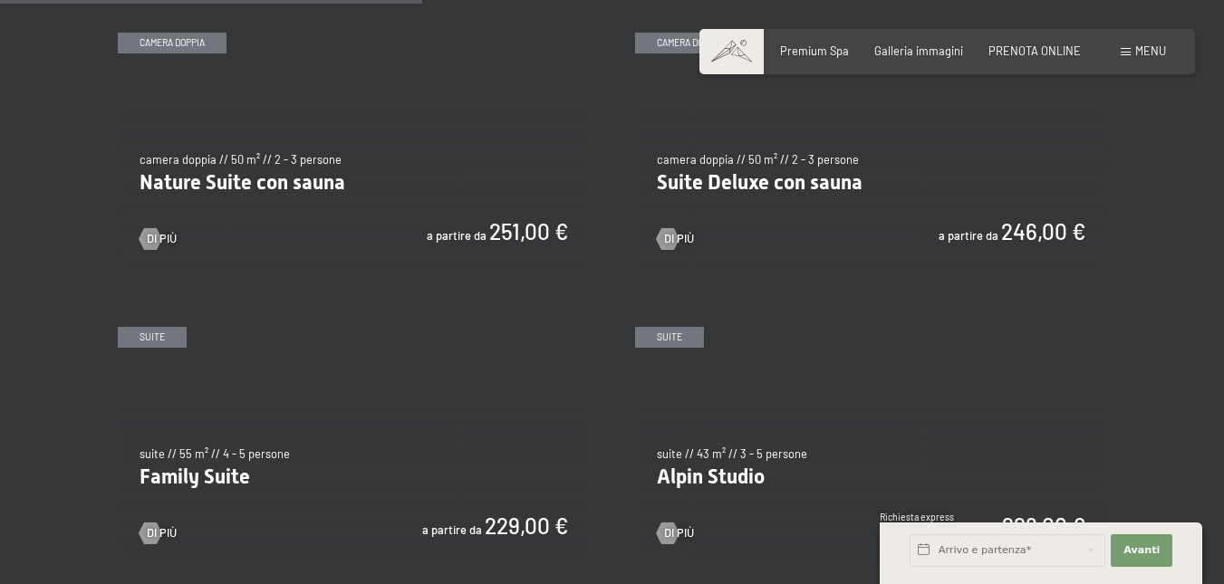
scroll to position [1903, 0]
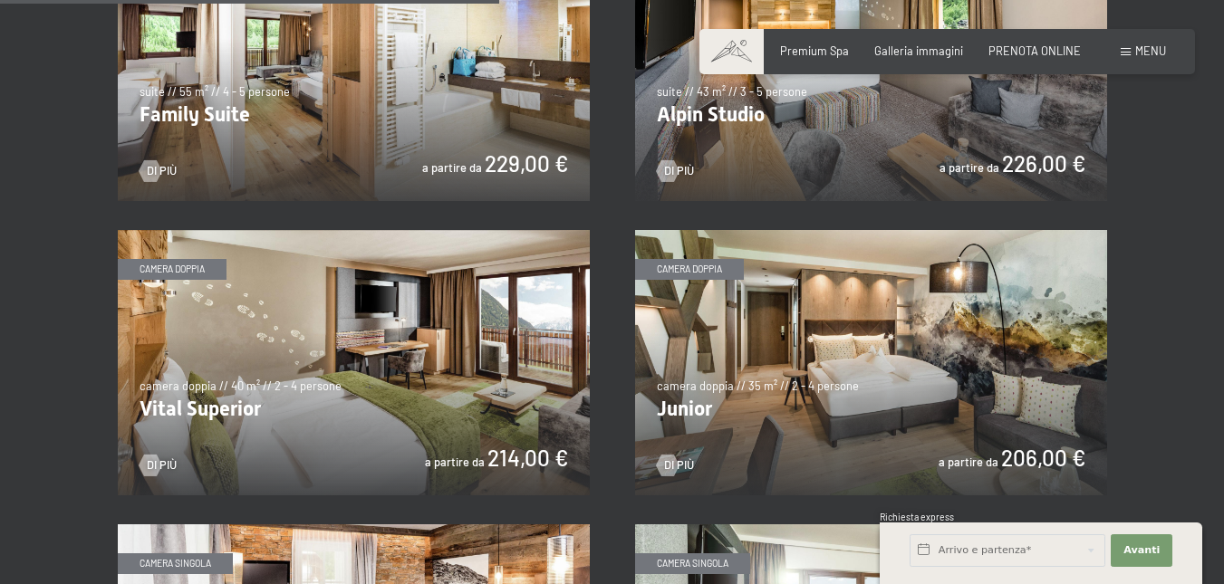
click at [768, 383] on img at bounding box center [871, 362] width 472 height 265
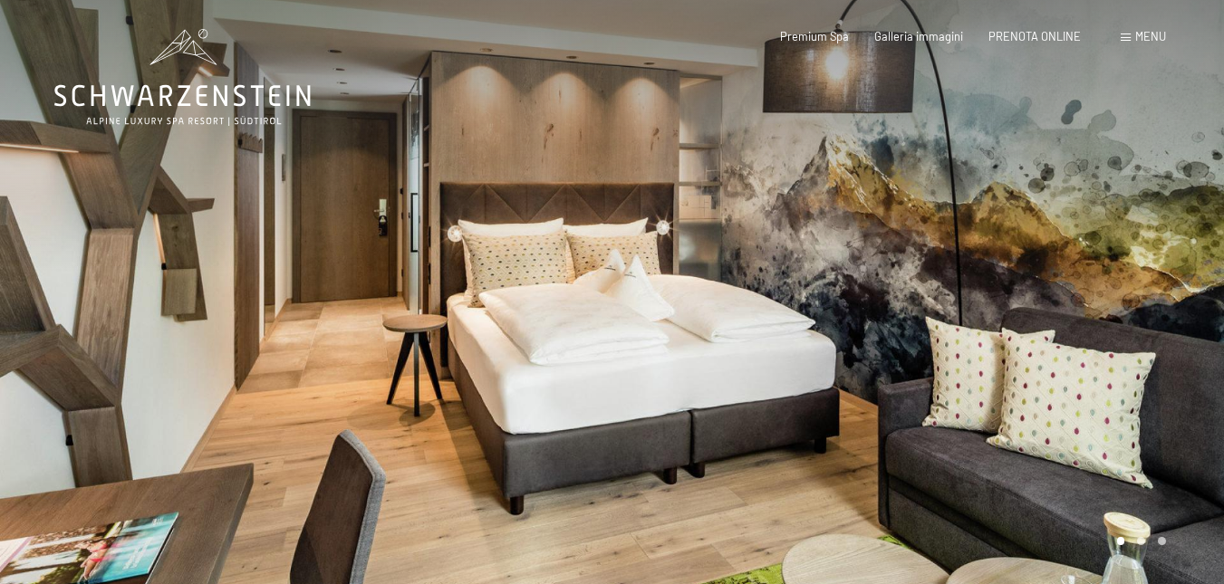
click at [1035, 306] on div at bounding box center [918, 294] width 612 height 589
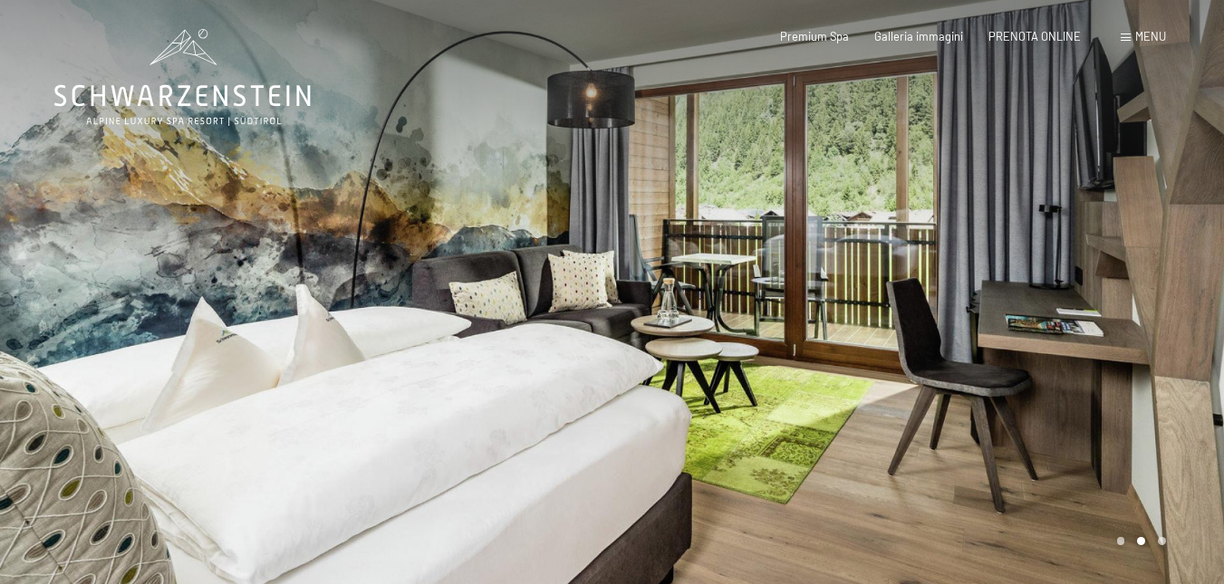
click at [1035, 306] on div at bounding box center [918, 294] width 612 height 589
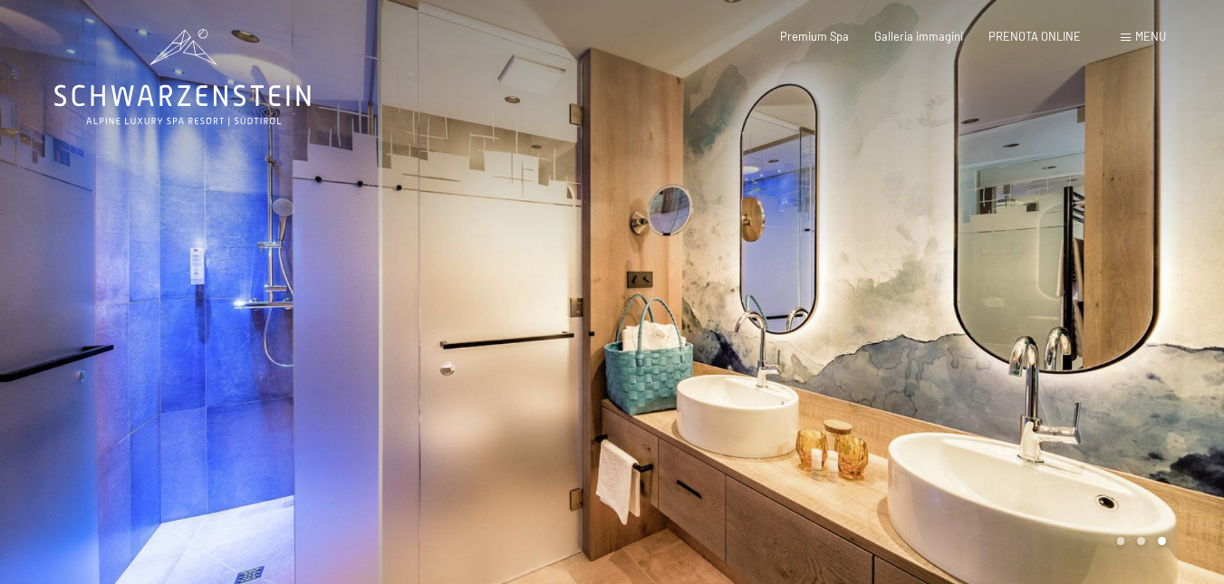
click at [1035, 306] on div at bounding box center [918, 294] width 612 height 589
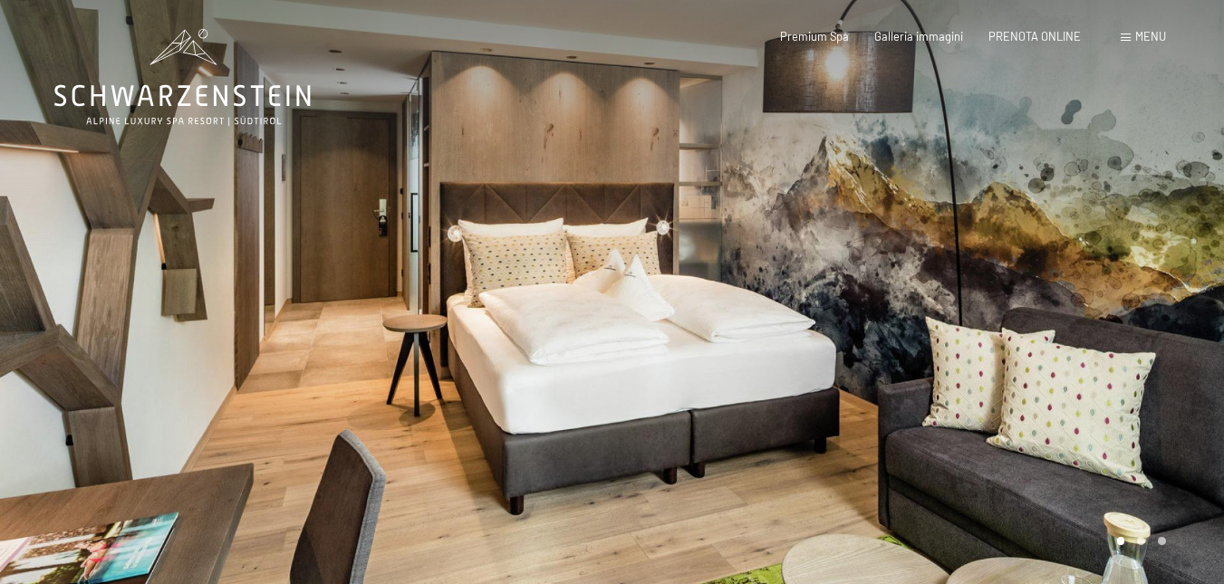
click at [1035, 306] on div at bounding box center [918, 294] width 612 height 589
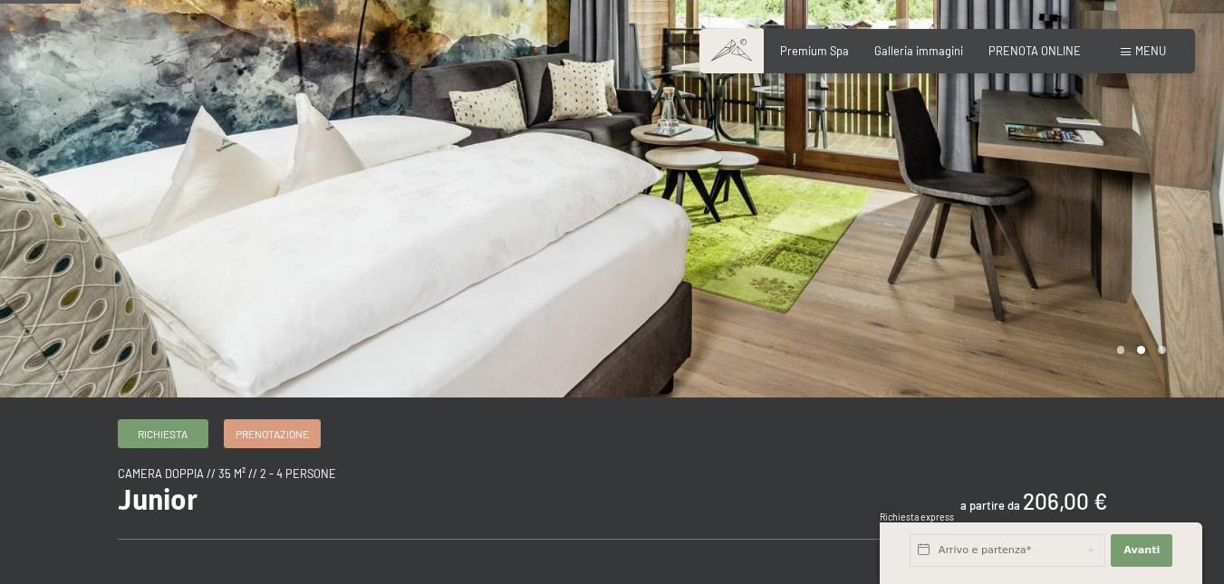
scroll to position [91, 0]
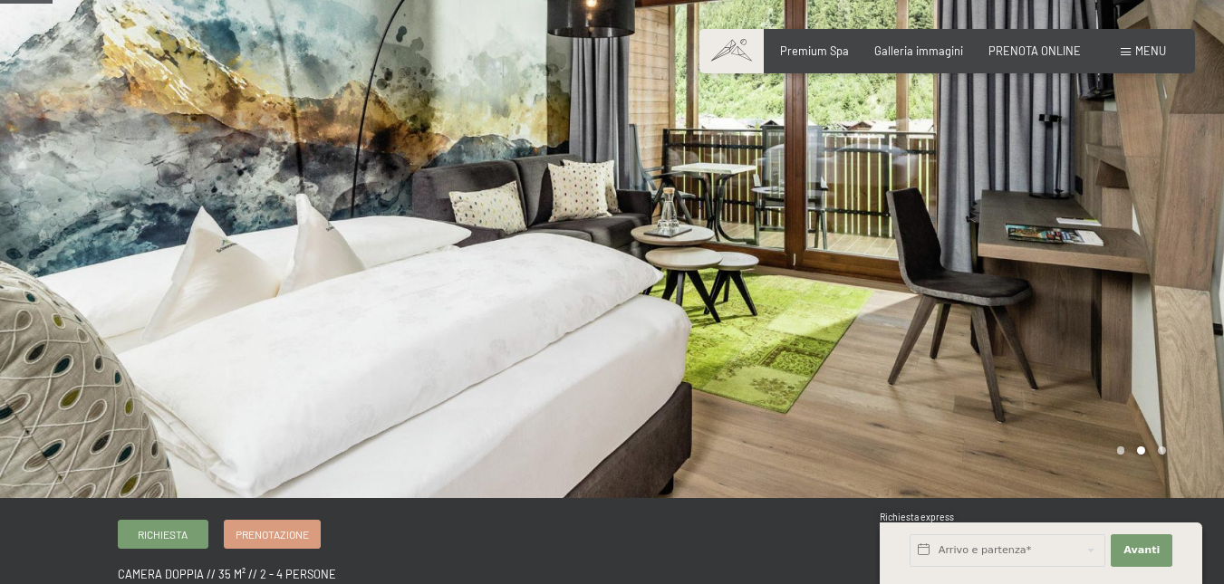
click at [990, 267] on div at bounding box center [918, 203] width 612 height 589
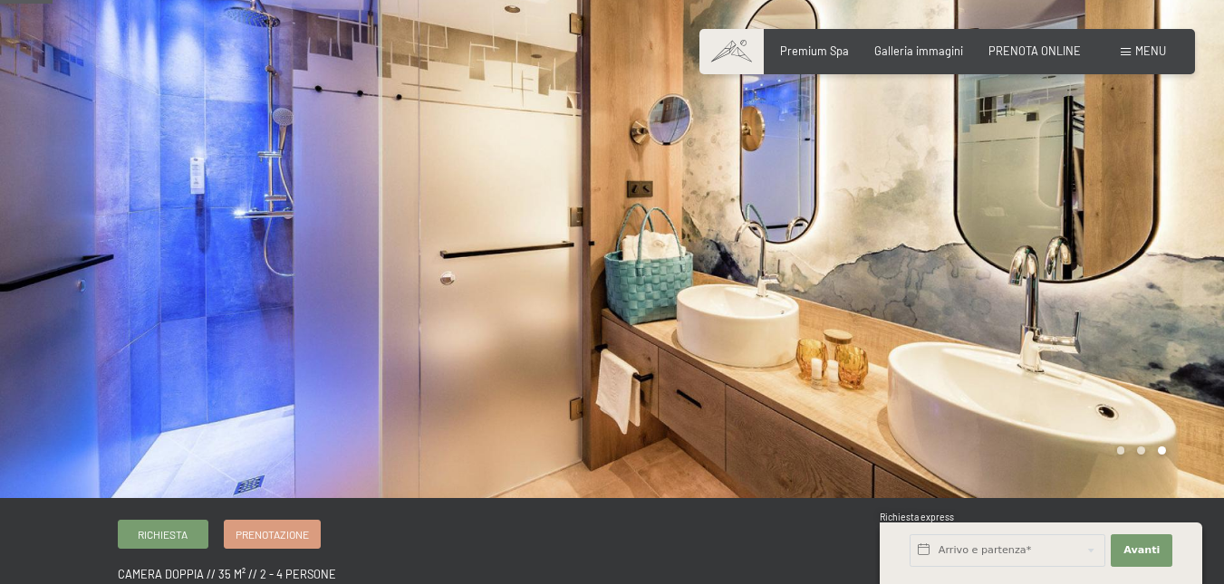
click at [990, 267] on div at bounding box center [918, 203] width 612 height 589
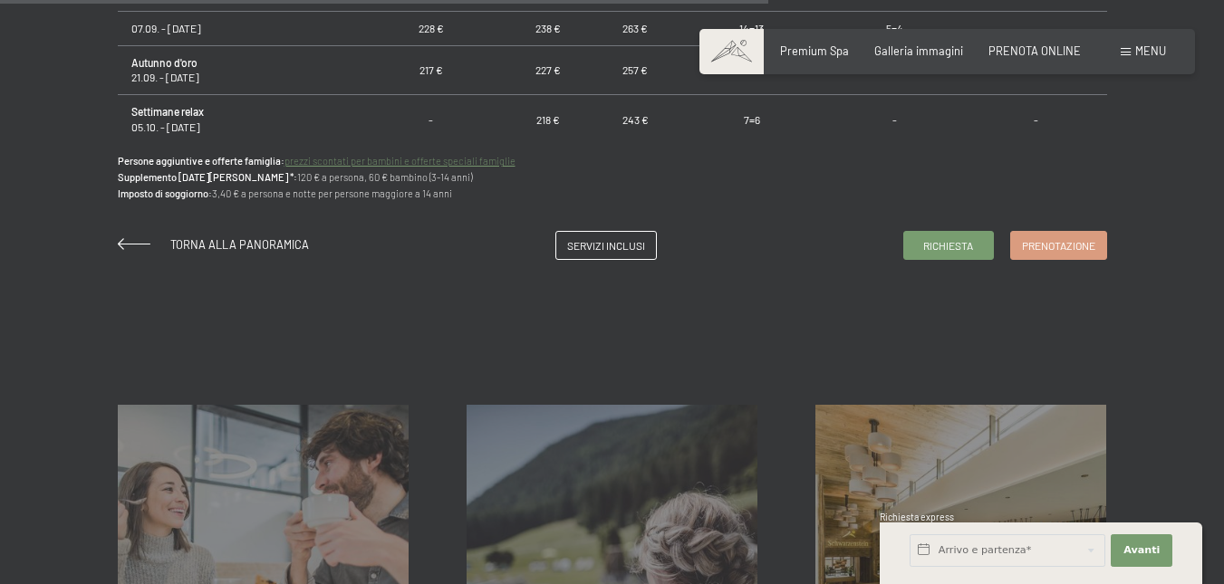
scroll to position [1450, 0]
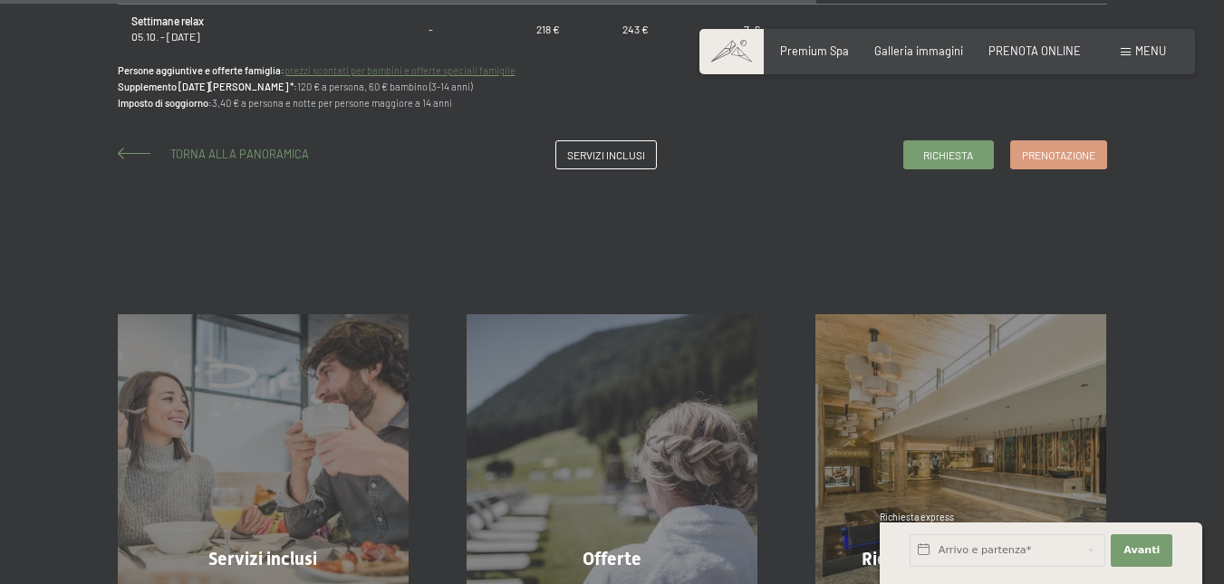
click at [140, 154] on span at bounding box center [134, 154] width 33 height 12
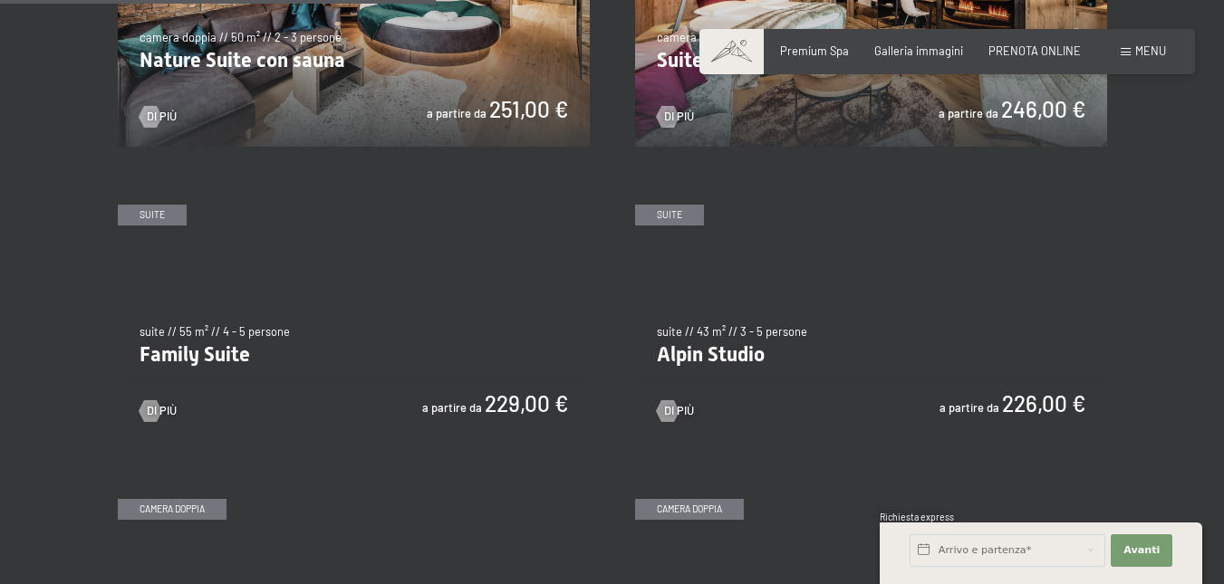
scroll to position [1631, 0]
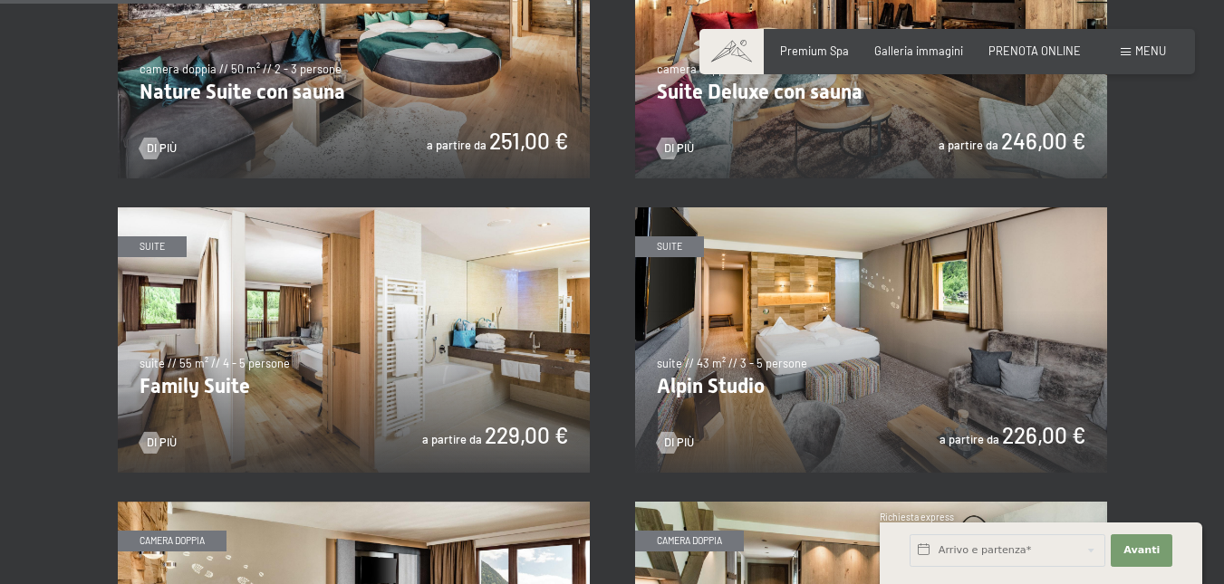
click at [413, 358] on img at bounding box center [354, 339] width 472 height 265
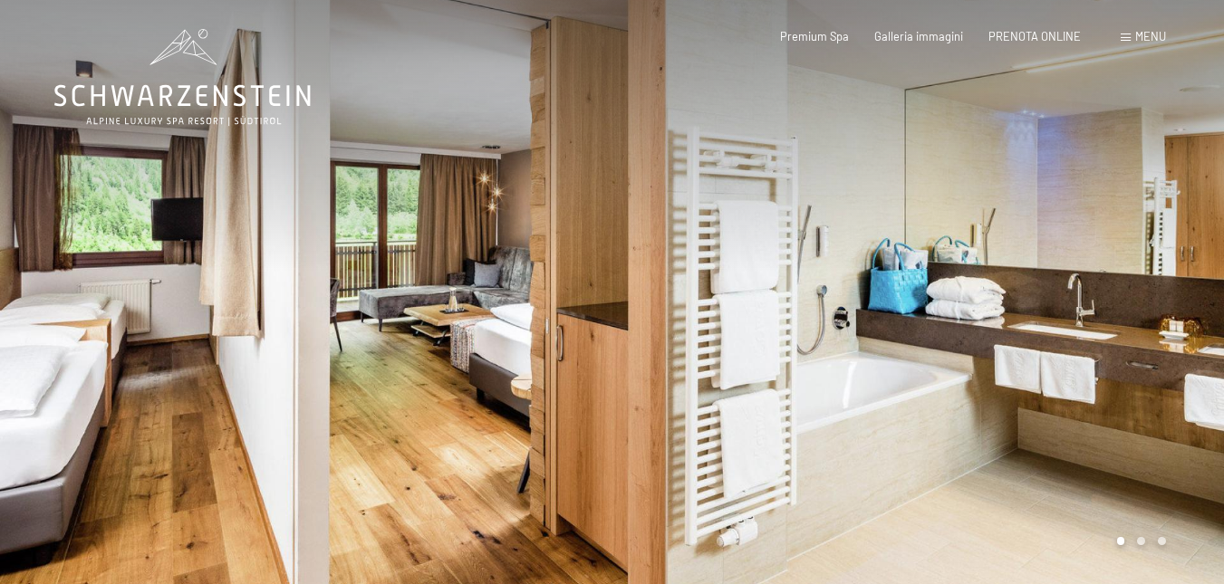
click at [949, 318] on div at bounding box center [918, 294] width 612 height 589
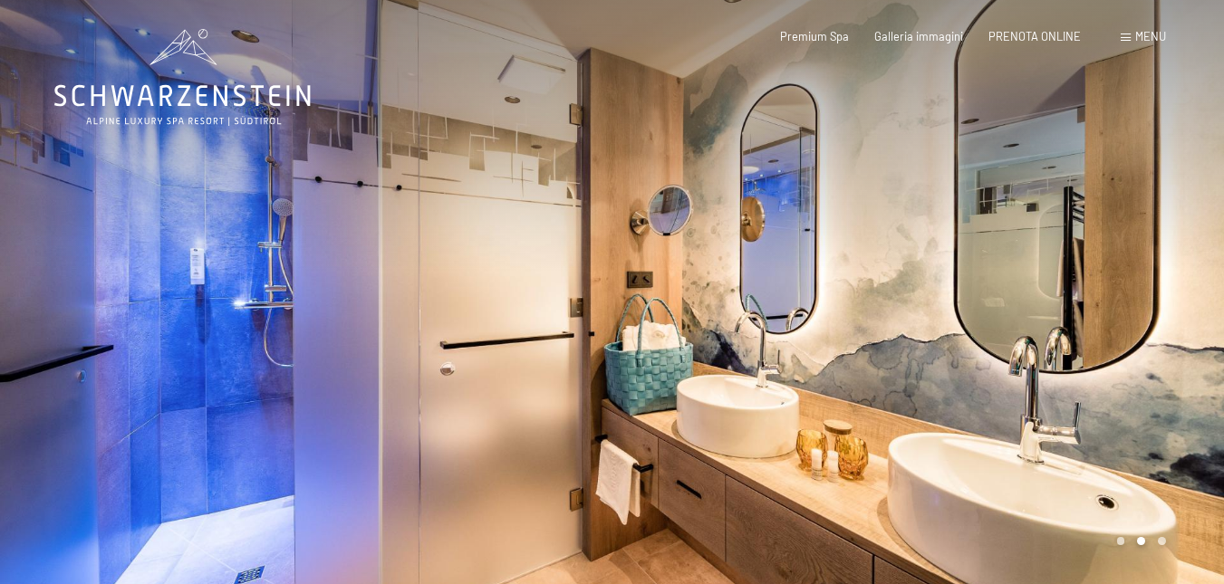
click at [949, 318] on div at bounding box center [918, 294] width 612 height 589
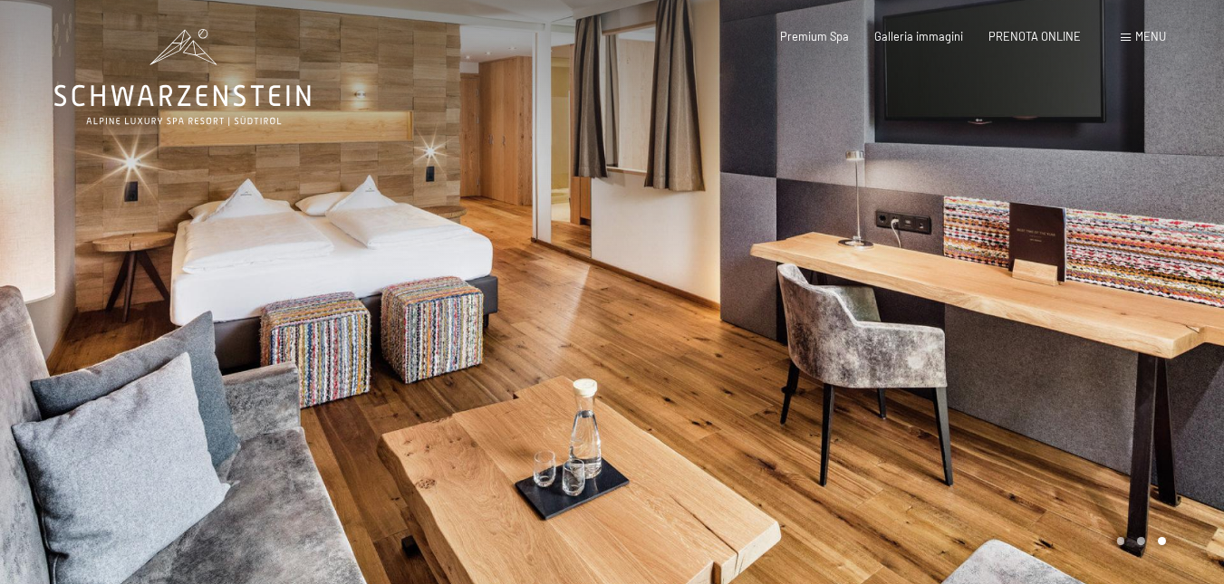
click at [949, 318] on div at bounding box center [918, 294] width 612 height 589
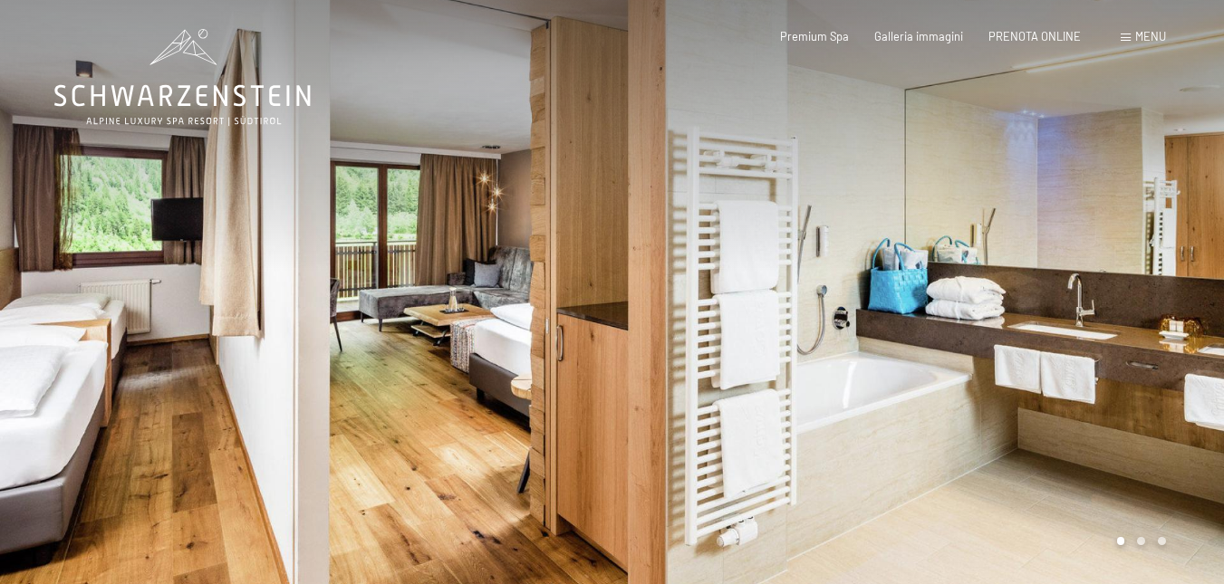
click at [949, 318] on div at bounding box center [918, 294] width 612 height 589
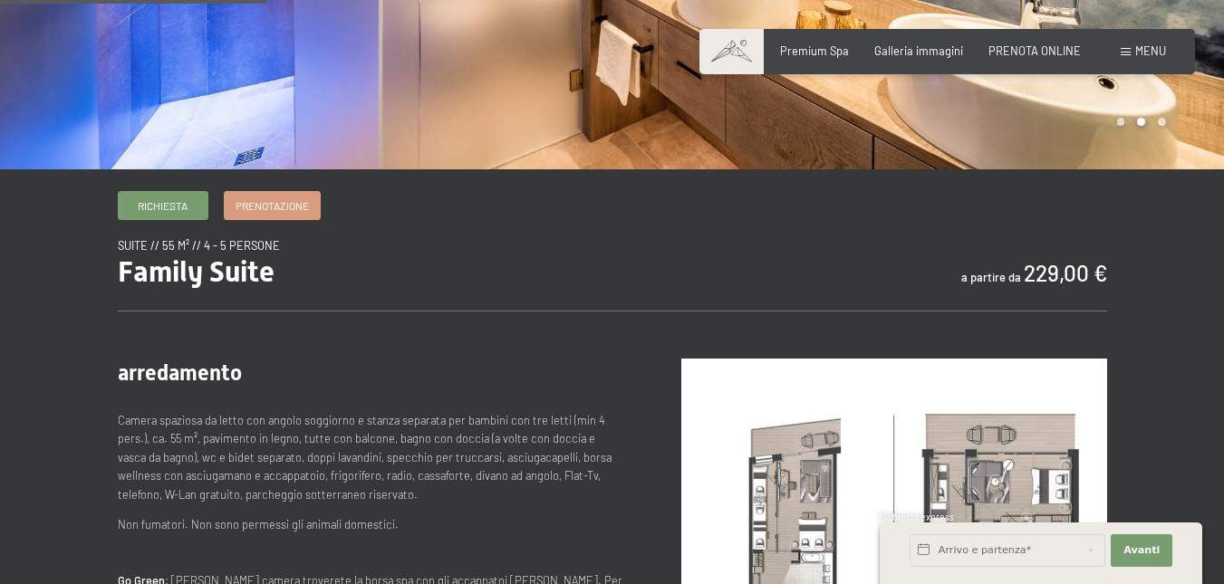
scroll to position [544, 0]
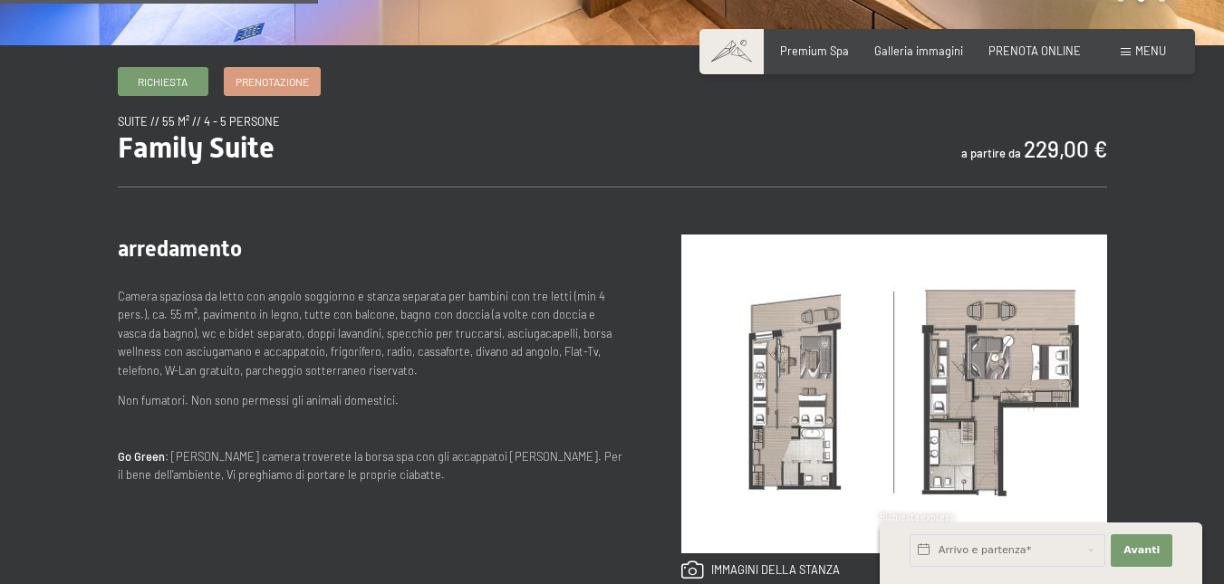
click at [952, 346] on img at bounding box center [894, 394] width 426 height 319
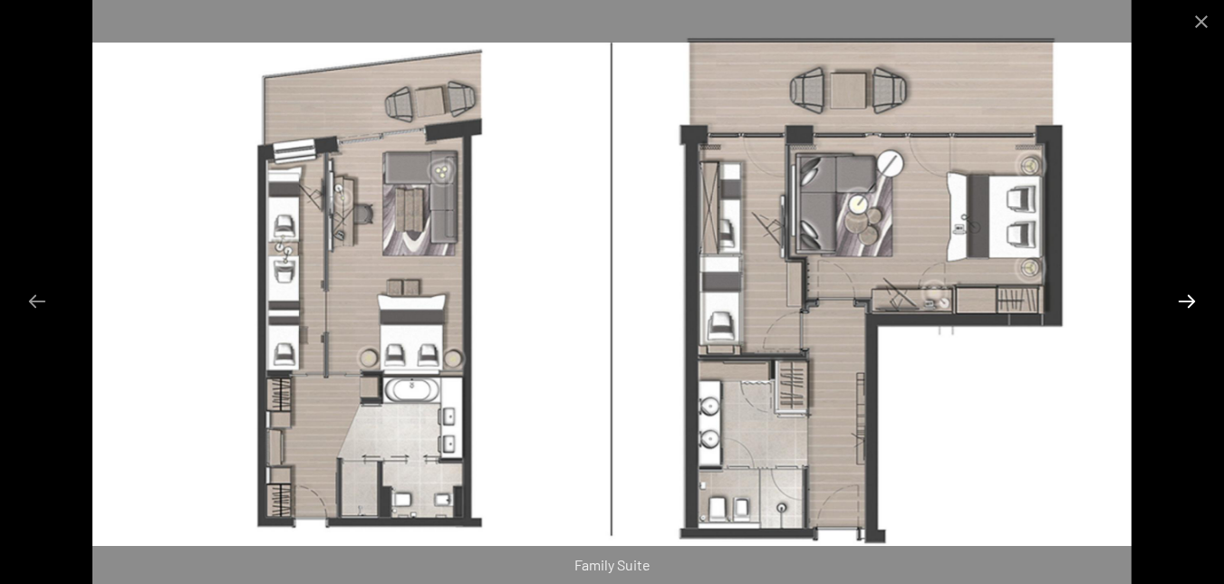
click at [1188, 296] on button "Next slide" at bounding box center [1187, 301] width 38 height 35
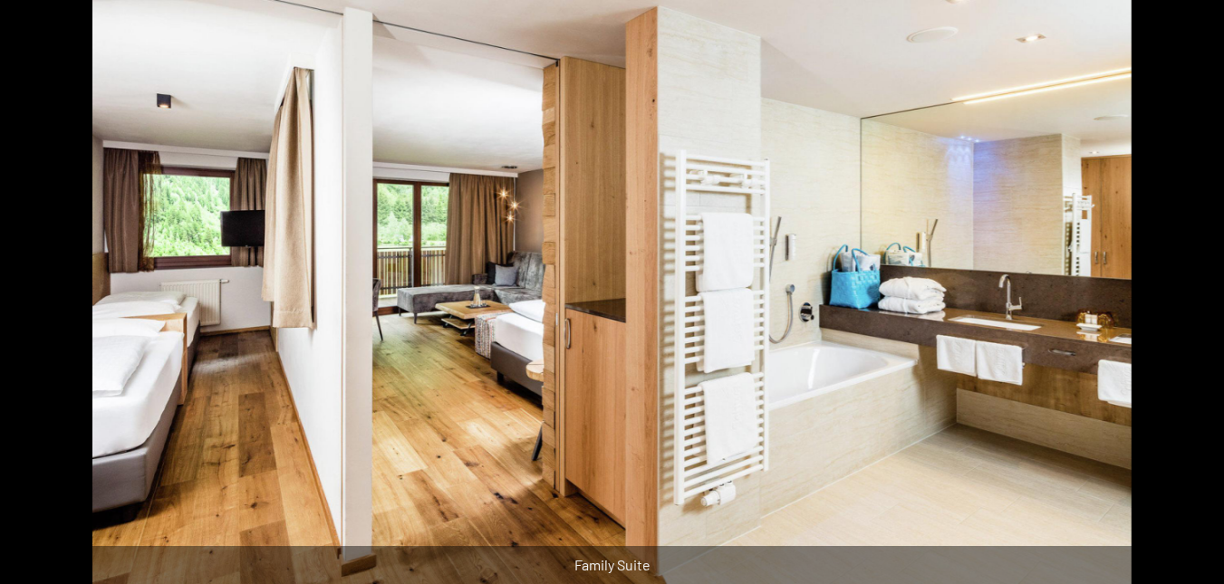
click at [1188, 296] on button "Next slide" at bounding box center [1196, 301] width 38 height 35
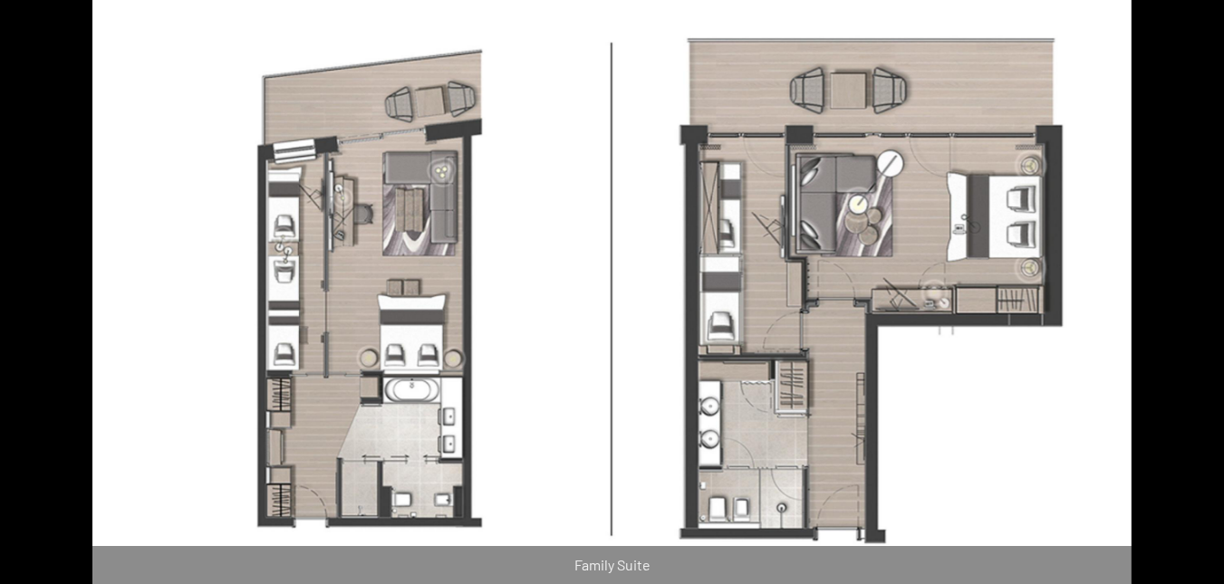
click at [1188, 296] on button "Next slide" at bounding box center [1196, 301] width 38 height 35
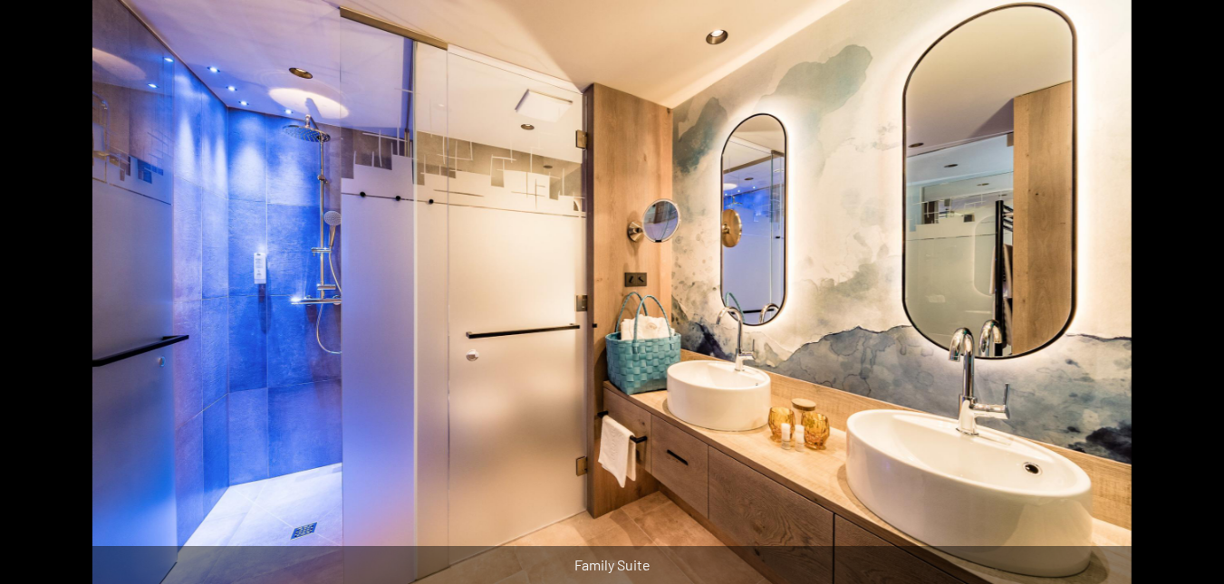
click at [1188, 296] on button "Next slide" at bounding box center [1196, 301] width 38 height 35
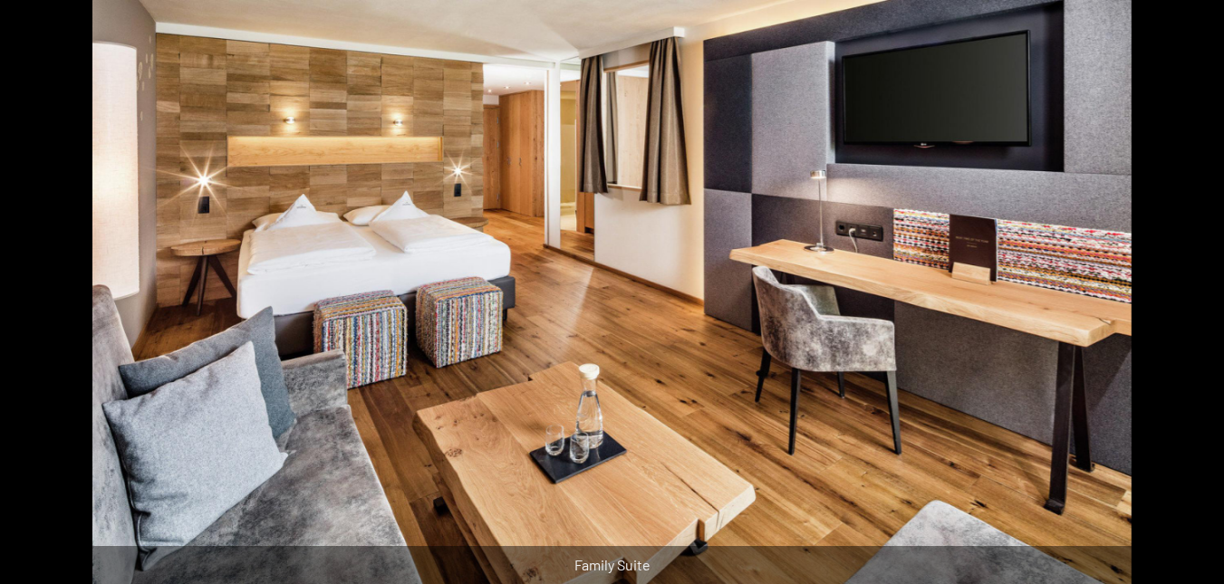
click at [1188, 296] on button "Next slide" at bounding box center [1196, 301] width 38 height 35
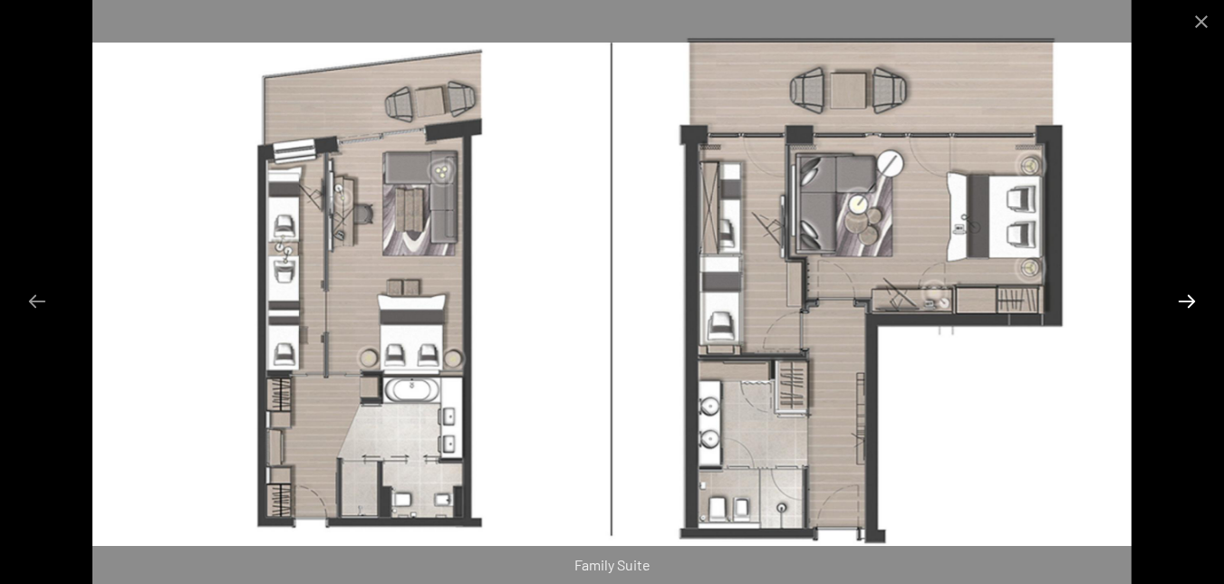
click at [1188, 296] on button "Next slide" at bounding box center [1187, 301] width 38 height 35
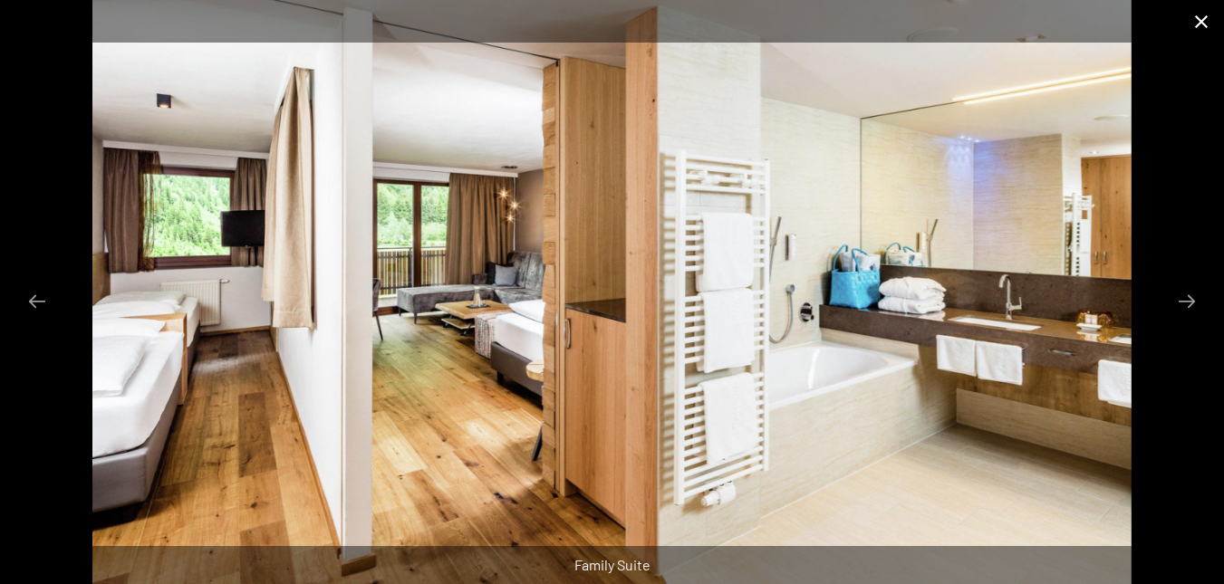
click at [1199, 16] on button "Close gallery" at bounding box center [1201, 21] width 45 height 43
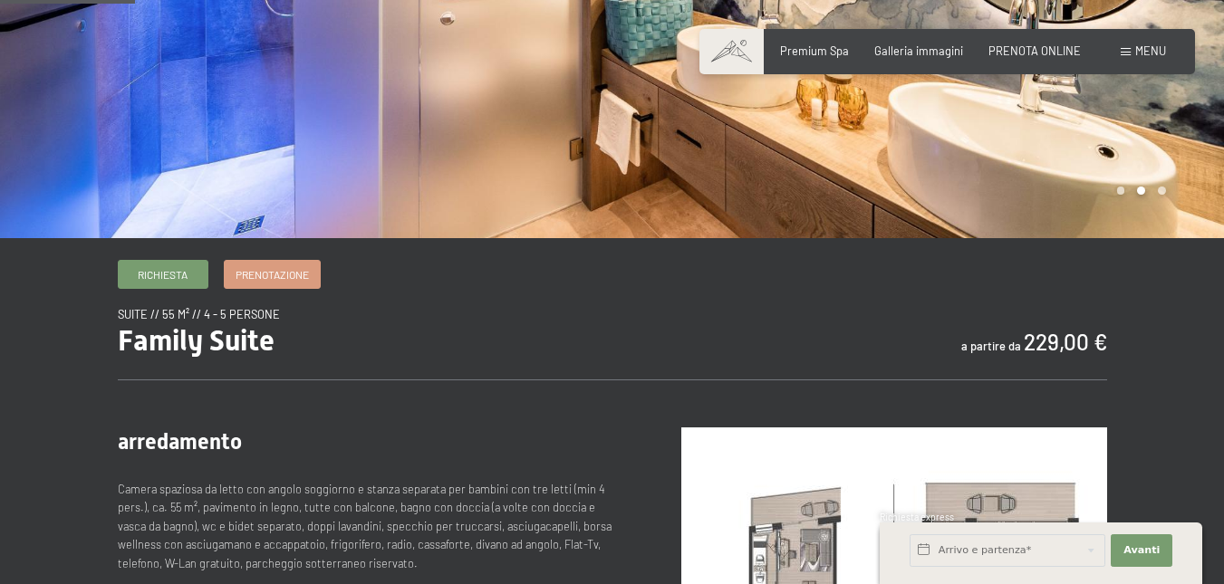
scroll to position [634, 0]
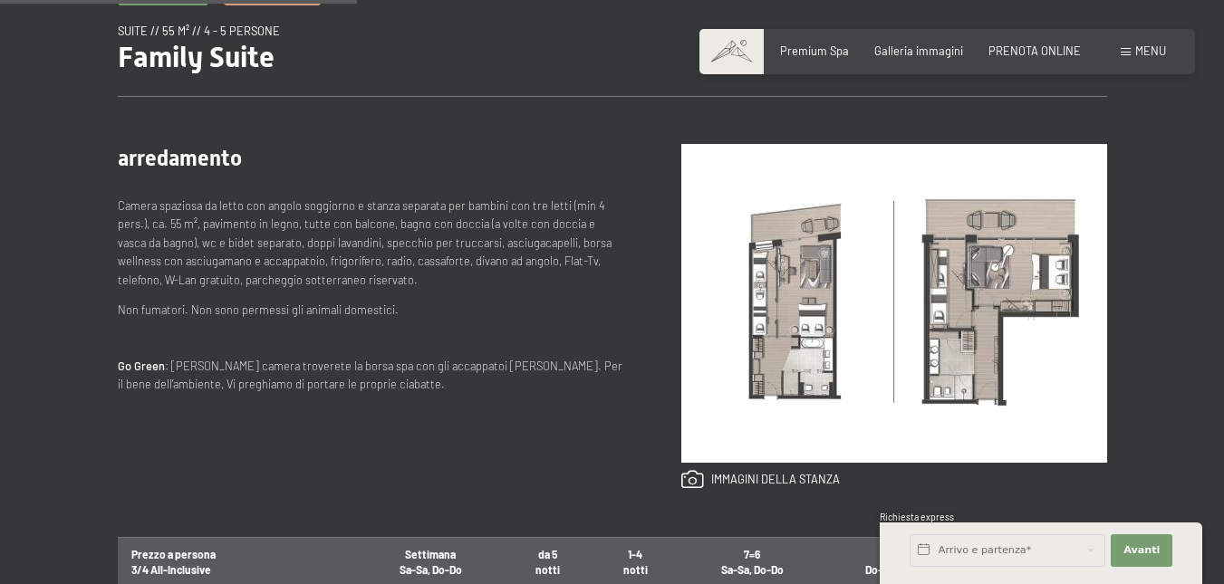
click at [848, 313] on img at bounding box center [894, 303] width 426 height 319
